Goal: Task Accomplishment & Management: Use online tool/utility

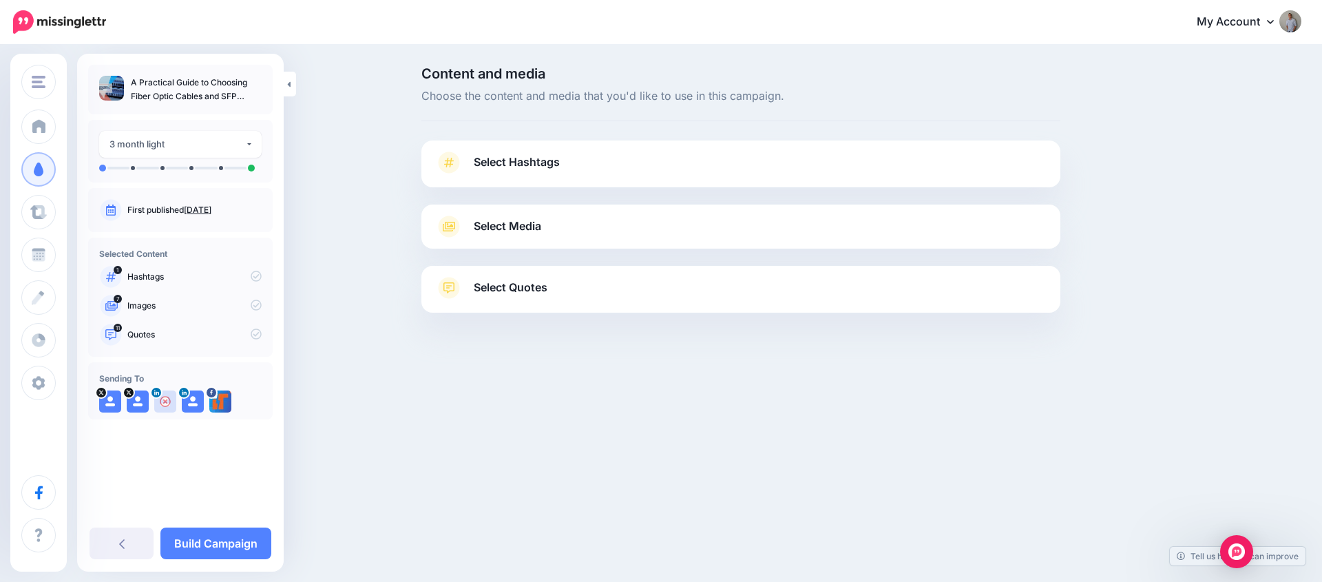
click at [551, 163] on span "Select Hashtags" at bounding box center [517, 162] width 86 height 19
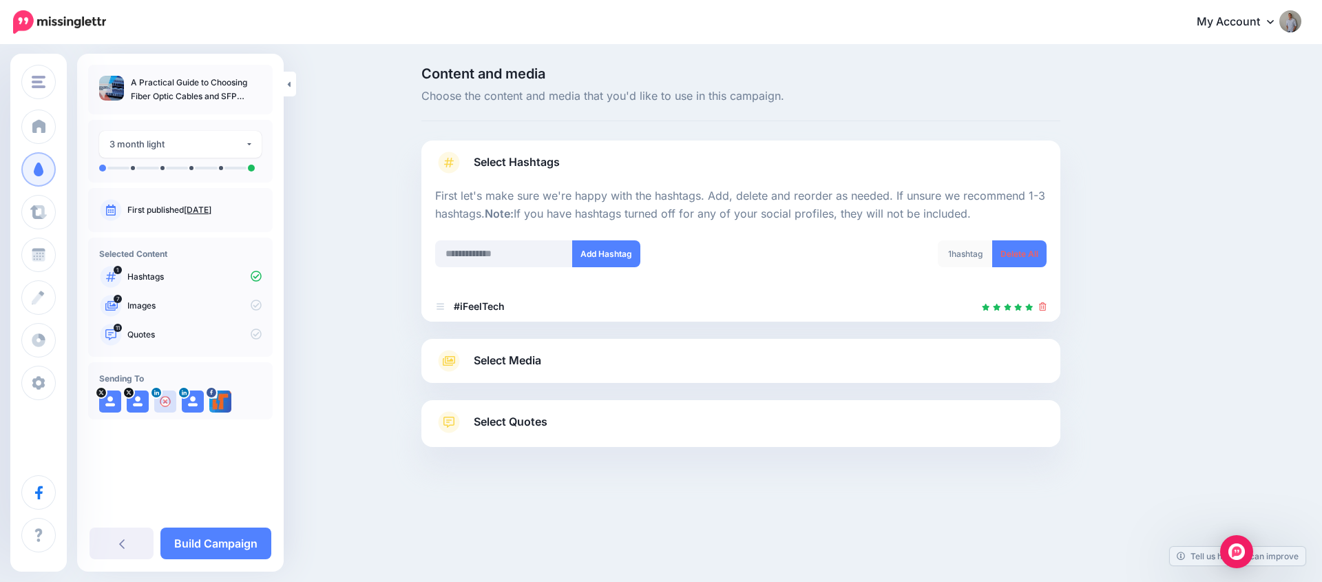
click at [529, 364] on span "Select Media" at bounding box center [507, 360] width 67 height 19
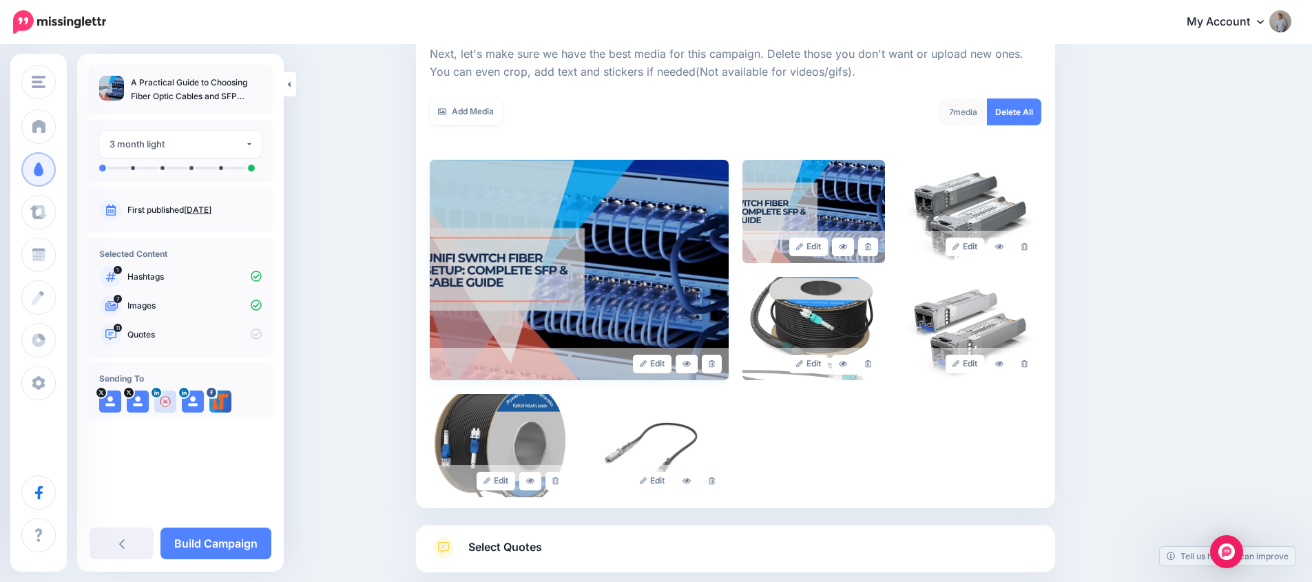
scroll to position [279, 0]
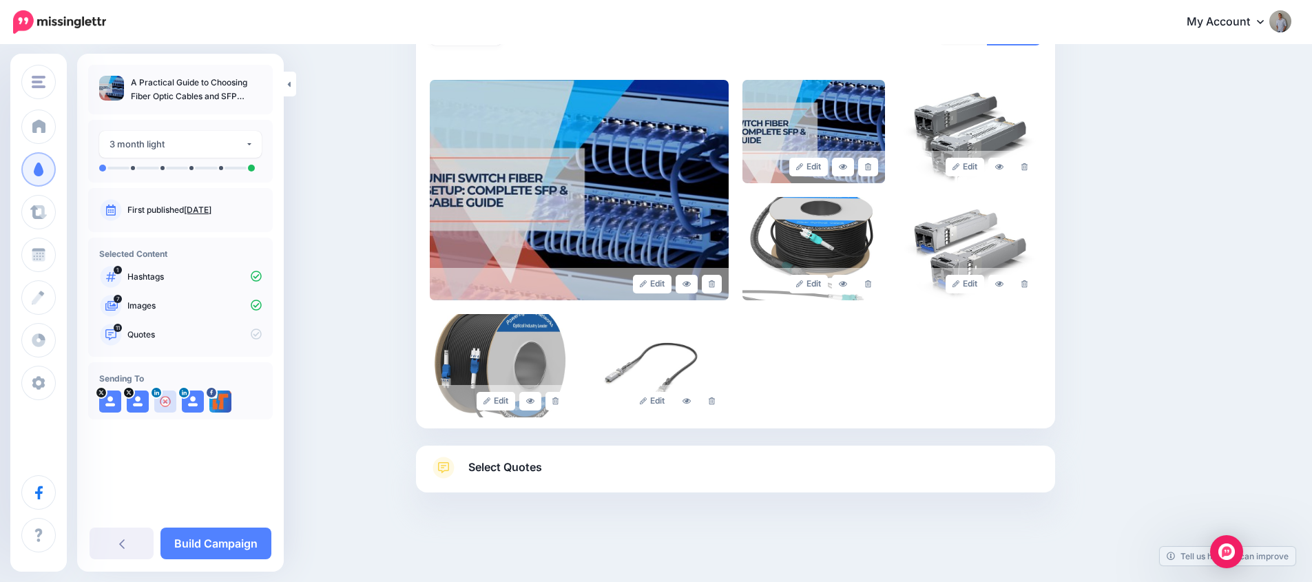
click at [514, 463] on span "Select Quotes" at bounding box center [505, 467] width 74 height 19
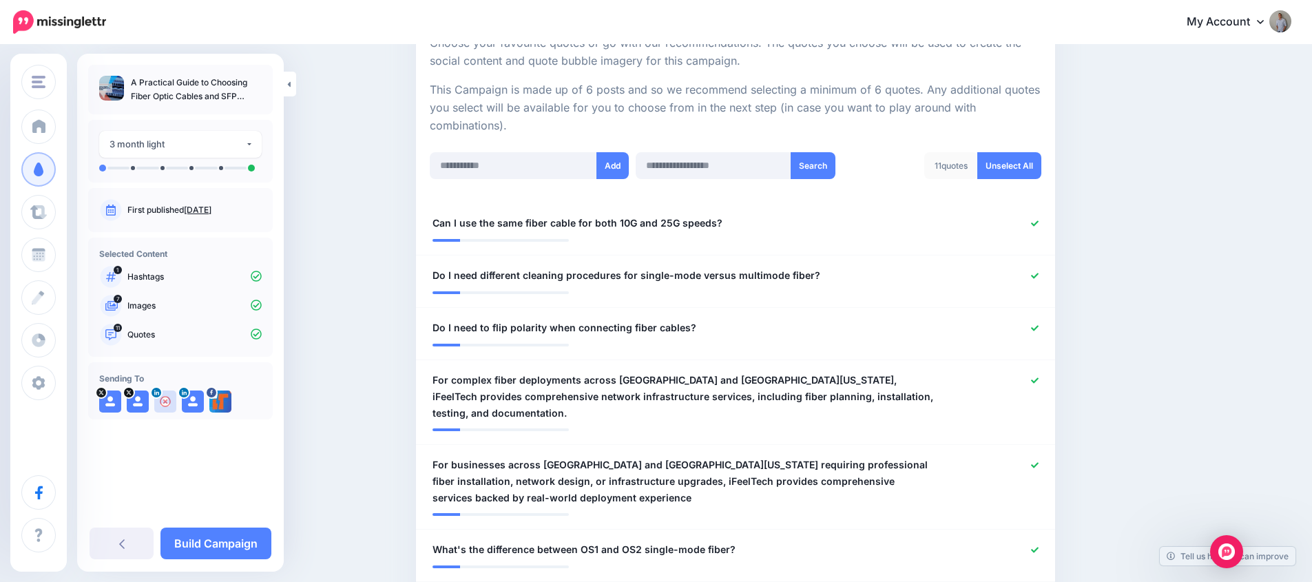
scroll to position [281, 0]
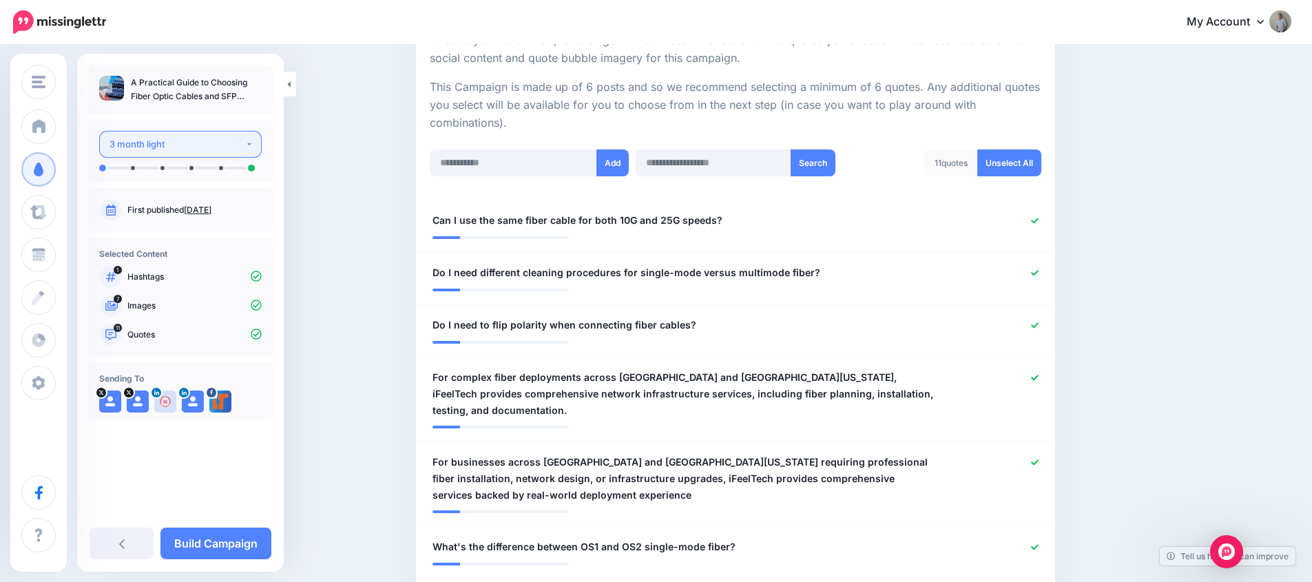
click at [200, 147] on div "3 month light" at bounding box center [177, 144] width 136 height 16
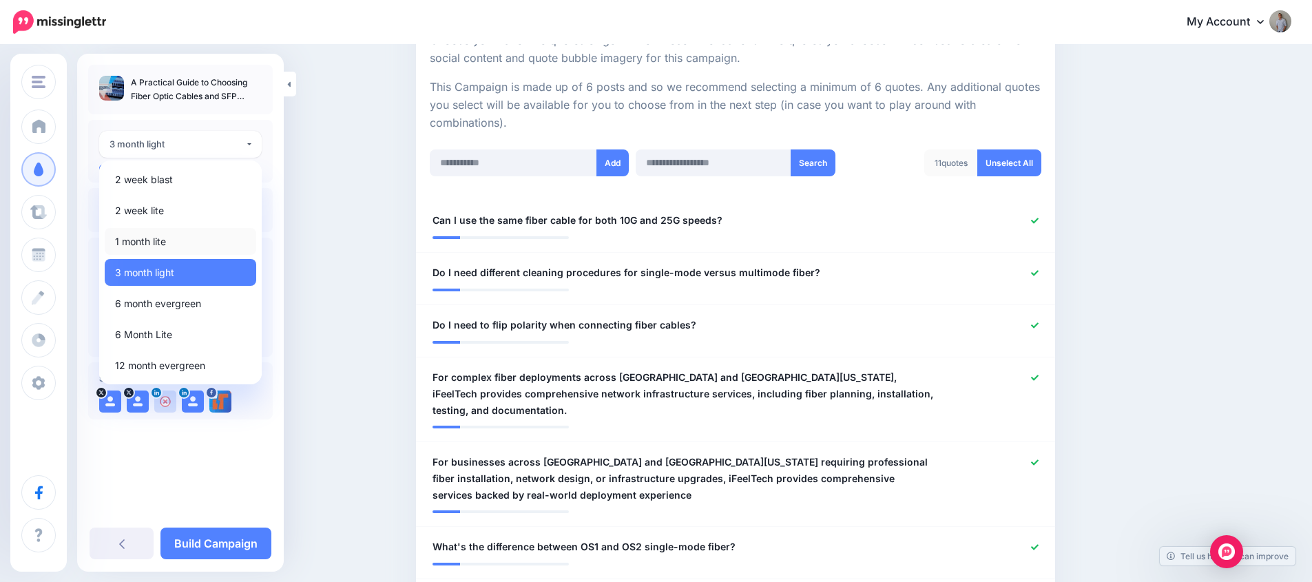
click at [207, 242] on link "1 month lite" at bounding box center [181, 241] width 152 height 27
select select "******"
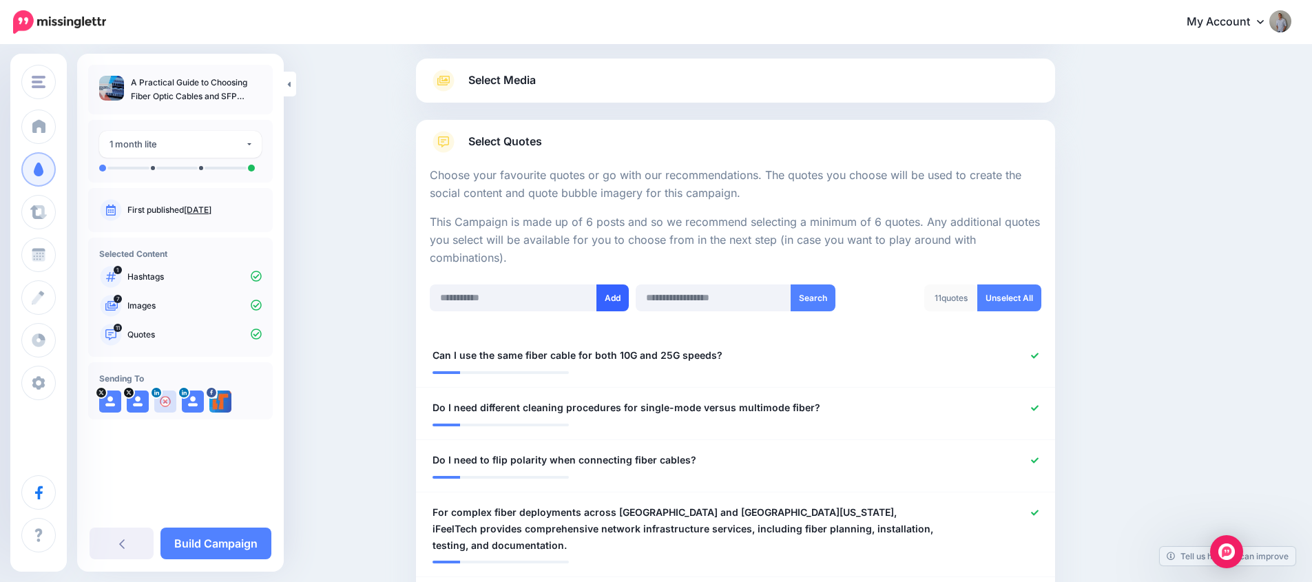
scroll to position [138, 0]
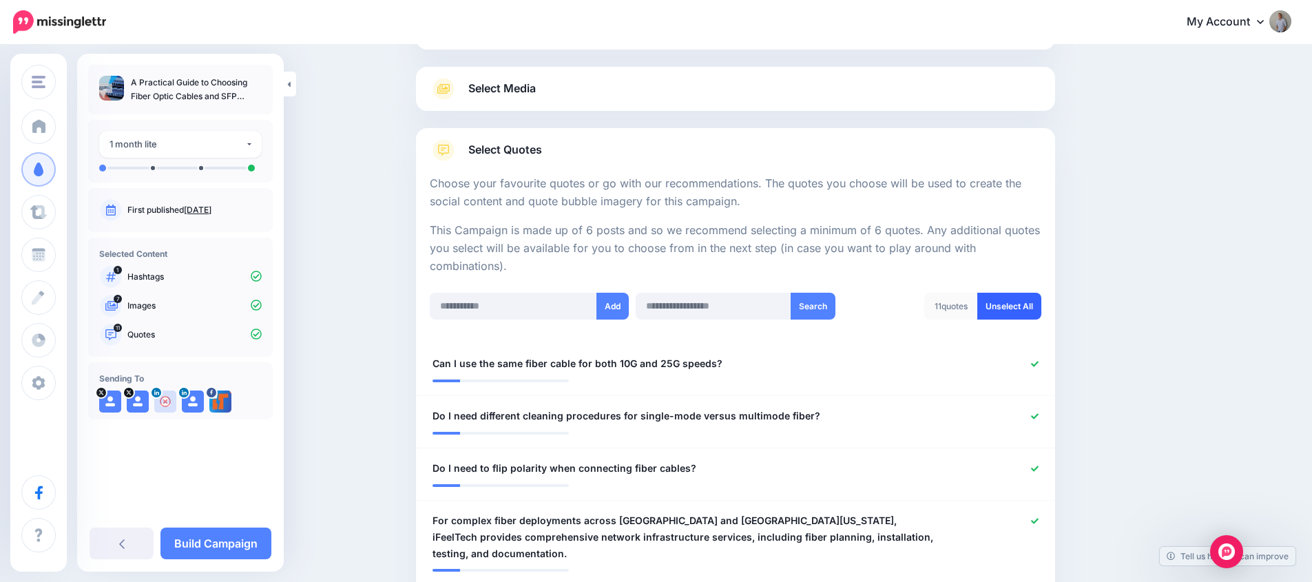
click at [1034, 302] on link "Unselect All" at bounding box center [1009, 306] width 64 height 27
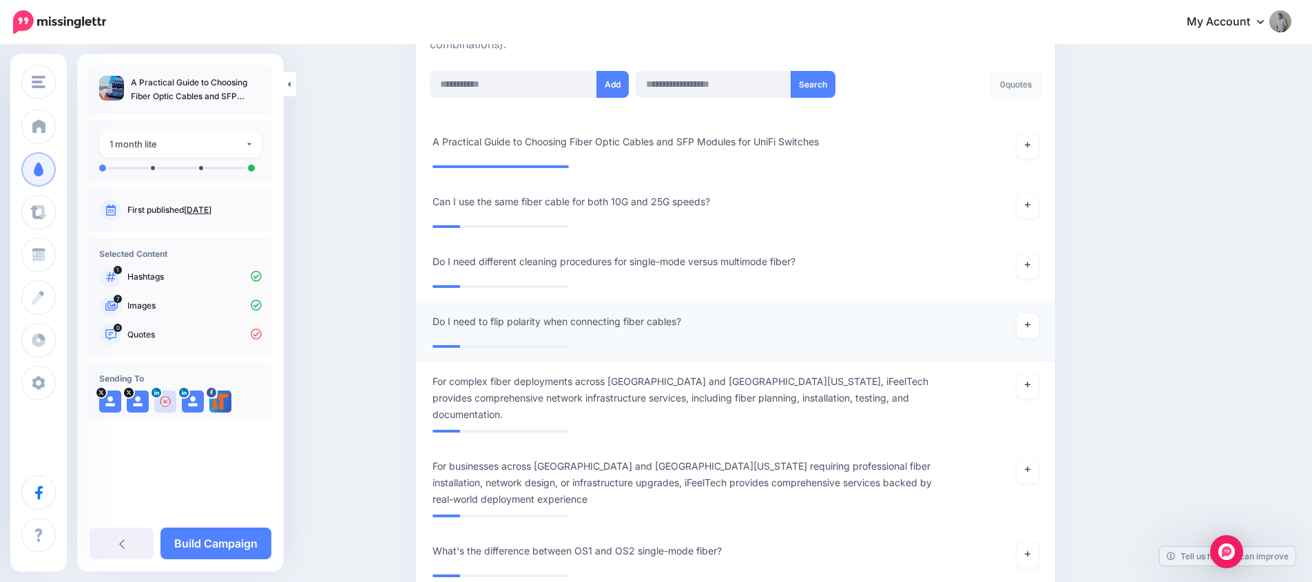
scroll to position [231, 0]
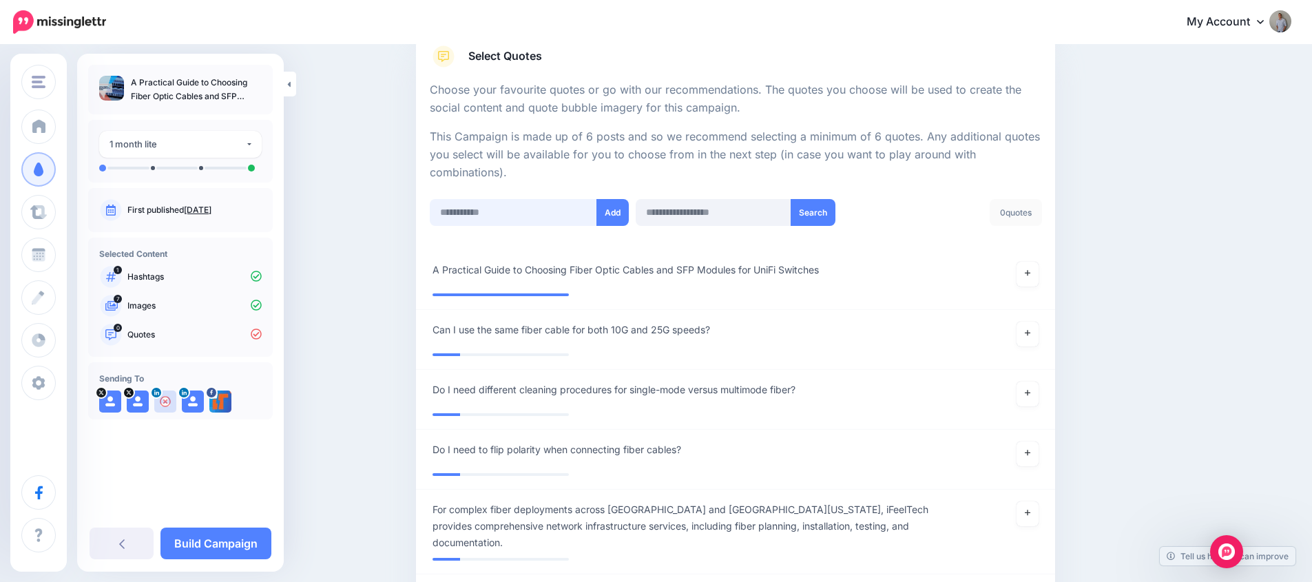
click at [527, 218] on input "text" at bounding box center [513, 212] width 167 height 27
click at [1030, 273] on icon at bounding box center [1028, 274] width 6 height 6
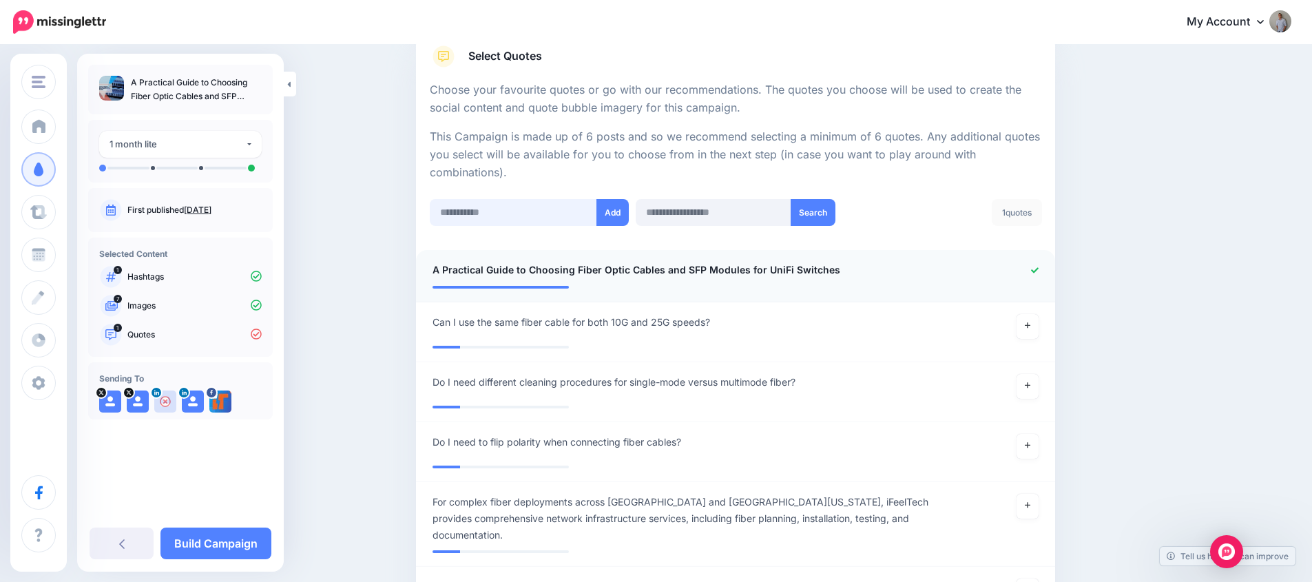
click at [535, 216] on input "text" at bounding box center [513, 212] width 167 height 27
paste input "**********"
type input "**********"
click at [620, 220] on button "Add" at bounding box center [612, 212] width 32 height 27
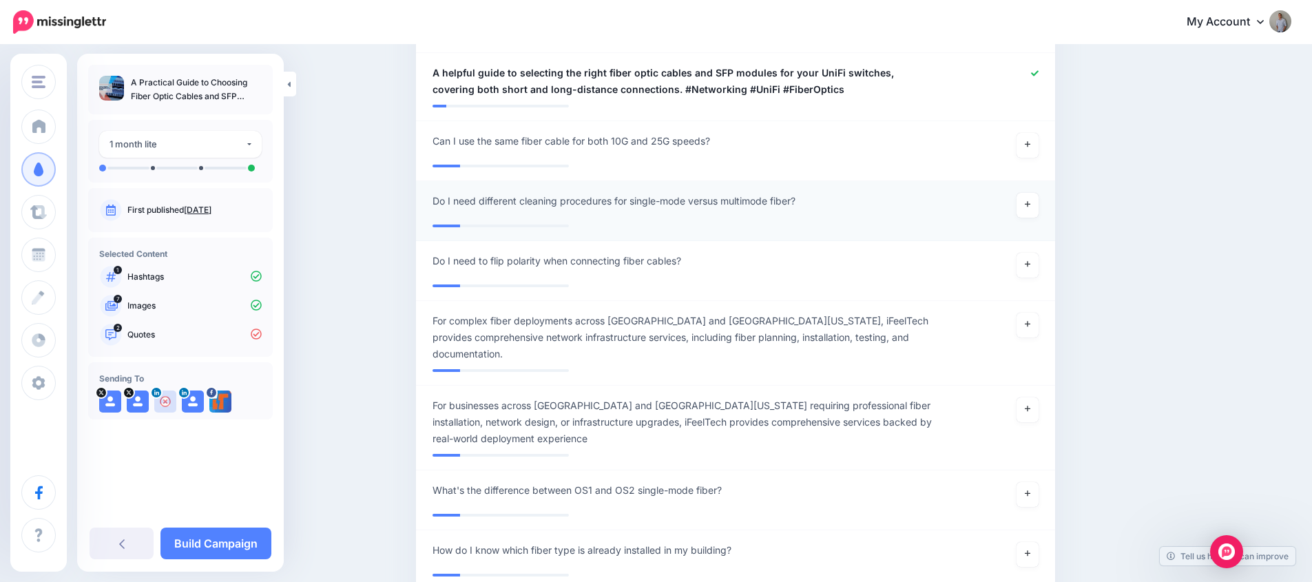
scroll to position [203, 0]
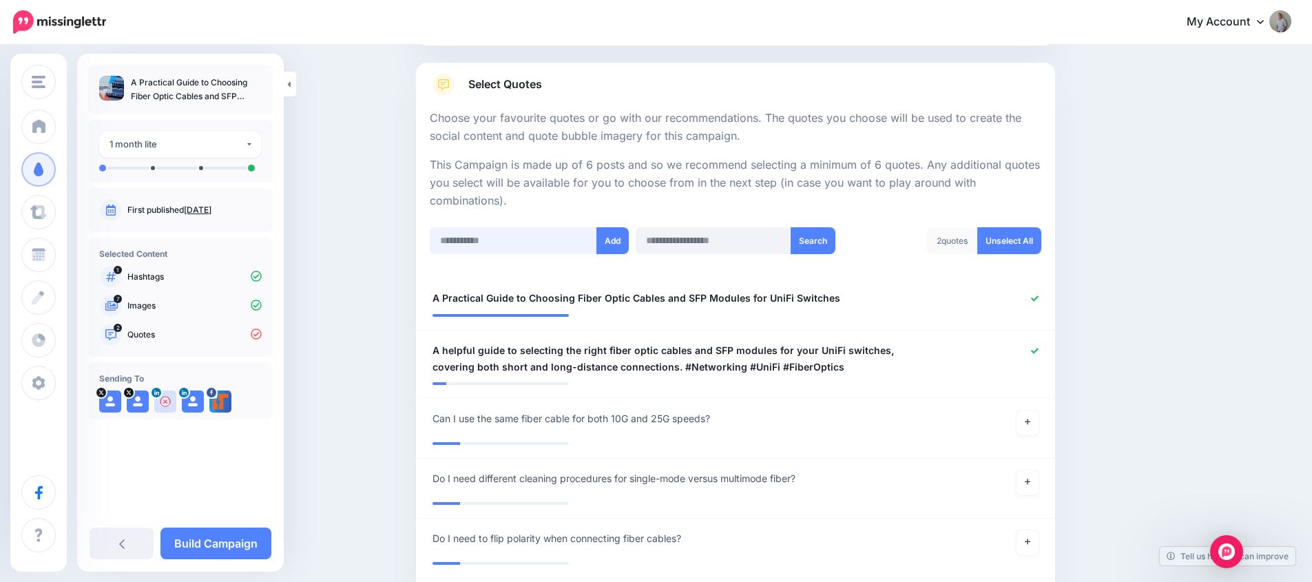
click at [499, 238] on input "text" at bounding box center [513, 240] width 167 height 27
paste input "**********"
type input "**********"
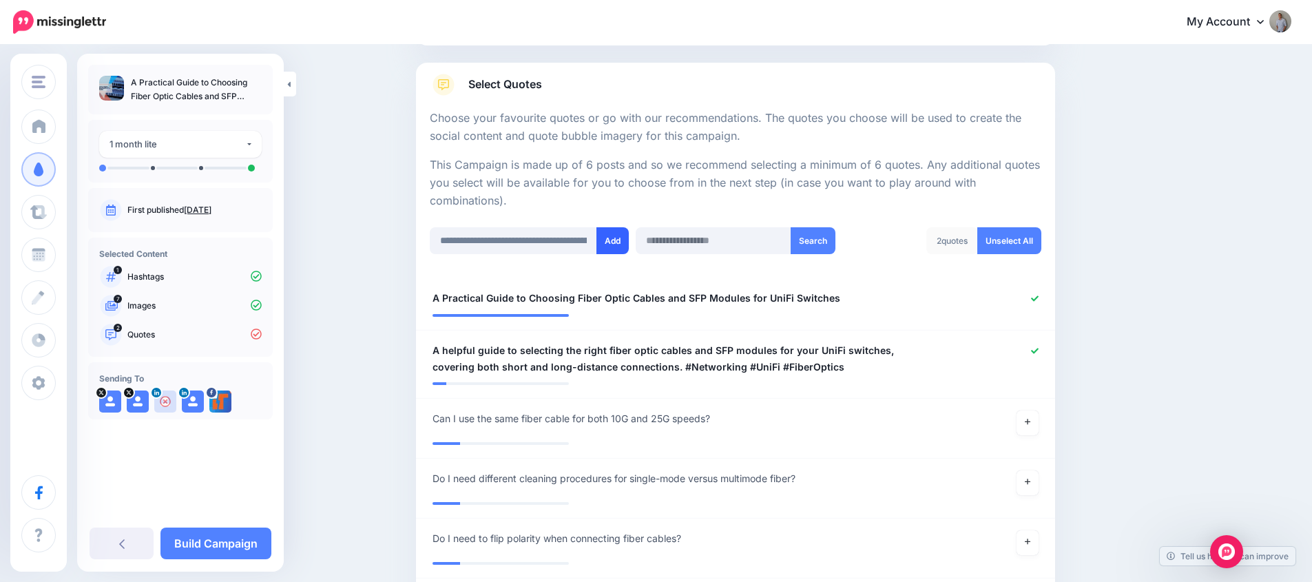
click at [616, 241] on button "Add" at bounding box center [612, 240] width 32 height 27
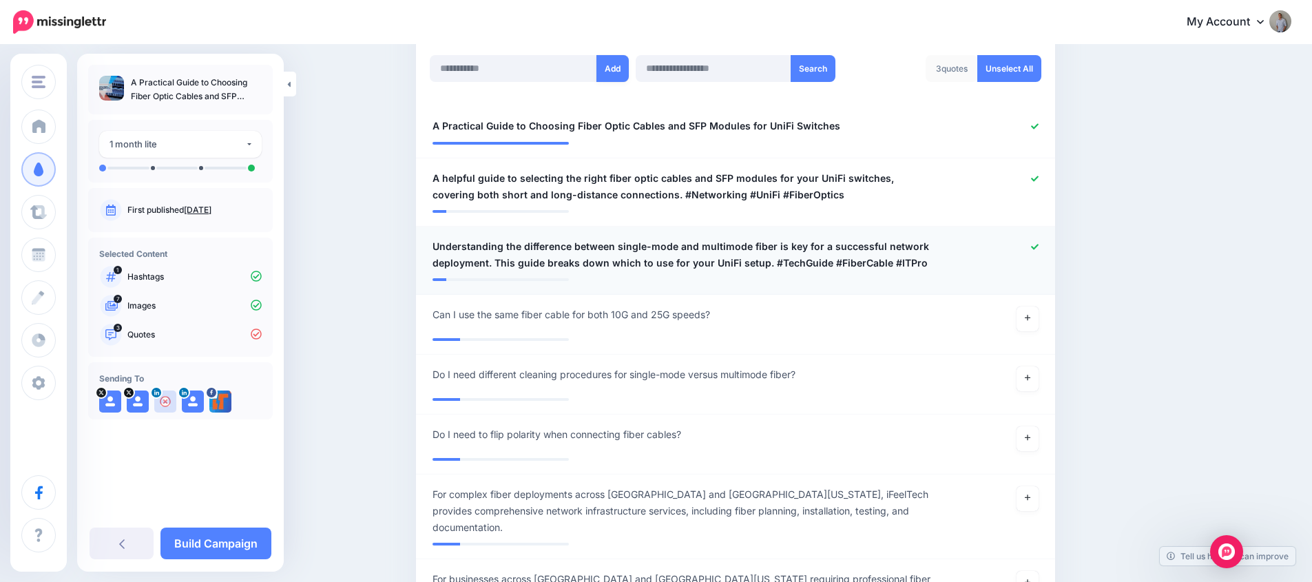
scroll to position [115, 0]
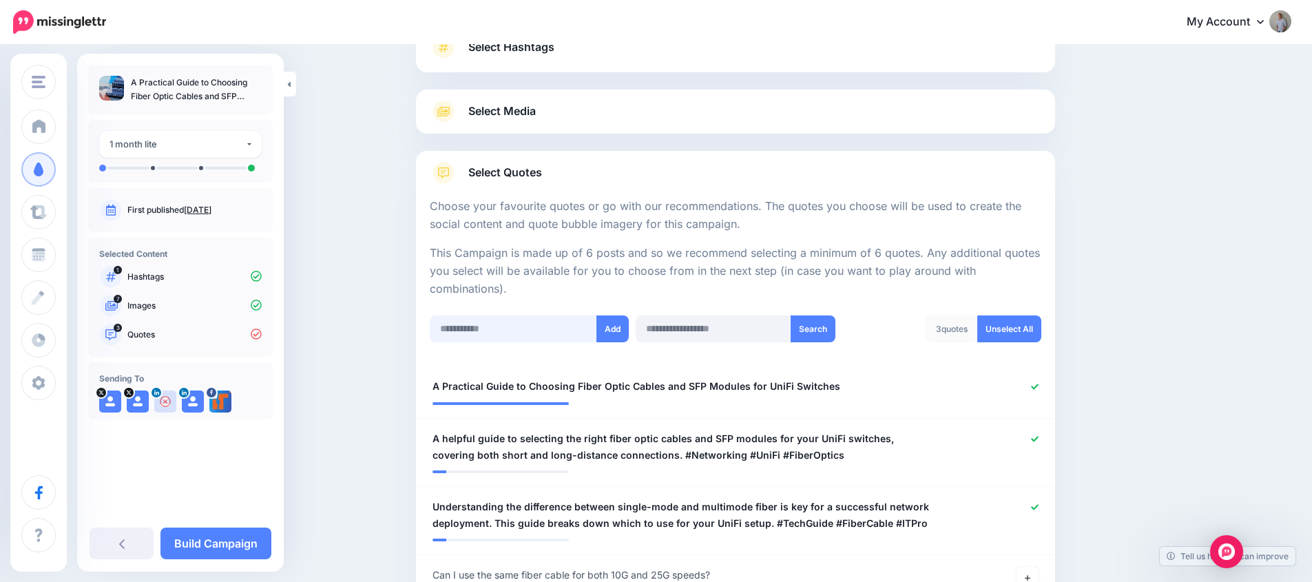
click at [489, 320] on input "text" at bounding box center [513, 328] width 167 height 27
paste input "**********"
type input "**********"
click at [620, 336] on button "Add" at bounding box center [612, 328] width 32 height 27
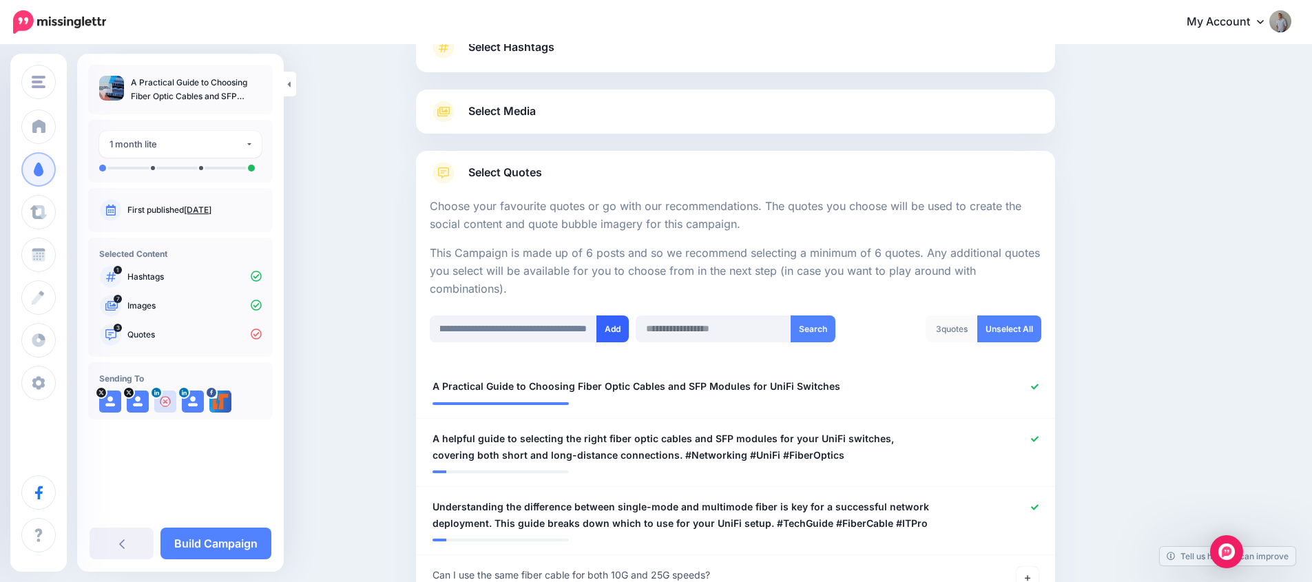
scroll to position [0, 0]
click at [585, 122] on link "Select Media" at bounding box center [736, 112] width 612 height 22
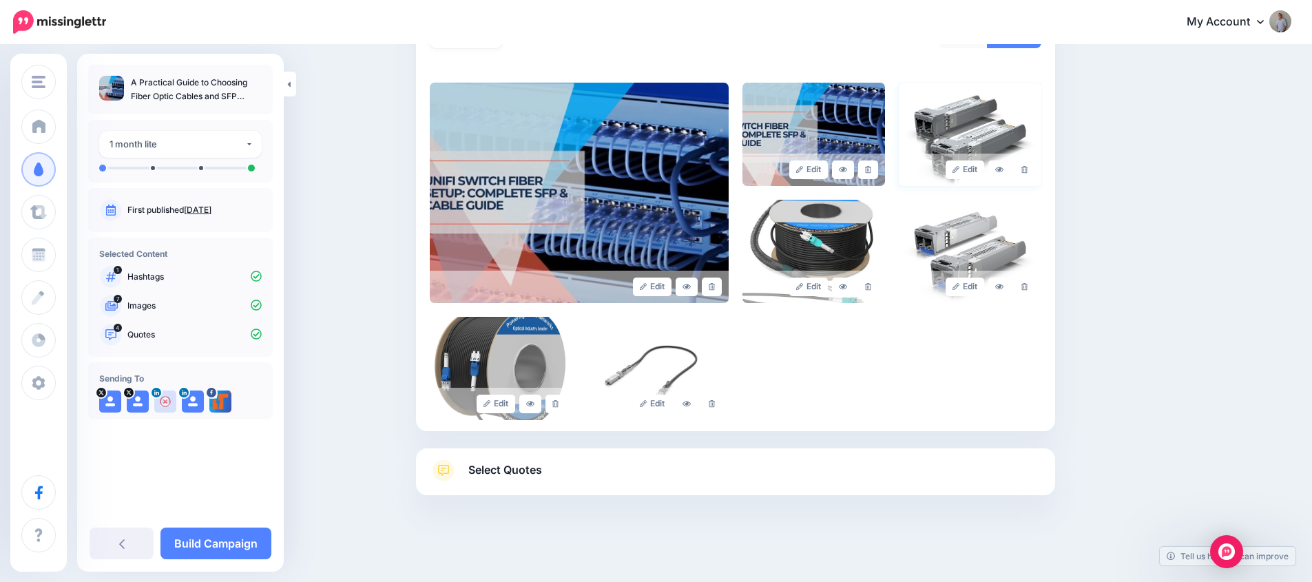
scroll to position [276, 0]
click at [1028, 169] on icon at bounding box center [1024, 170] width 6 height 8
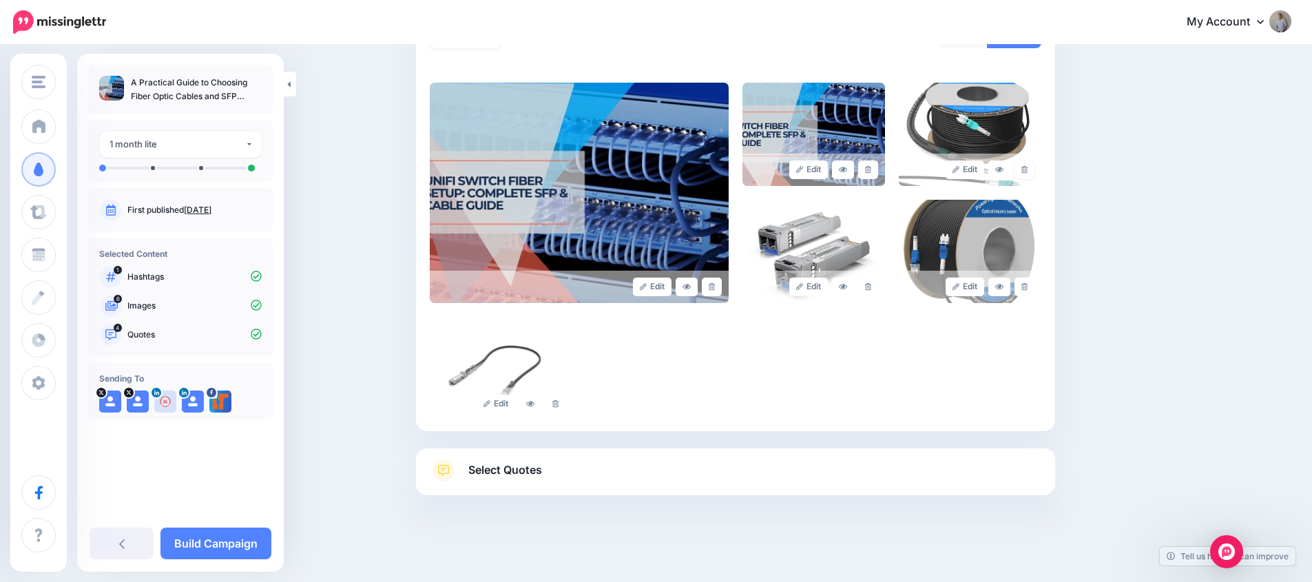
click at [1028, 169] on icon at bounding box center [1024, 170] width 6 height 8
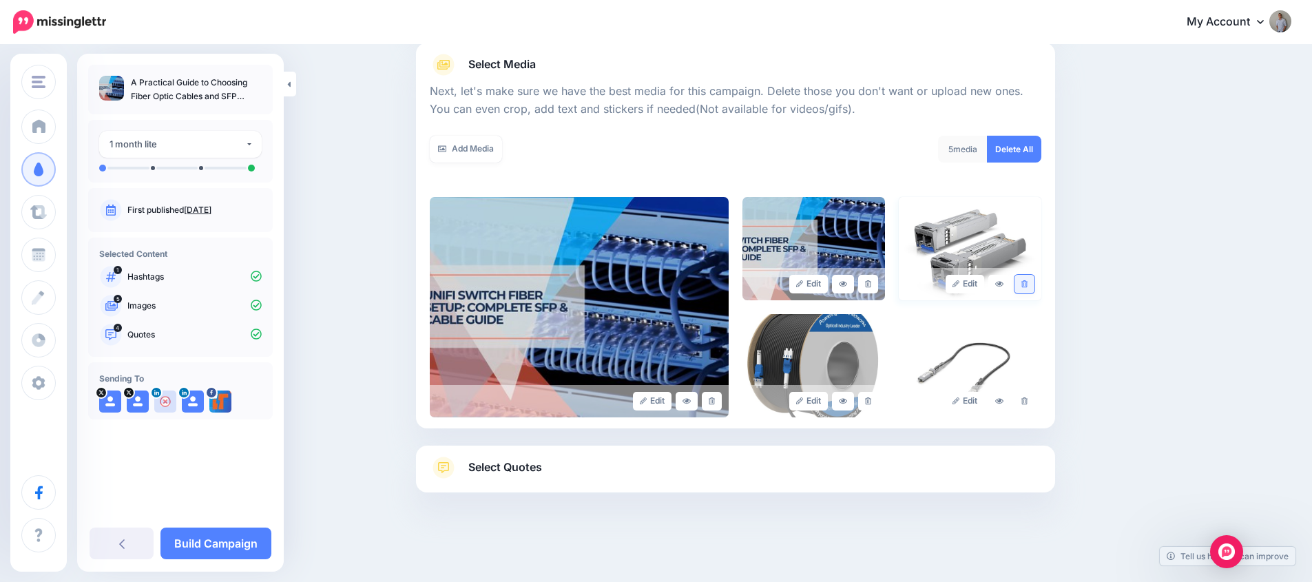
click at [1025, 285] on link at bounding box center [1024, 284] width 20 height 19
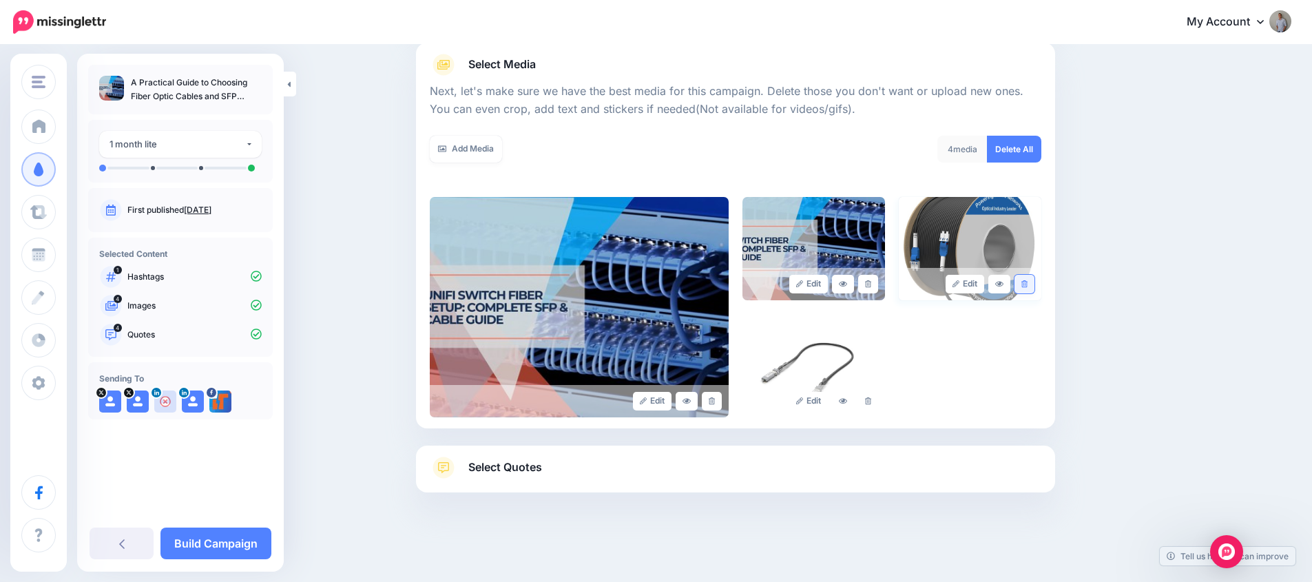
click at [1026, 285] on link at bounding box center [1024, 284] width 20 height 19
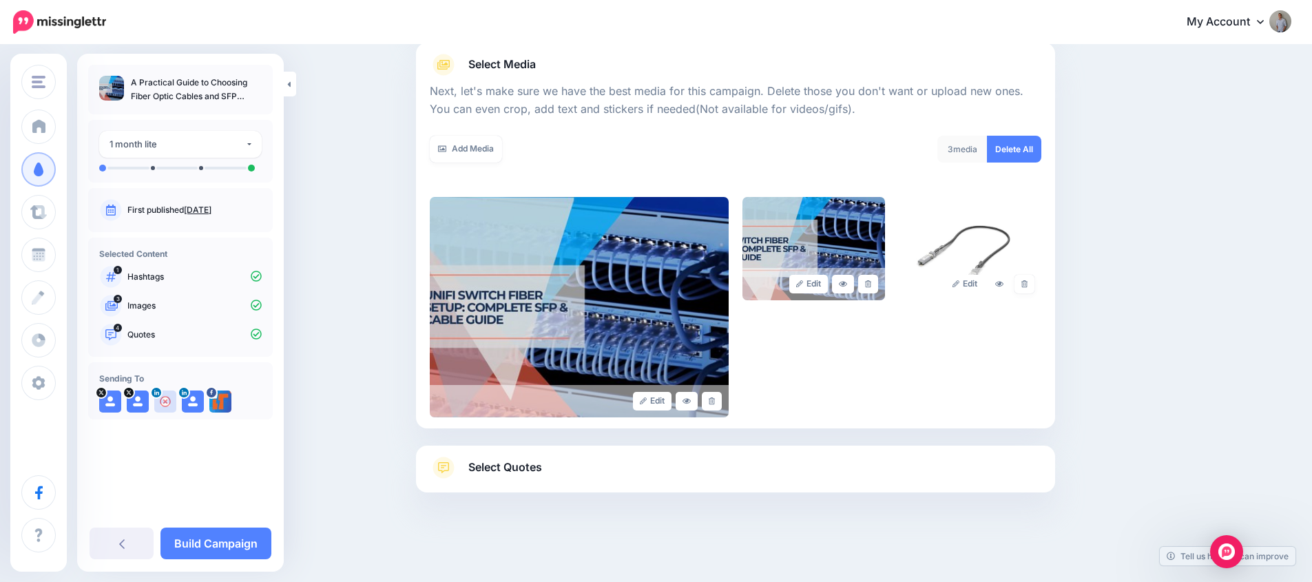
click at [1028, 285] on icon at bounding box center [1024, 284] width 6 height 8
click at [614, 485] on link "Select Quotes" at bounding box center [736, 475] width 612 height 36
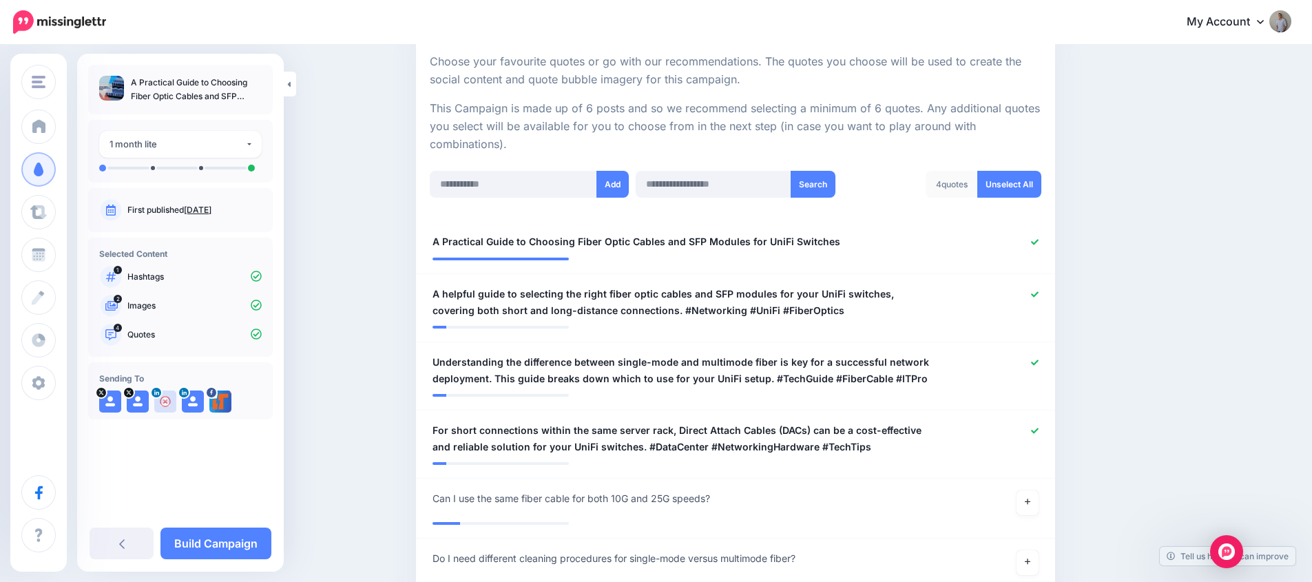
scroll to position [440, 0]
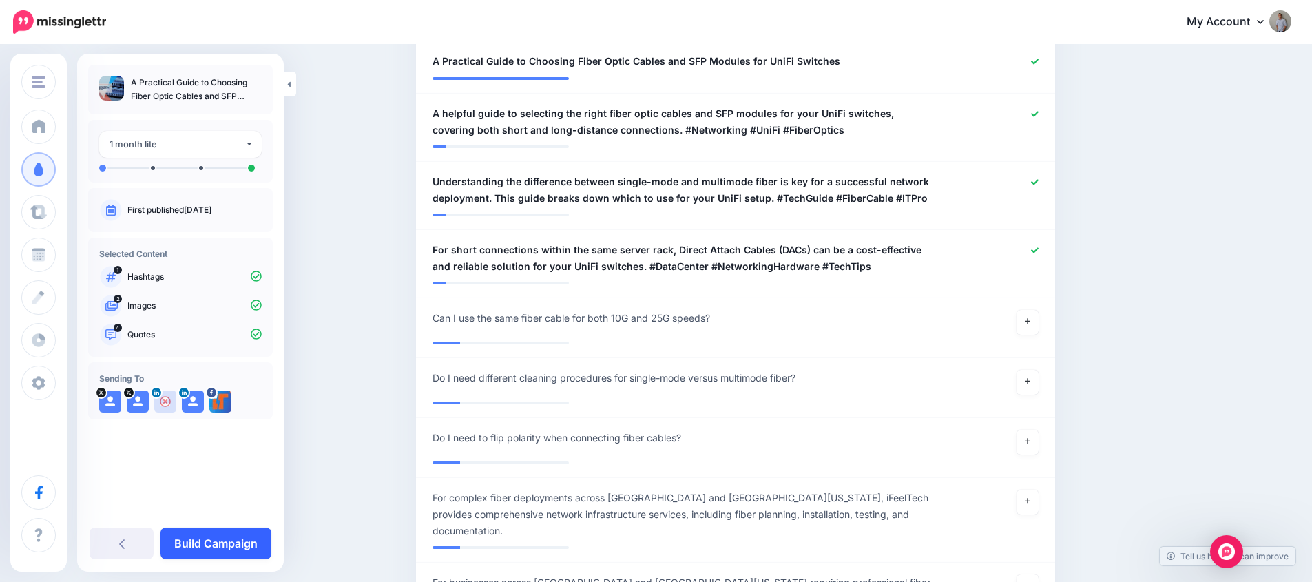
click at [242, 541] on link "Build Campaign" at bounding box center [215, 544] width 111 height 32
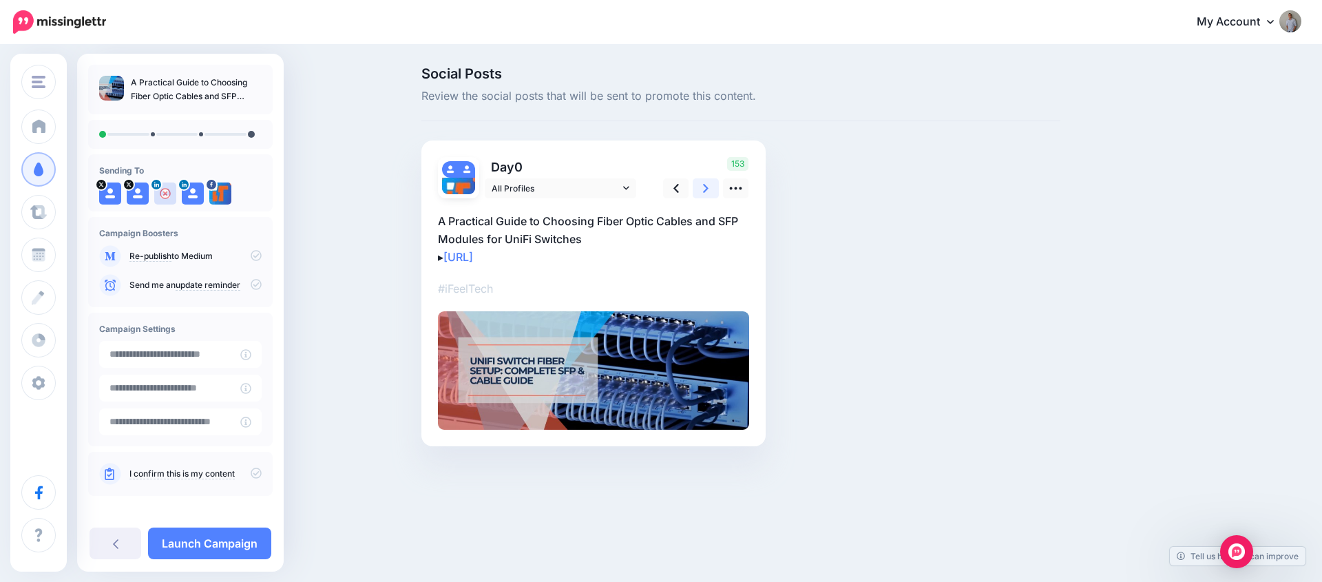
click at [705, 196] on link at bounding box center [706, 188] width 26 height 20
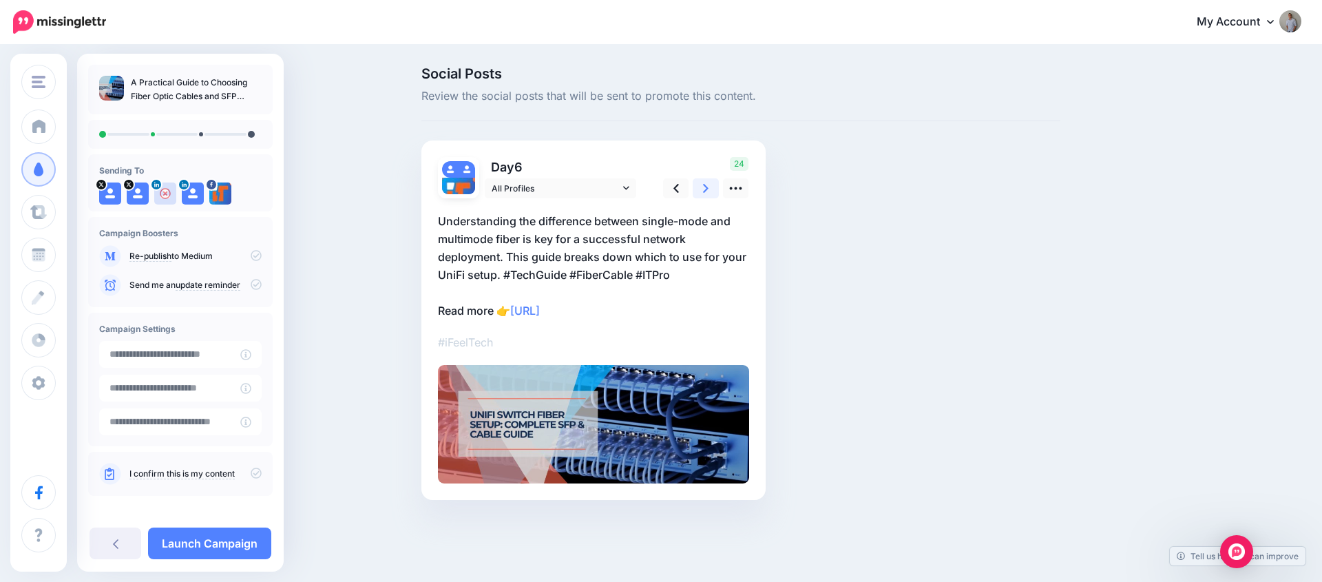
click at [705, 194] on icon at bounding box center [706, 188] width 6 height 14
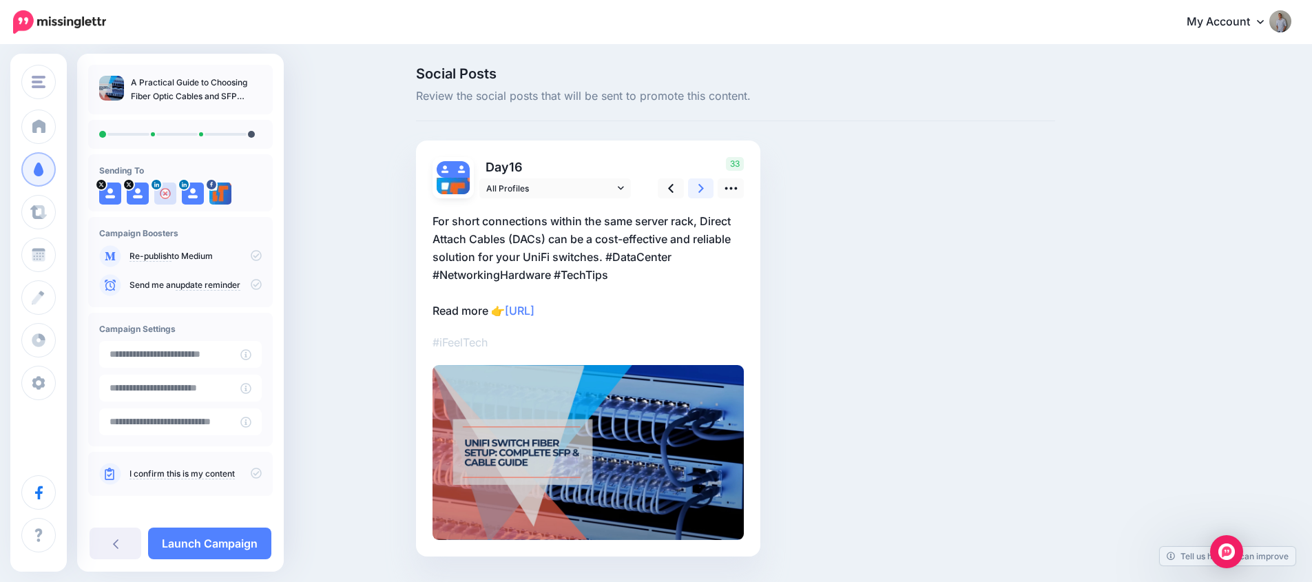
click at [704, 194] on icon at bounding box center [701, 188] width 6 height 14
click at [713, 188] on link at bounding box center [701, 188] width 26 height 20
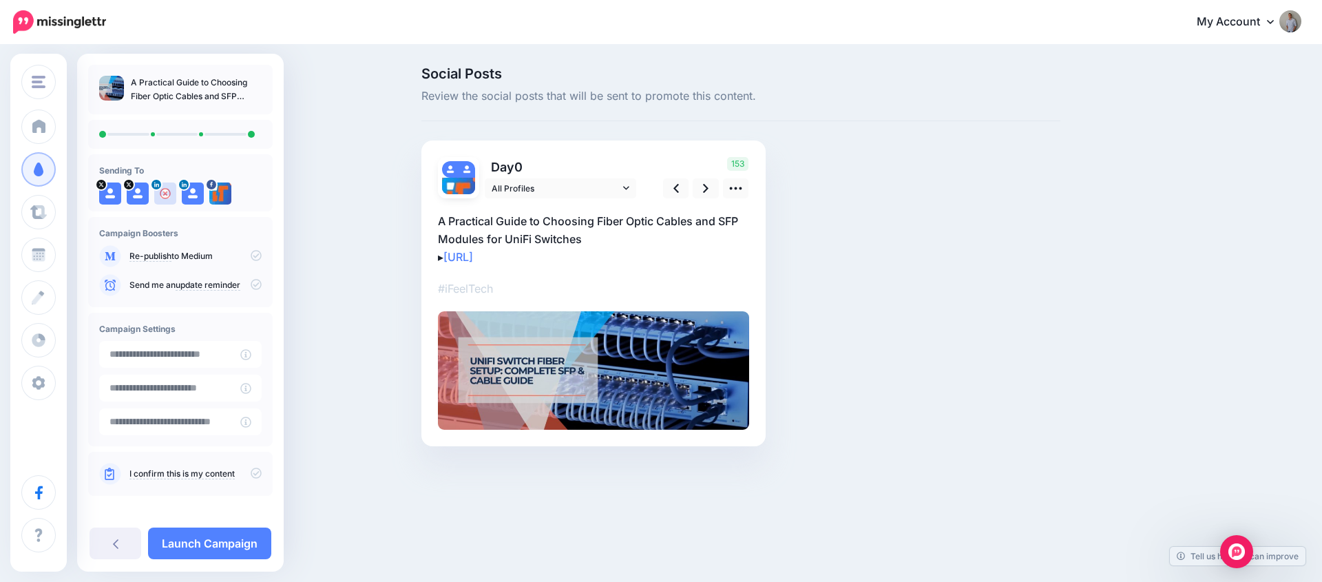
click at [251, 255] on icon at bounding box center [256, 255] width 11 height 11
click at [251, 470] on icon at bounding box center [256, 473] width 11 height 11
click at [252, 254] on icon at bounding box center [256, 255] width 11 height 11
click at [240, 537] on link "Launch Campaign" at bounding box center [209, 544] width 123 height 32
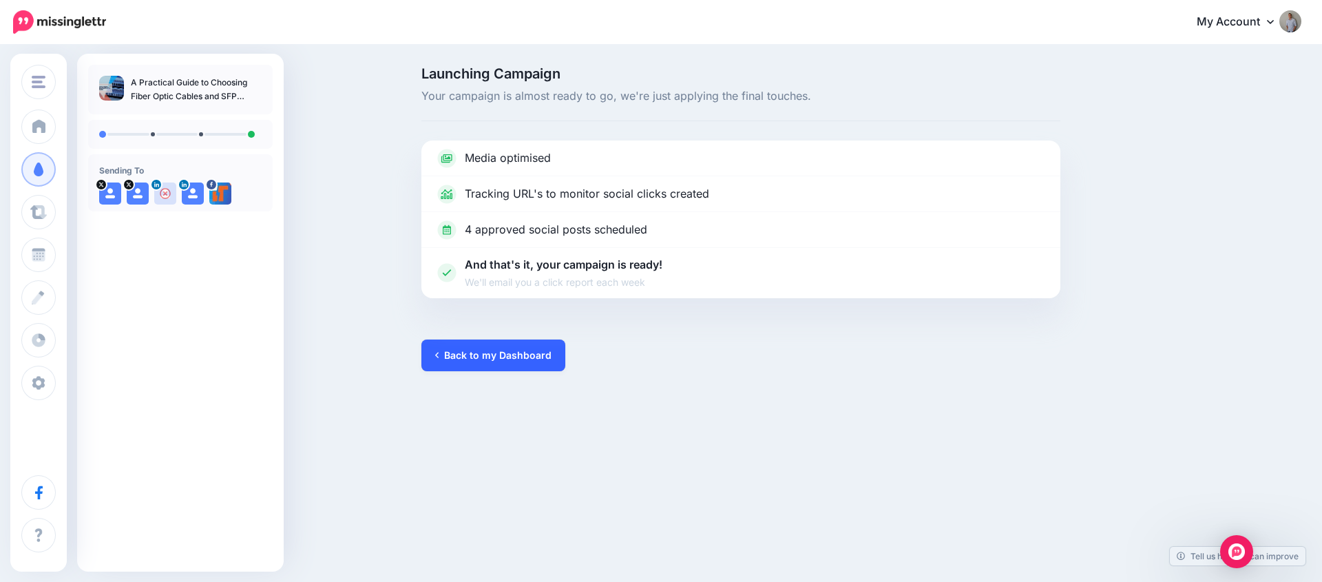
click at [482, 355] on link "Back to my Dashboard" at bounding box center [493, 356] width 144 height 32
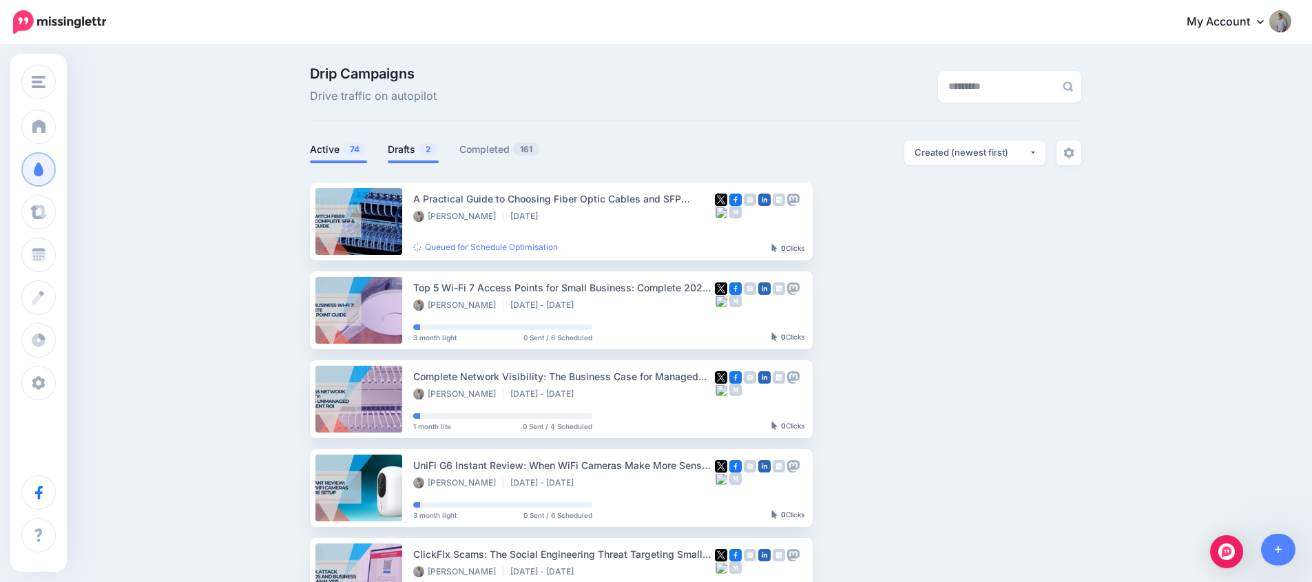
click at [413, 157] on link "Drafts 2" at bounding box center [413, 149] width 51 height 17
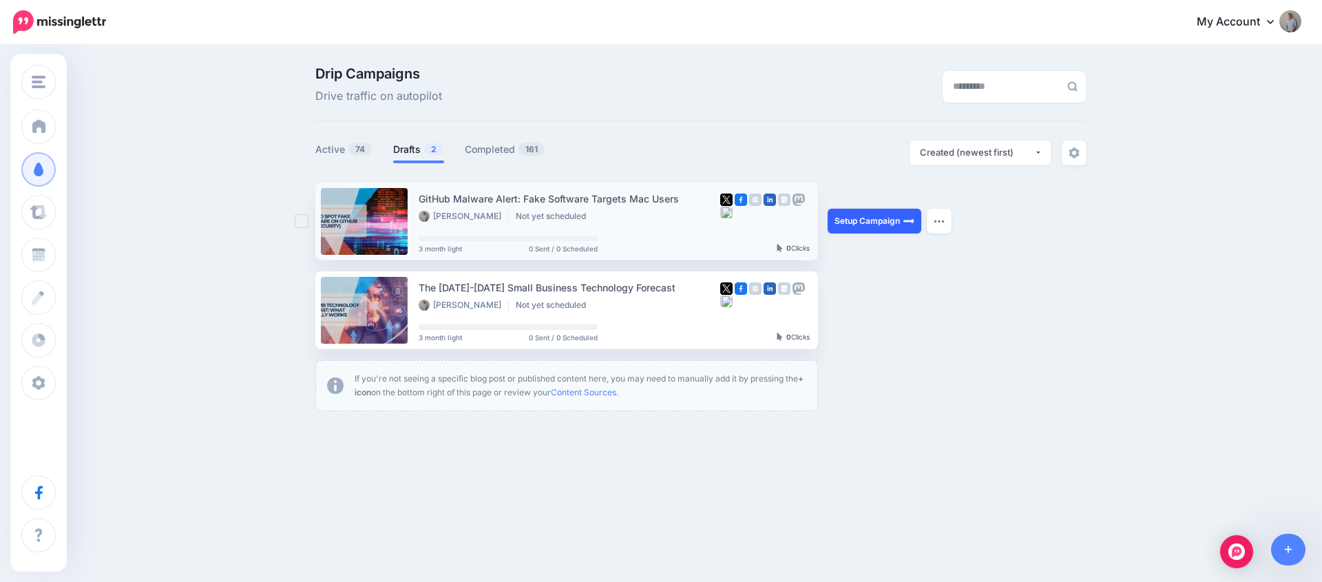
click at [859, 225] on link "Setup Campaign" at bounding box center [875, 221] width 94 height 25
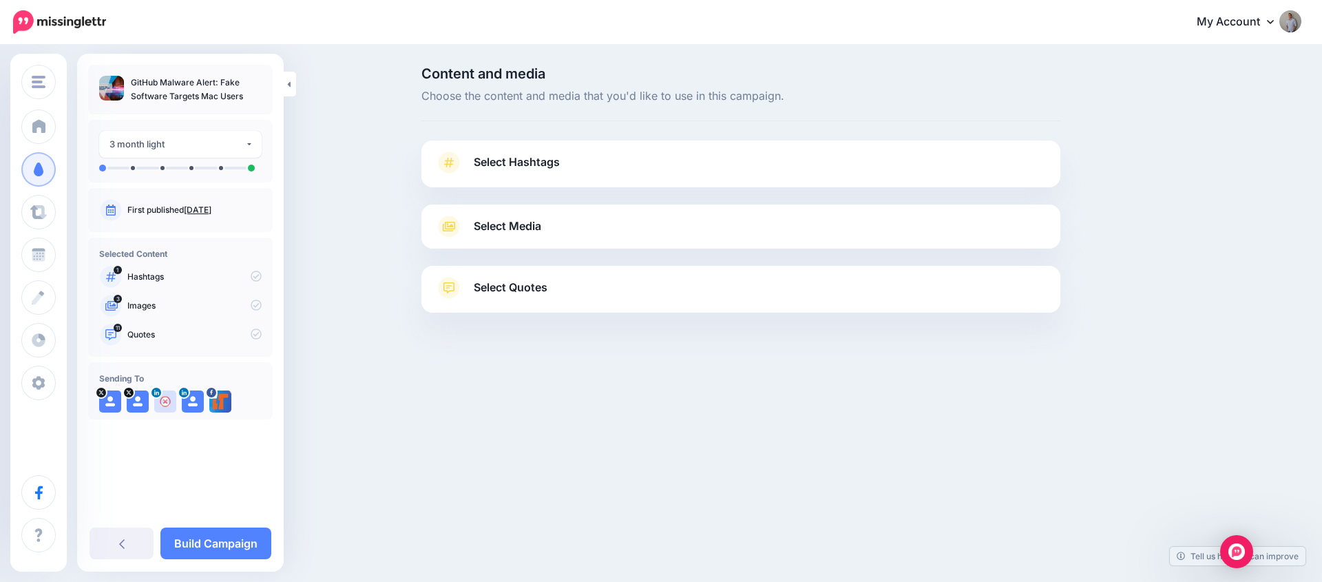
click at [669, 166] on link "Select Hashtags" at bounding box center [741, 170] width 612 height 36
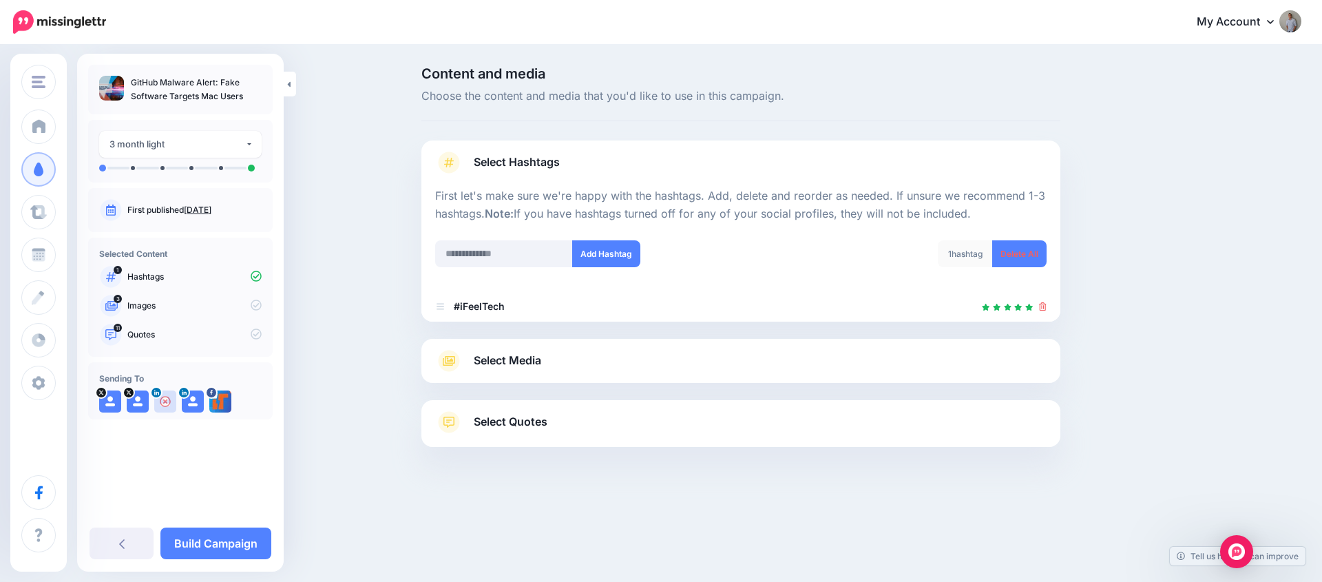
click at [585, 363] on link "Select Media" at bounding box center [741, 361] width 612 height 22
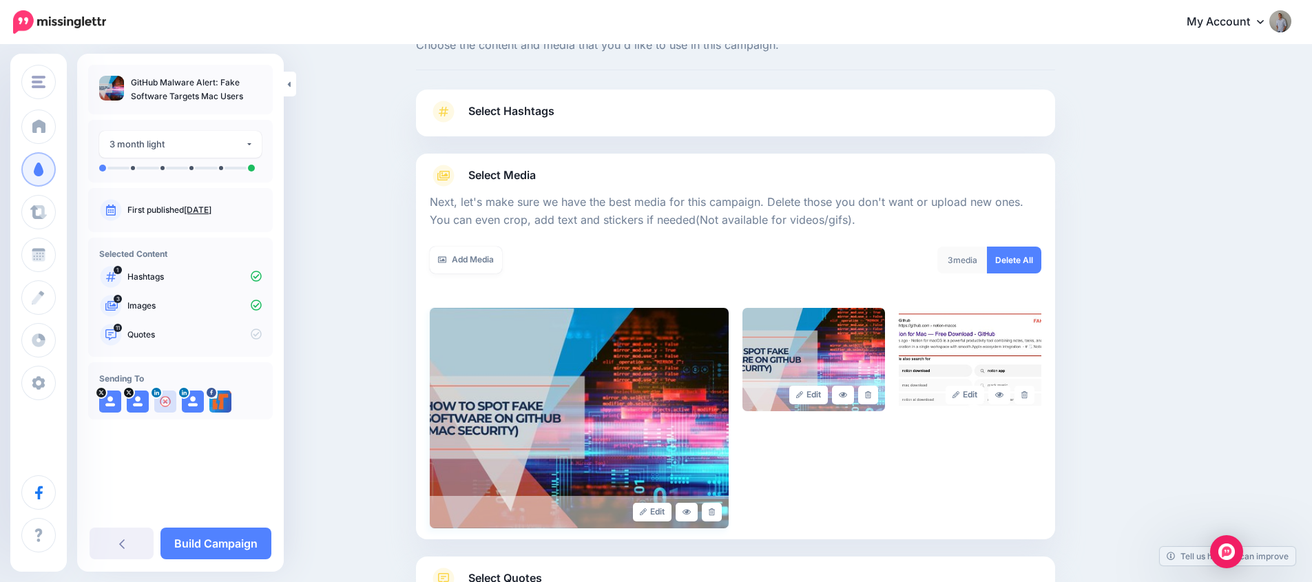
scroll to position [162, 0]
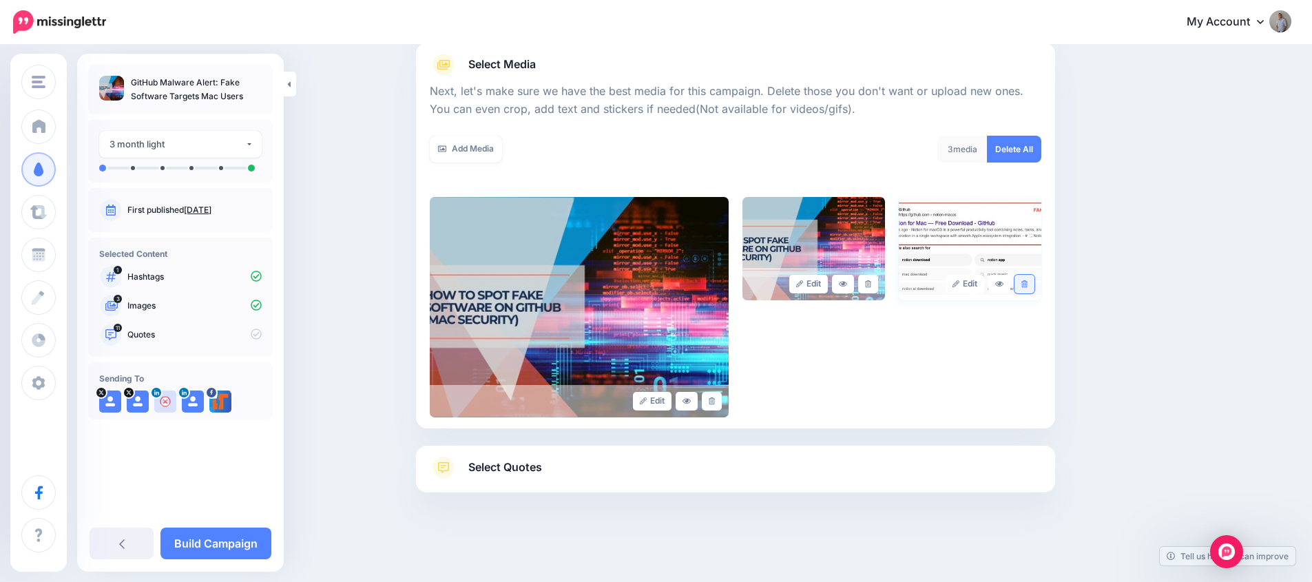
click at [1033, 282] on link at bounding box center [1024, 284] width 20 height 19
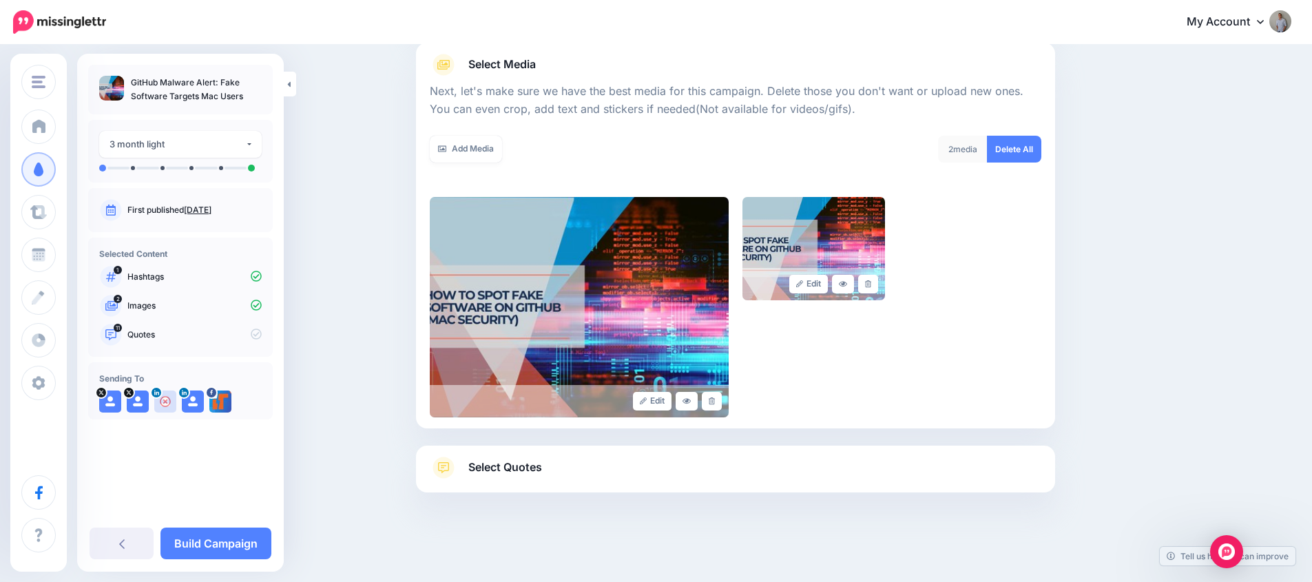
click at [525, 477] on link "Select Quotes" at bounding box center [736, 475] width 612 height 36
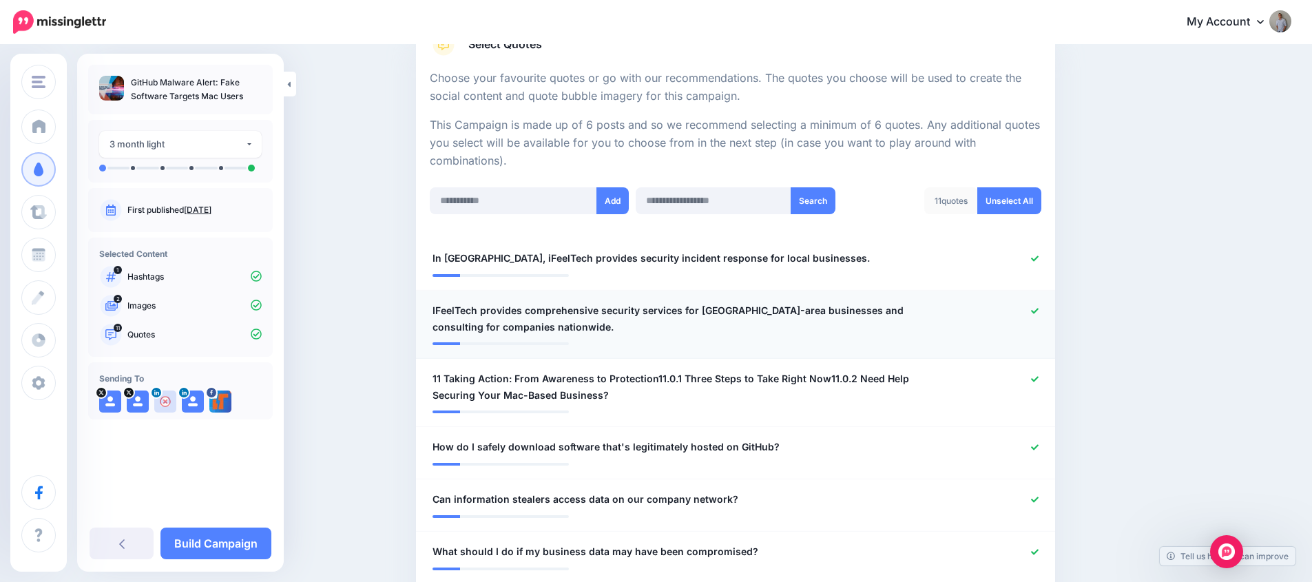
scroll to position [243, 0]
click at [1016, 202] on link "Unselect All" at bounding box center [1009, 200] width 64 height 27
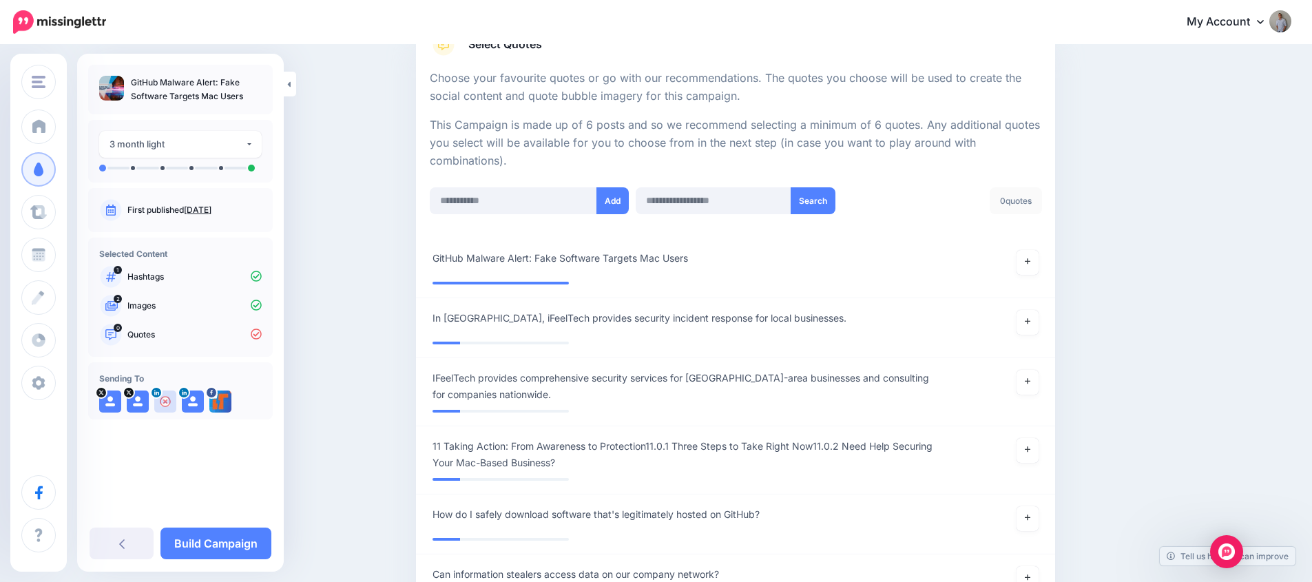
scroll to position [481, 0]
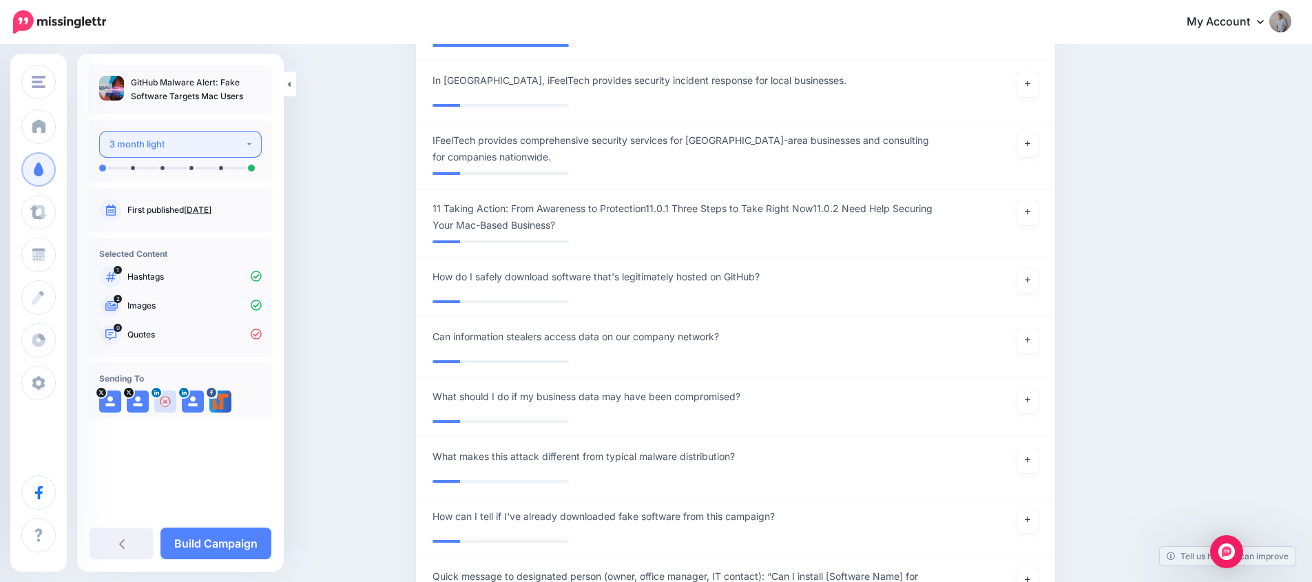
click at [234, 142] on div "3 month light" at bounding box center [177, 144] width 136 height 16
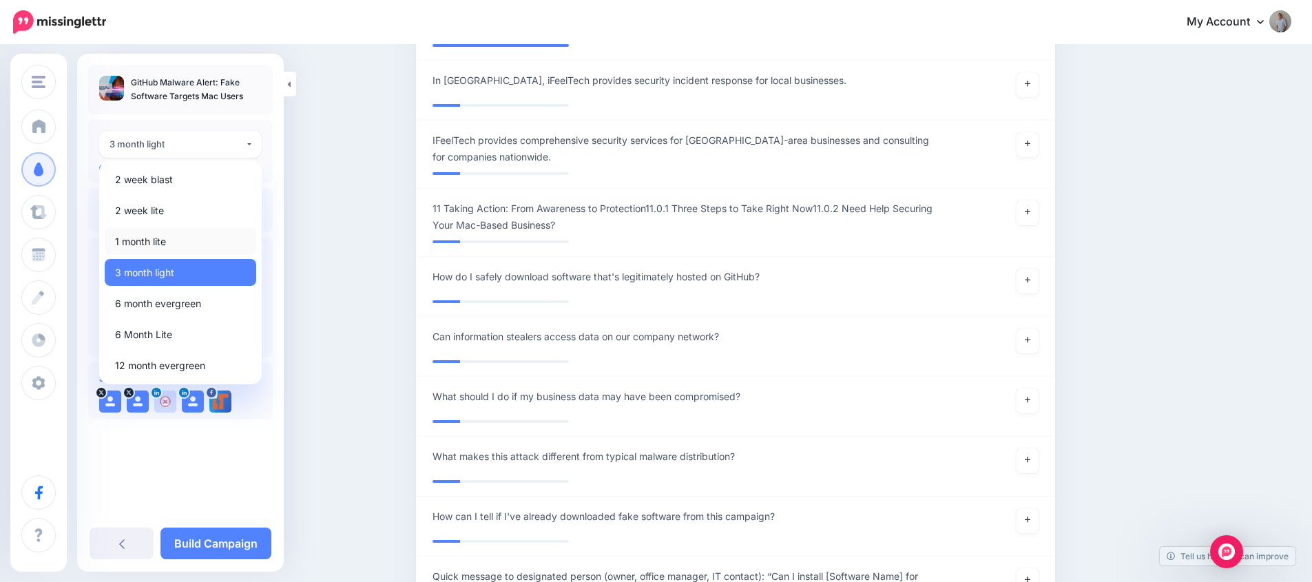
click at [205, 233] on link "1 month lite" at bounding box center [181, 241] width 152 height 27
select select "******"
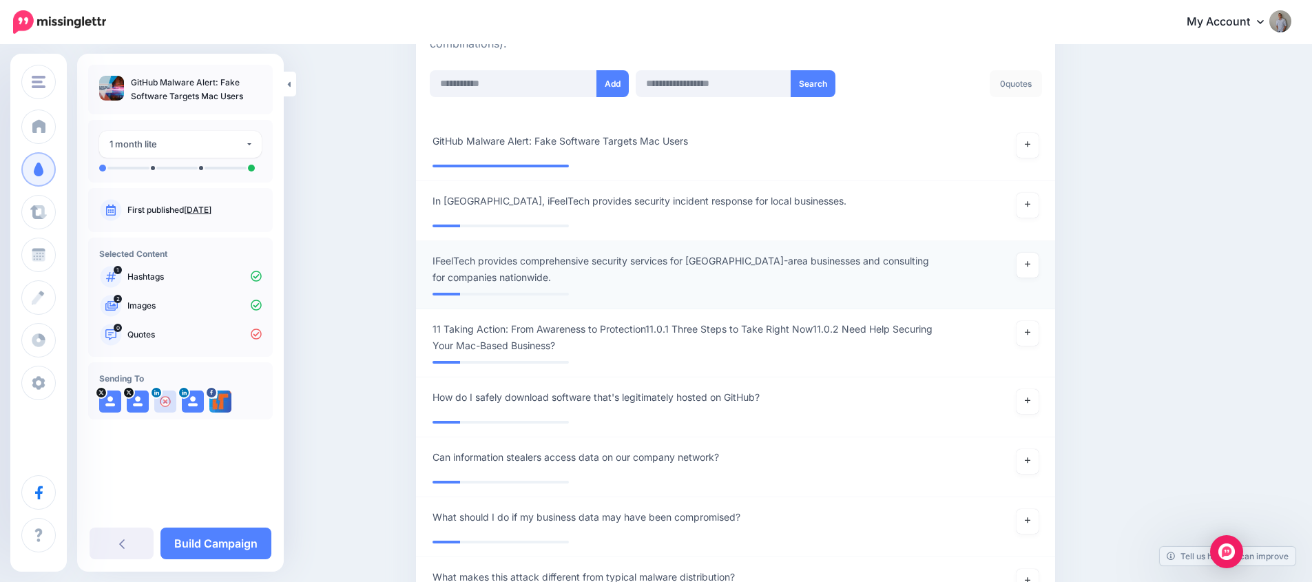
scroll to position [344, 0]
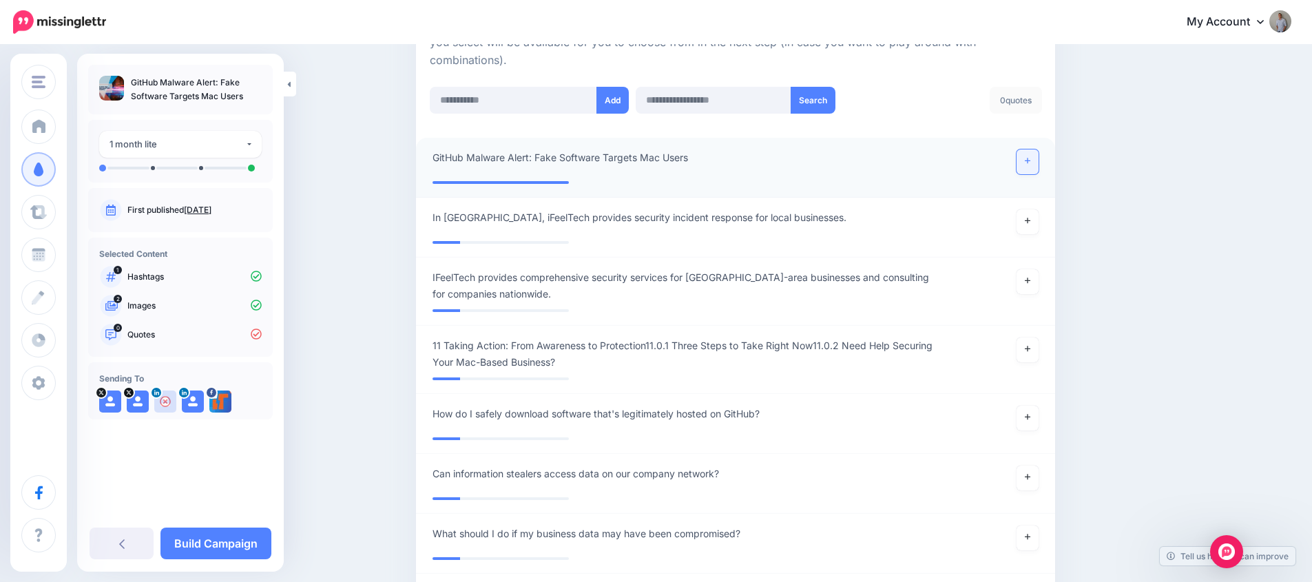
click at [1029, 161] on link at bounding box center [1027, 161] width 22 height 25
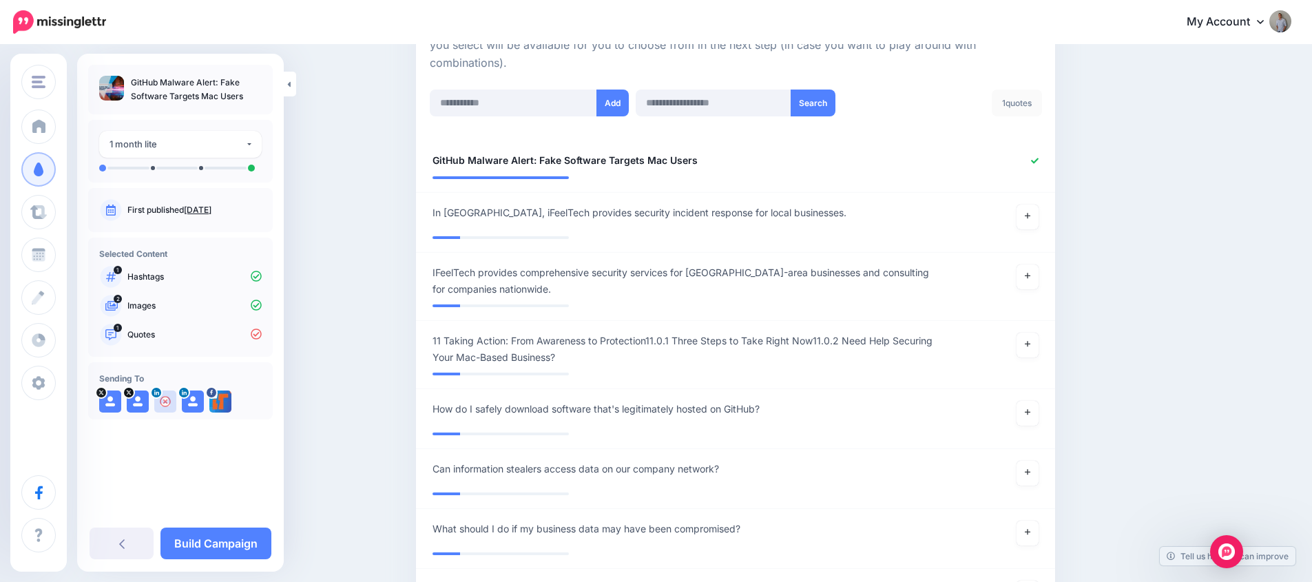
scroll to position [341, 0]
click at [513, 105] on input "text" at bounding box center [513, 103] width 167 height 27
paste input "**********"
type input "**********"
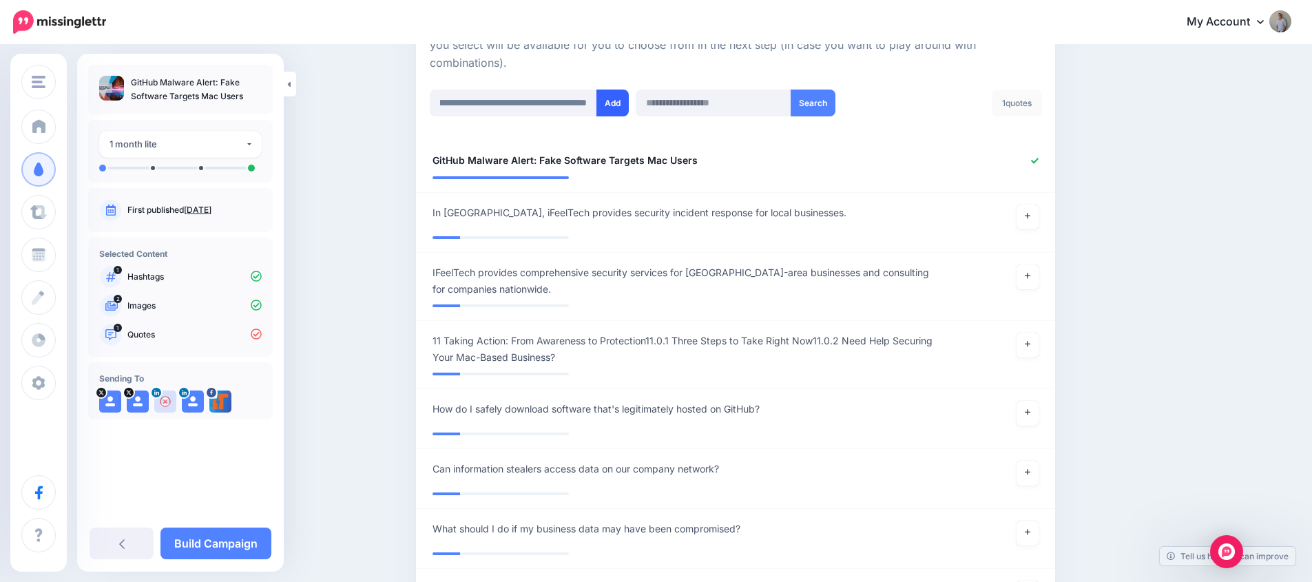
click at [617, 101] on button "Add" at bounding box center [612, 103] width 32 height 27
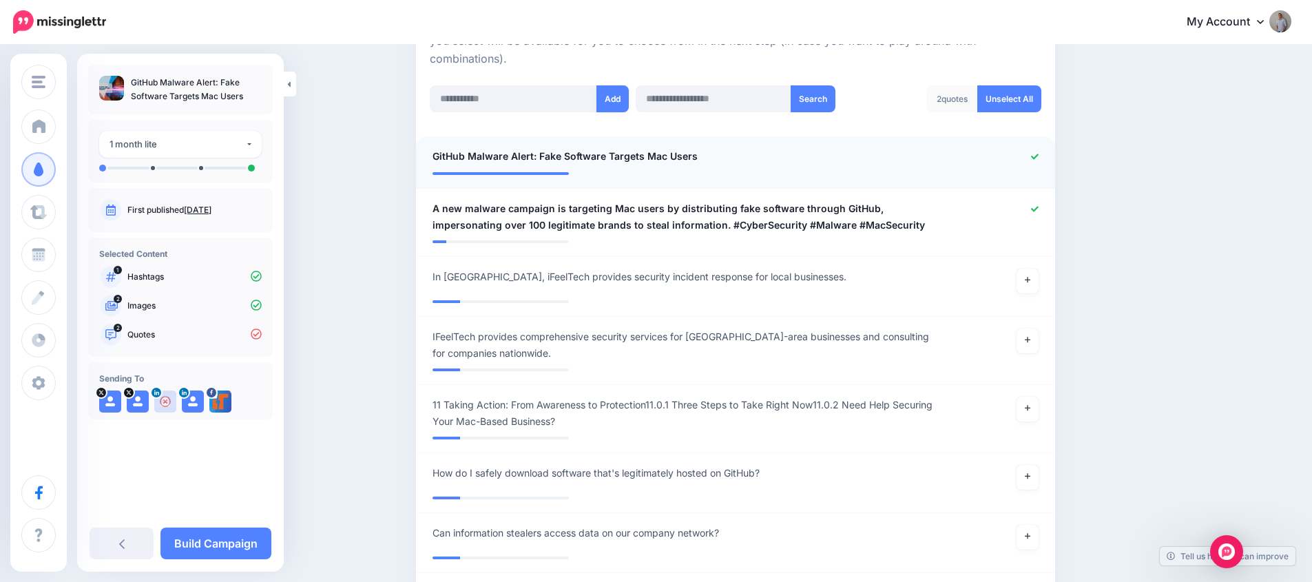
scroll to position [269, 0]
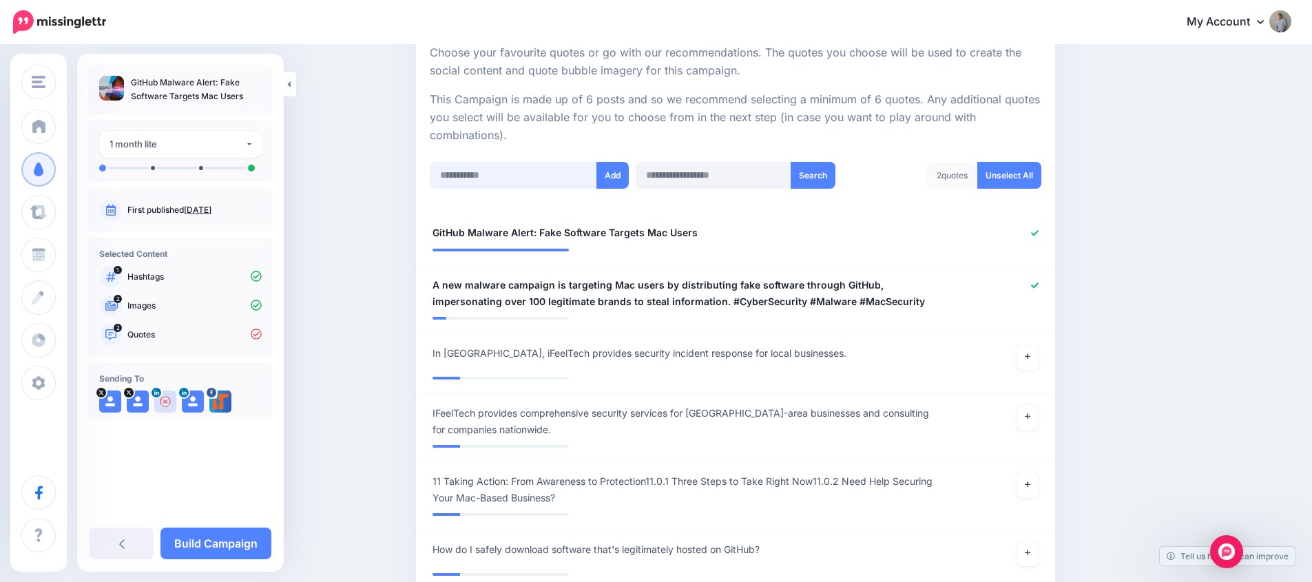
click at [513, 179] on input "text" at bounding box center [513, 175] width 167 height 27
paste input "**********"
type input "**********"
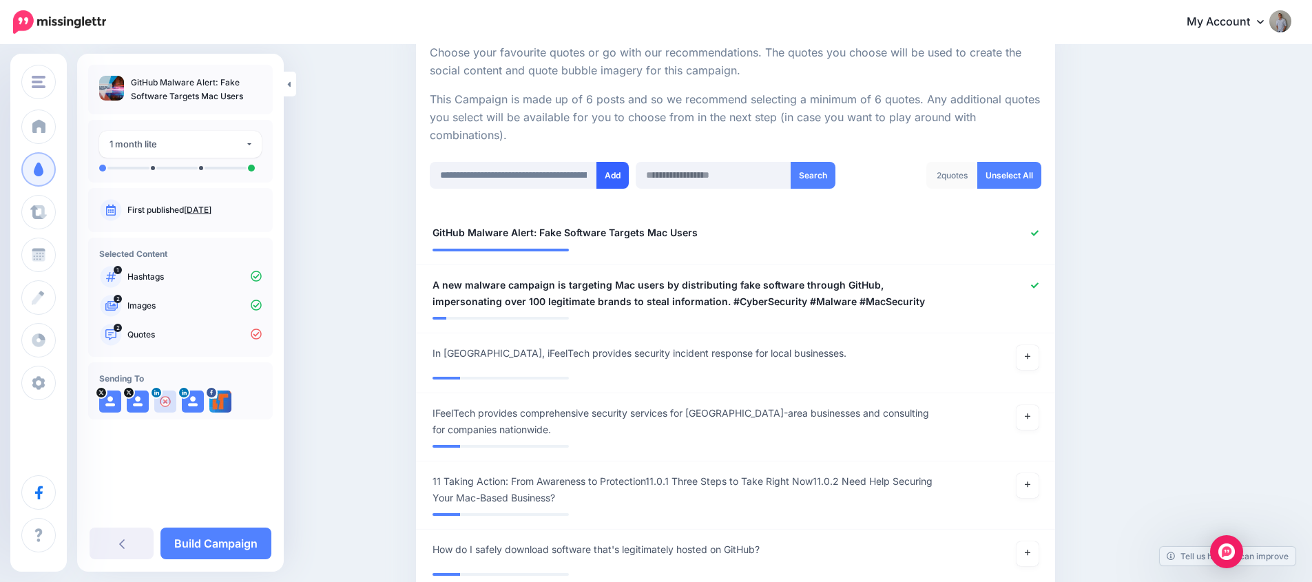
click at [612, 181] on button "Add" at bounding box center [612, 175] width 32 height 27
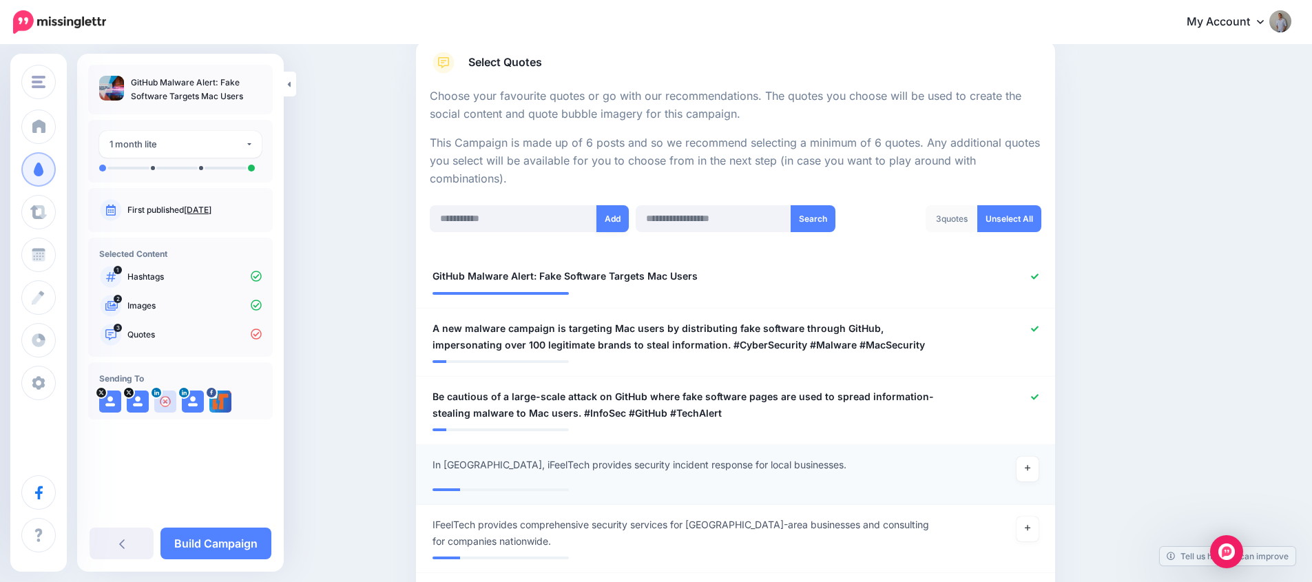
scroll to position [220, 0]
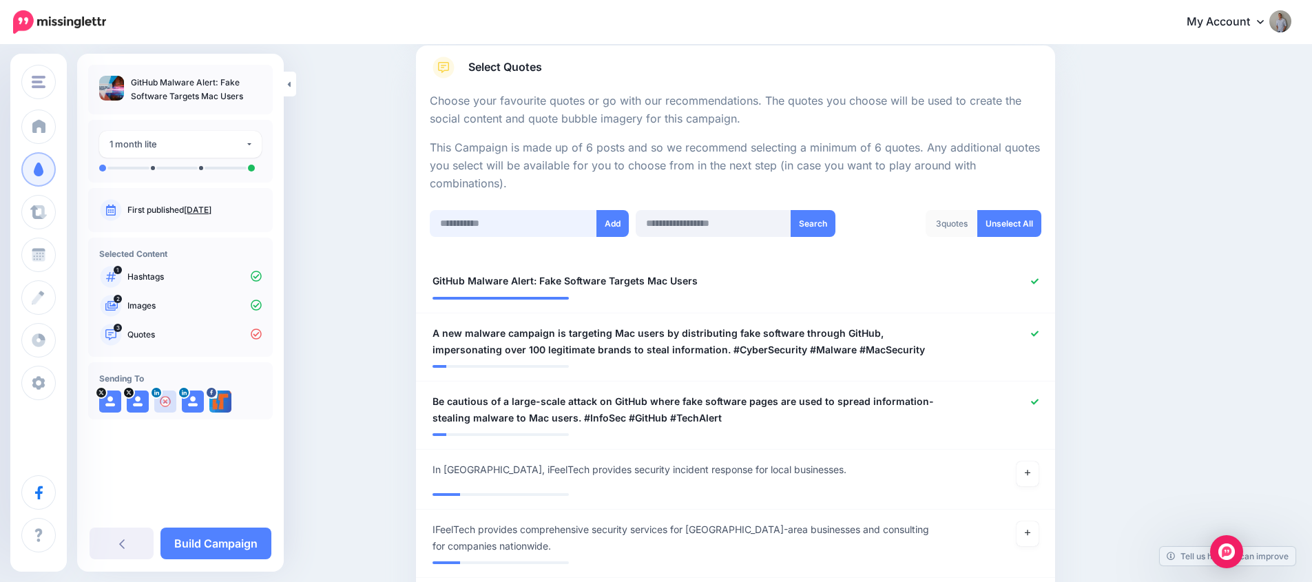
click at [498, 223] on input "text" at bounding box center [513, 223] width 167 height 27
paste input "**********"
type input "**********"
click at [616, 229] on button "Add" at bounding box center [612, 223] width 32 height 27
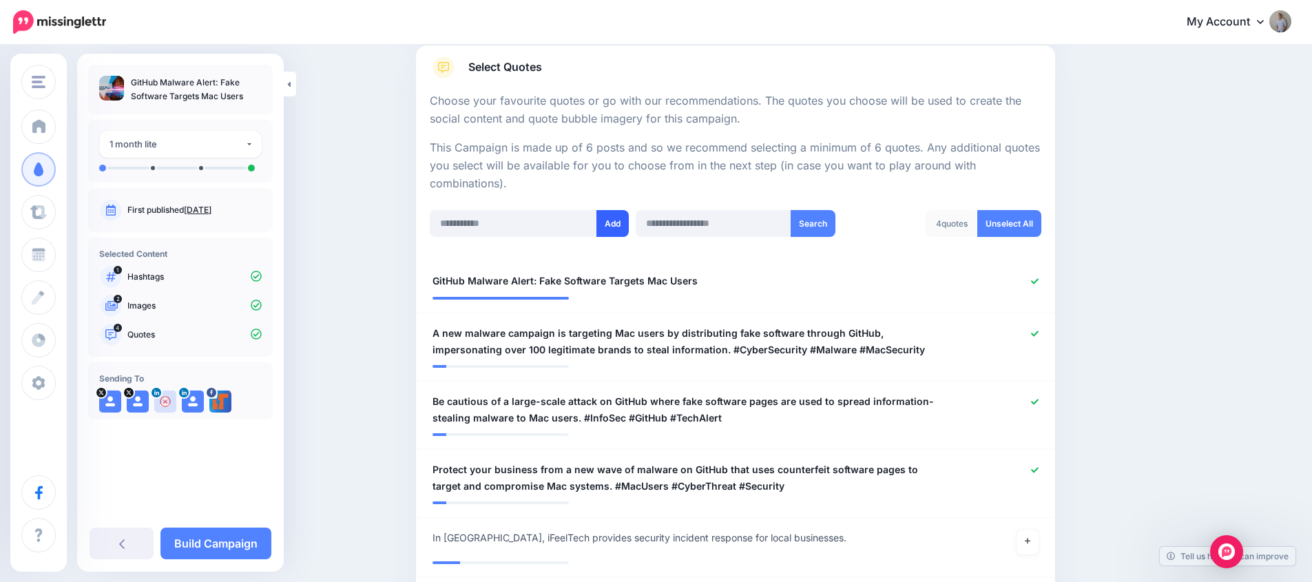
scroll to position [481, 0]
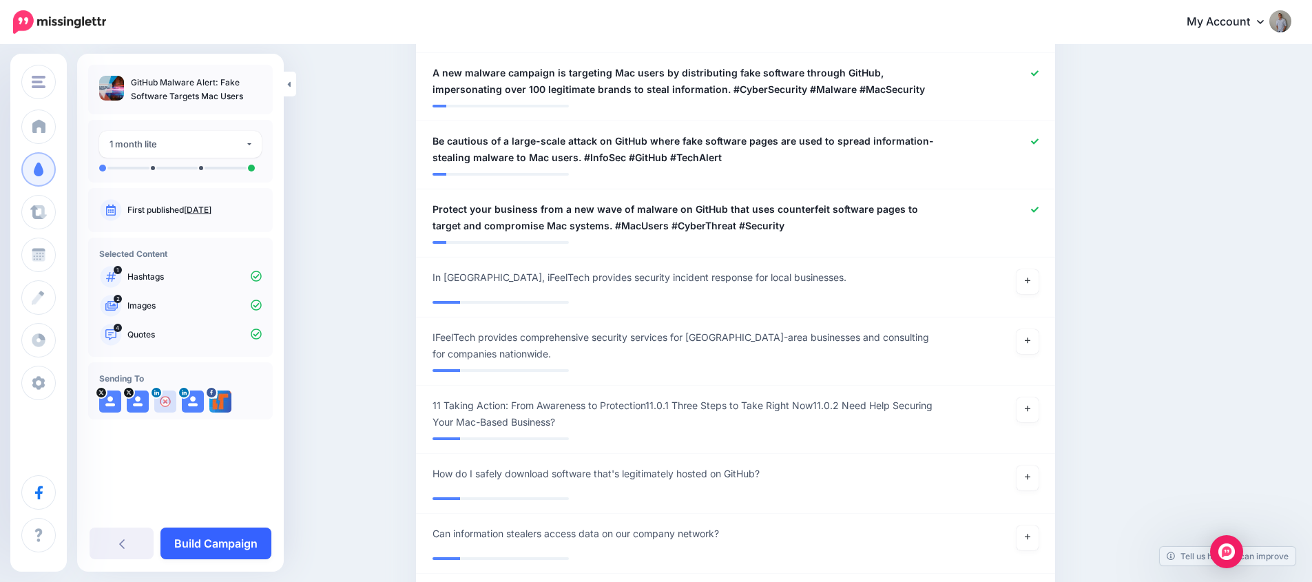
click at [251, 543] on link "Build Campaign" at bounding box center [215, 544] width 111 height 32
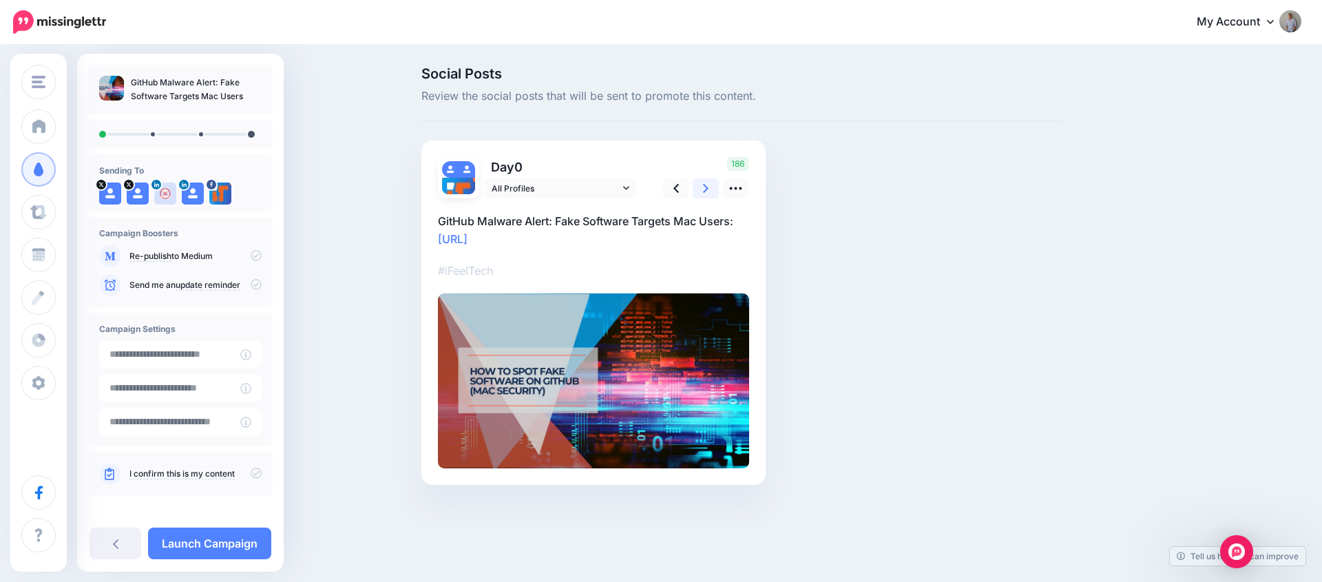
click at [704, 187] on icon at bounding box center [706, 188] width 6 height 14
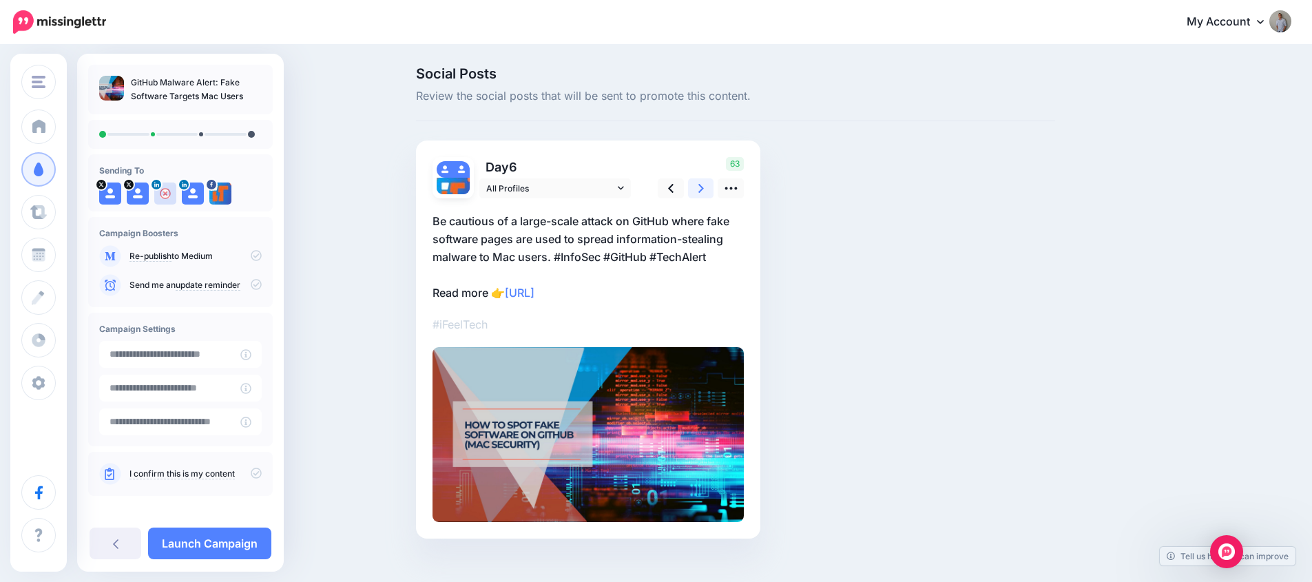
click at [704, 187] on icon at bounding box center [701, 188] width 6 height 14
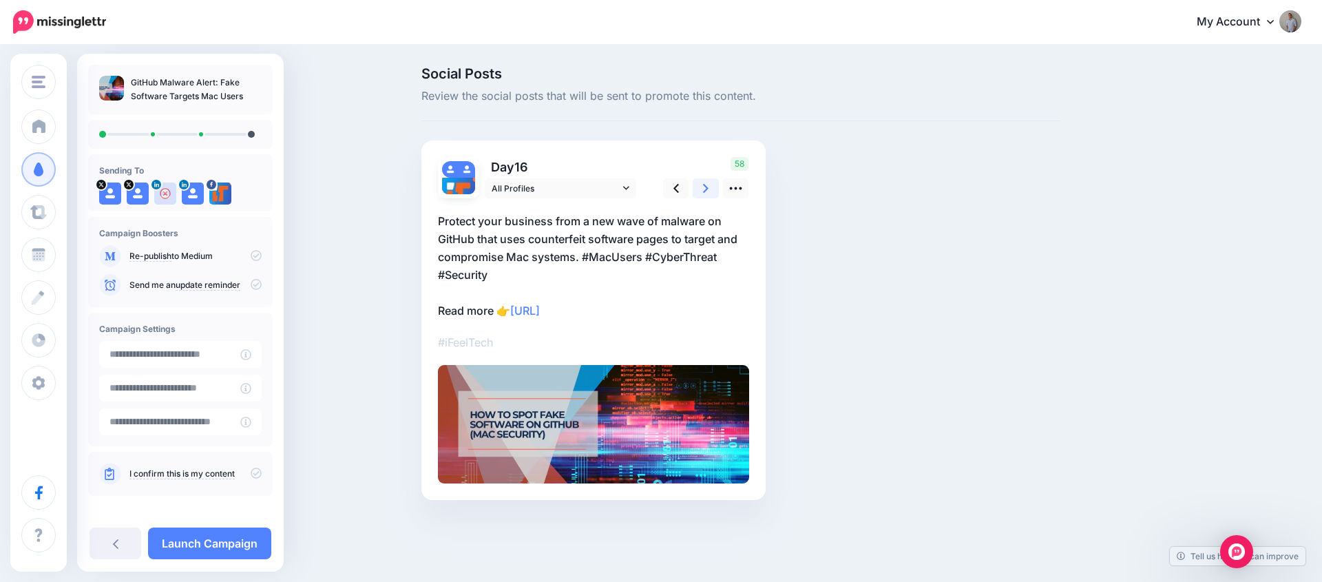
click at [704, 187] on icon at bounding box center [706, 188] width 6 height 14
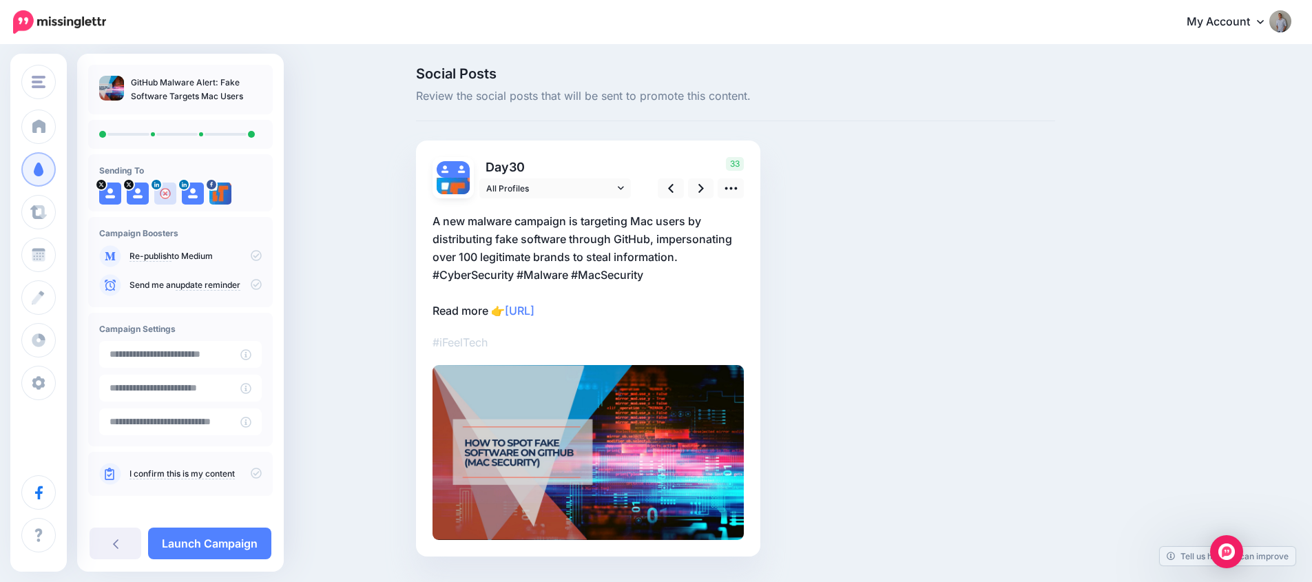
click at [251, 250] on icon at bounding box center [256, 255] width 11 height 11
click at [251, 258] on icon at bounding box center [256, 255] width 11 height 11
click at [251, 472] on icon at bounding box center [256, 473] width 11 height 11
click at [241, 539] on link "Launch Campaign" at bounding box center [209, 544] width 123 height 32
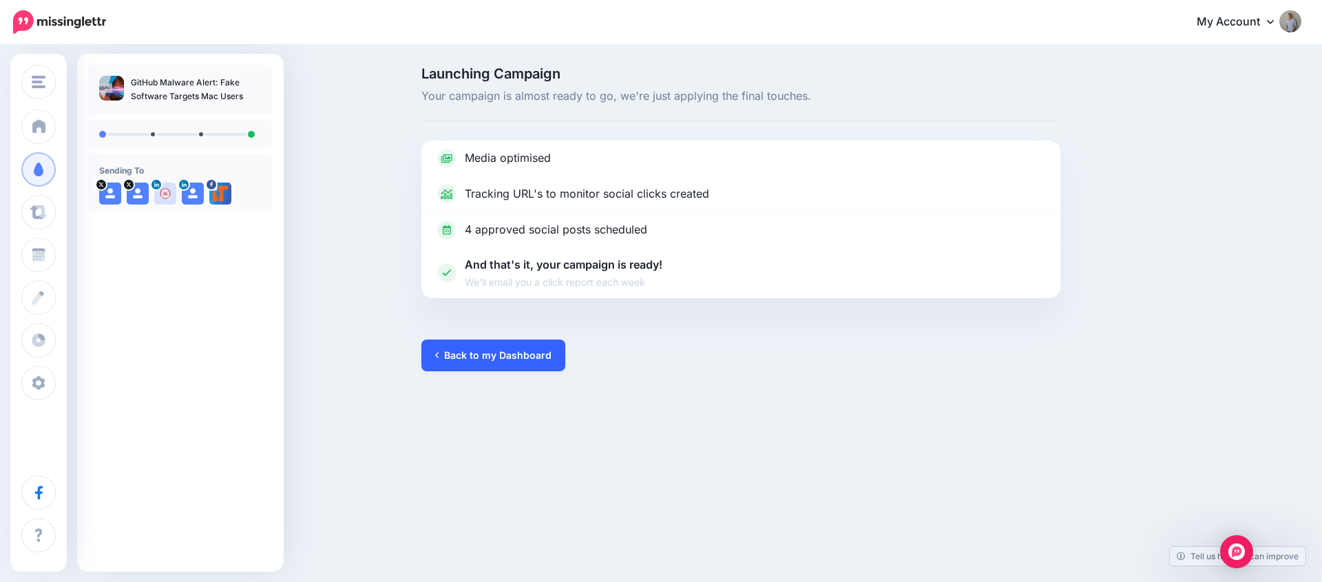
click at [472, 362] on link "Back to my Dashboard" at bounding box center [493, 356] width 144 height 32
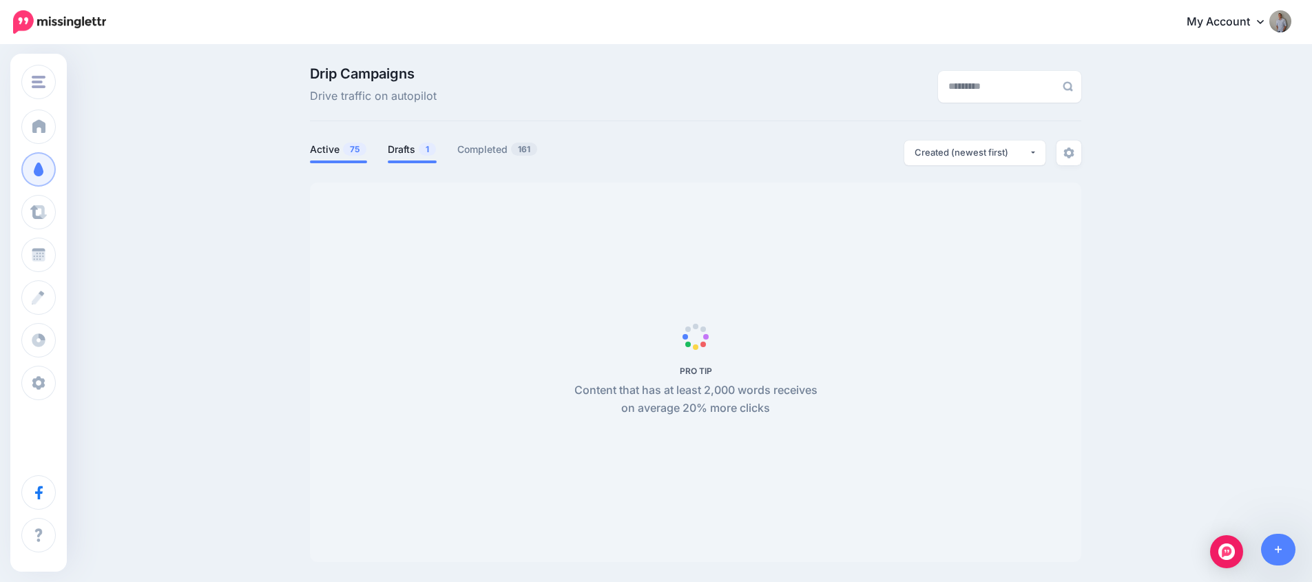
click at [418, 152] on link "Drafts 1" at bounding box center [412, 149] width 49 height 17
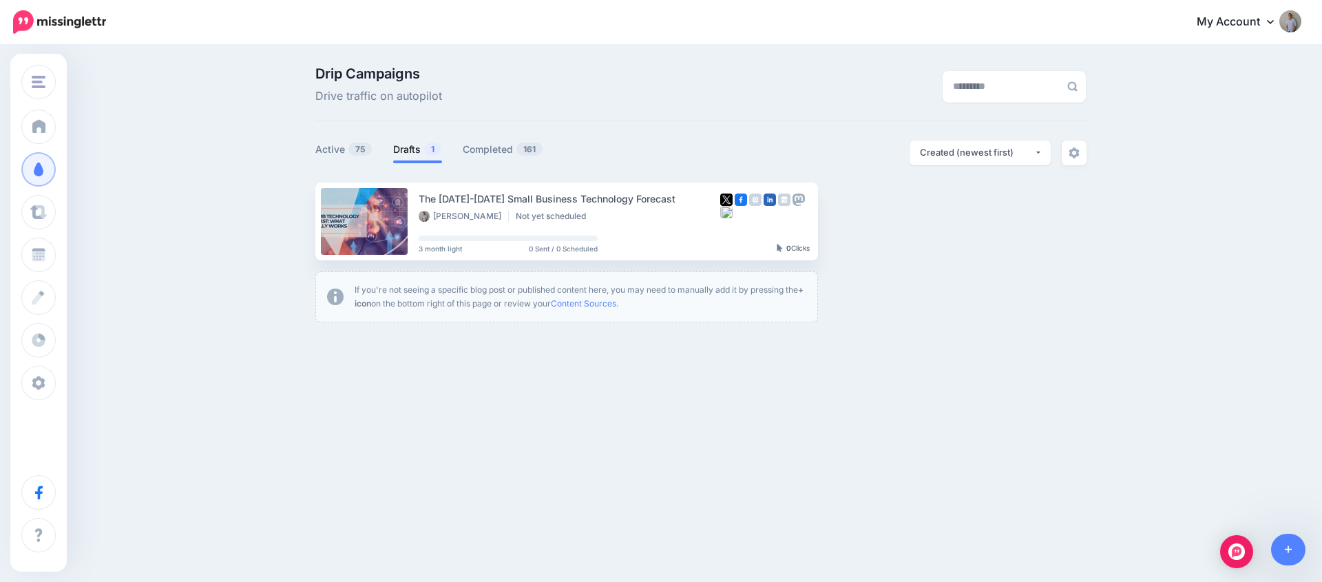
click at [418, 152] on link "Drafts 1" at bounding box center [417, 149] width 49 height 17
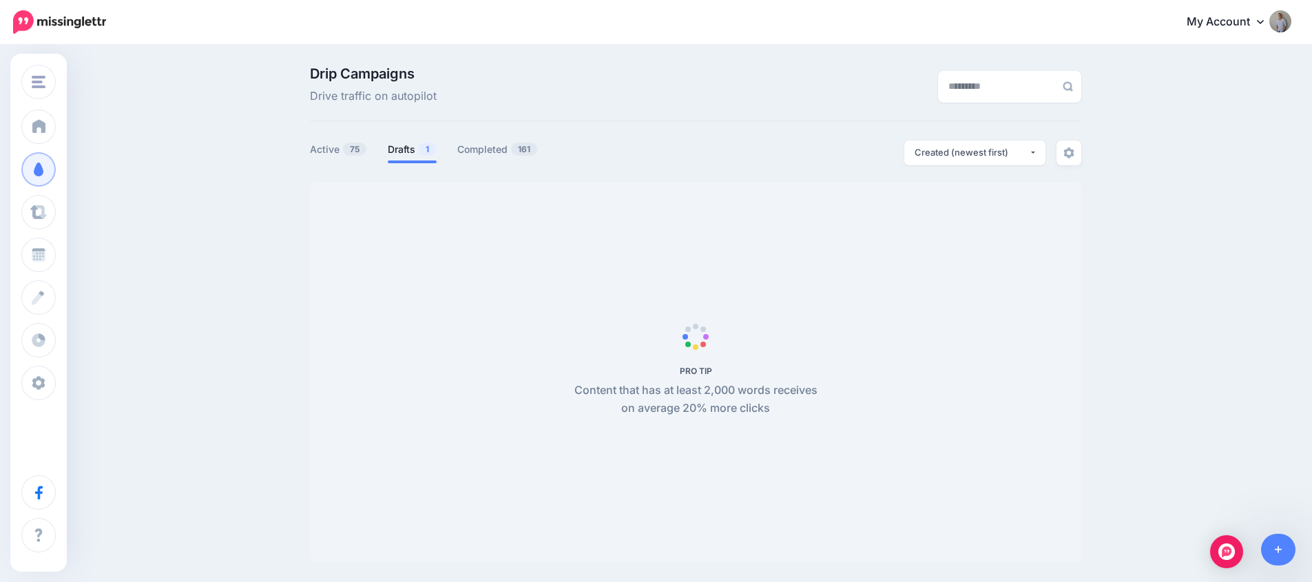
click at [416, 151] on link "Drafts 1" at bounding box center [412, 149] width 49 height 17
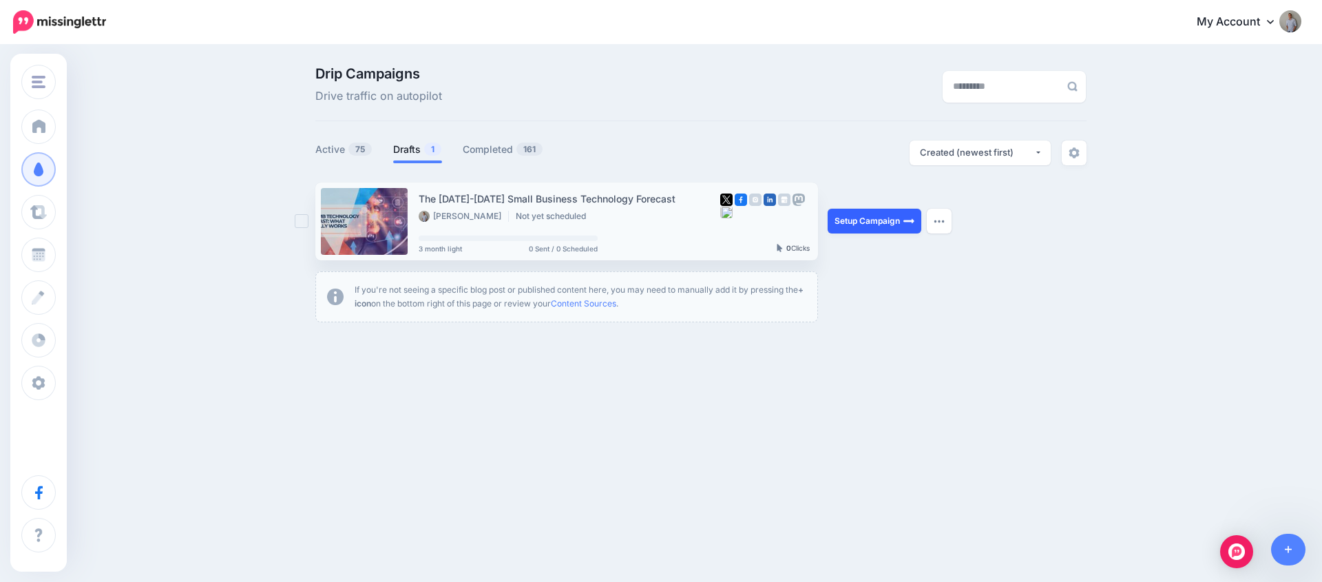
click at [893, 220] on link "Setup Campaign" at bounding box center [875, 221] width 94 height 25
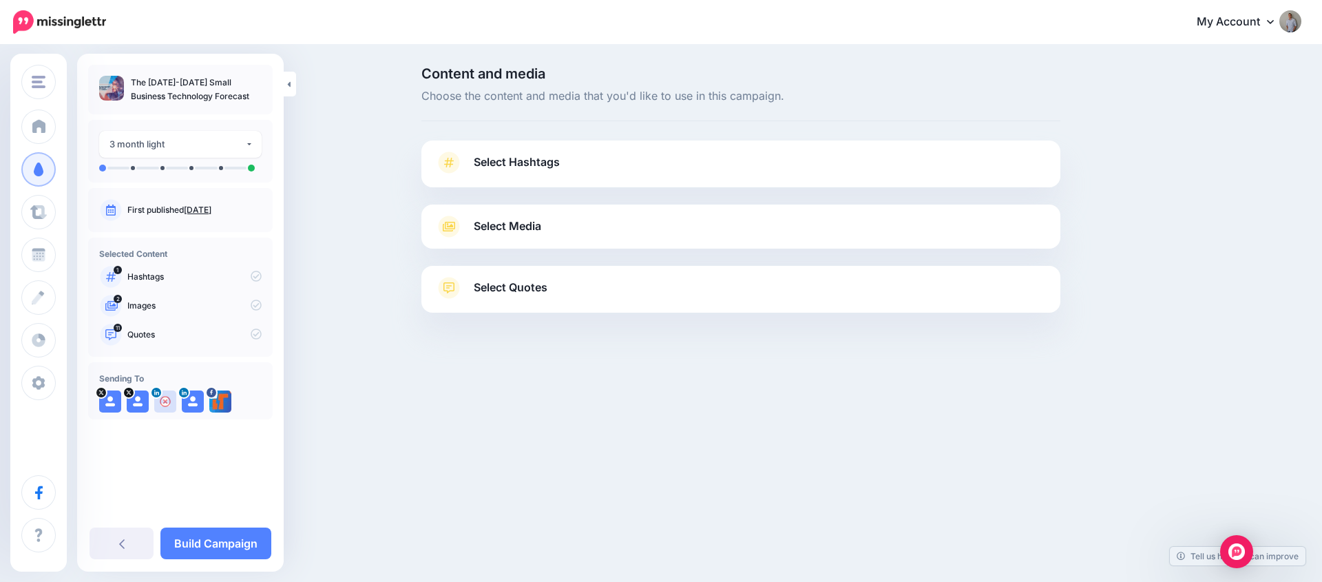
click at [565, 165] on link "Select Hashtags" at bounding box center [741, 170] width 612 height 36
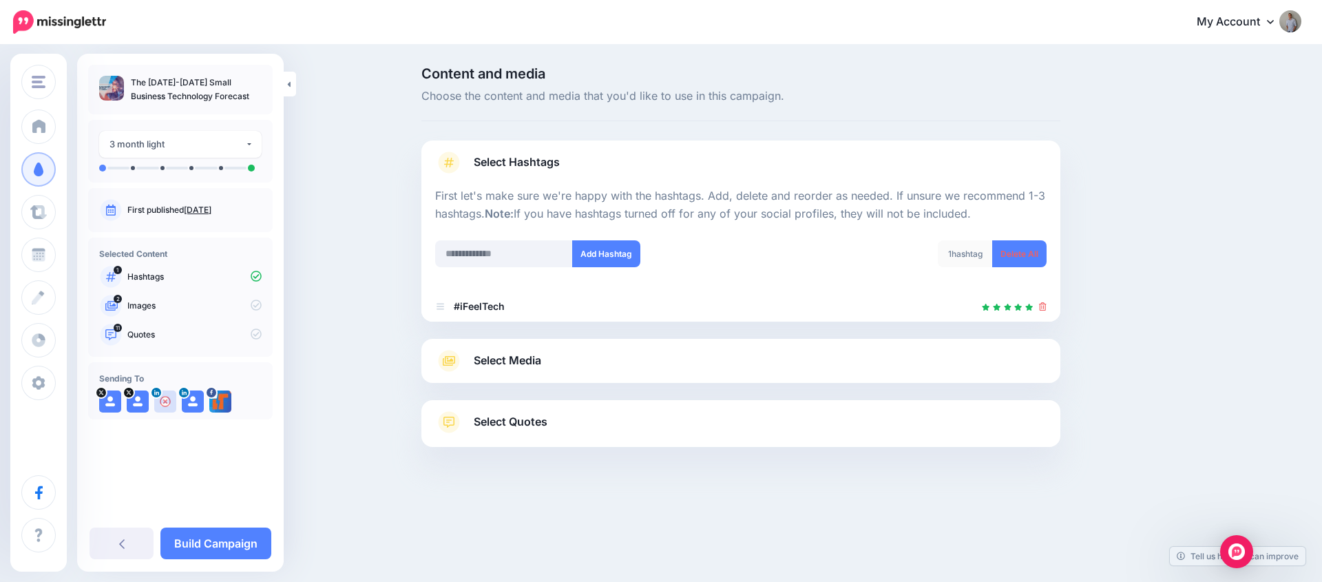
click at [560, 355] on link "Select Media" at bounding box center [741, 361] width 612 height 22
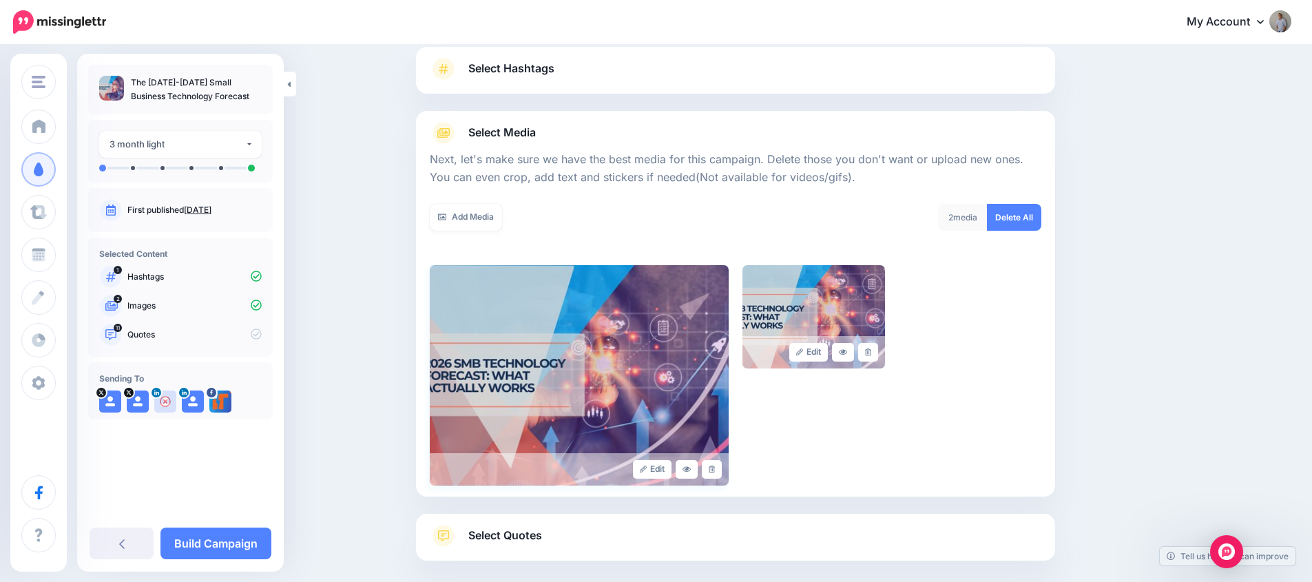
scroll to position [162, 0]
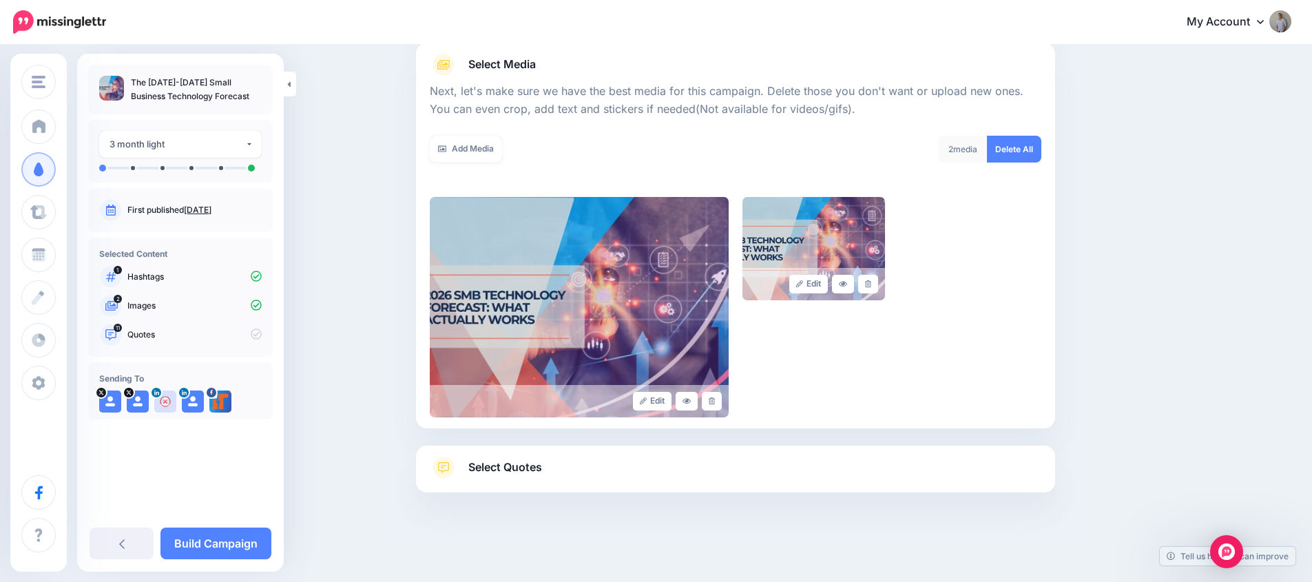
click at [555, 475] on link "Select Quotes" at bounding box center [736, 475] width 612 height 36
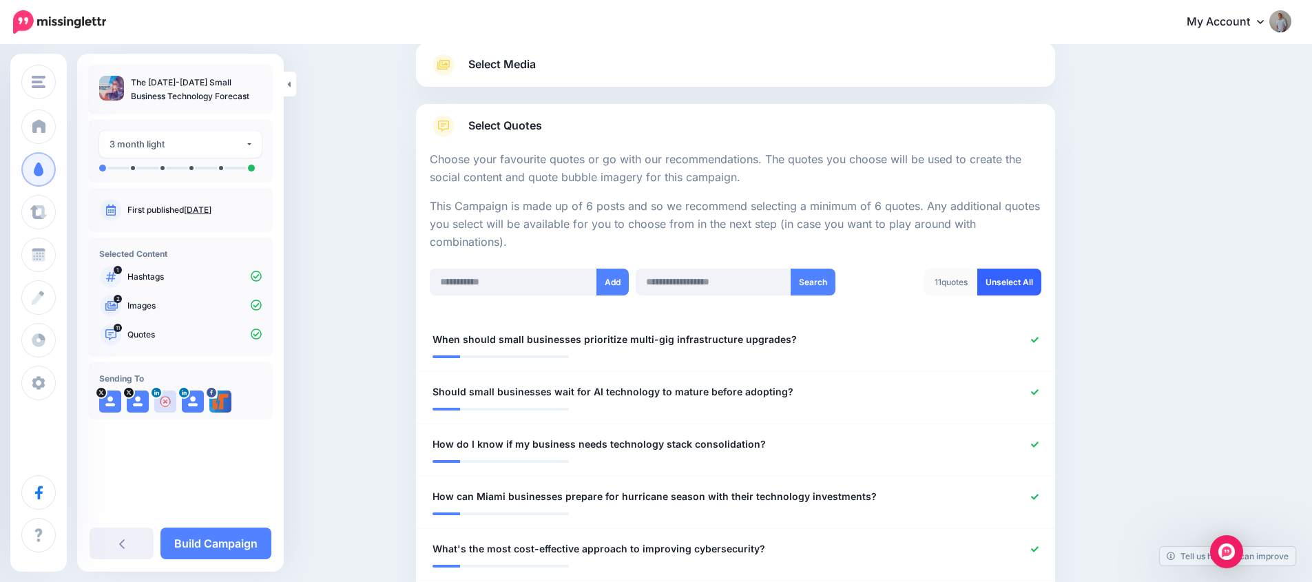
click at [1027, 284] on link "Unselect All" at bounding box center [1009, 282] width 64 height 27
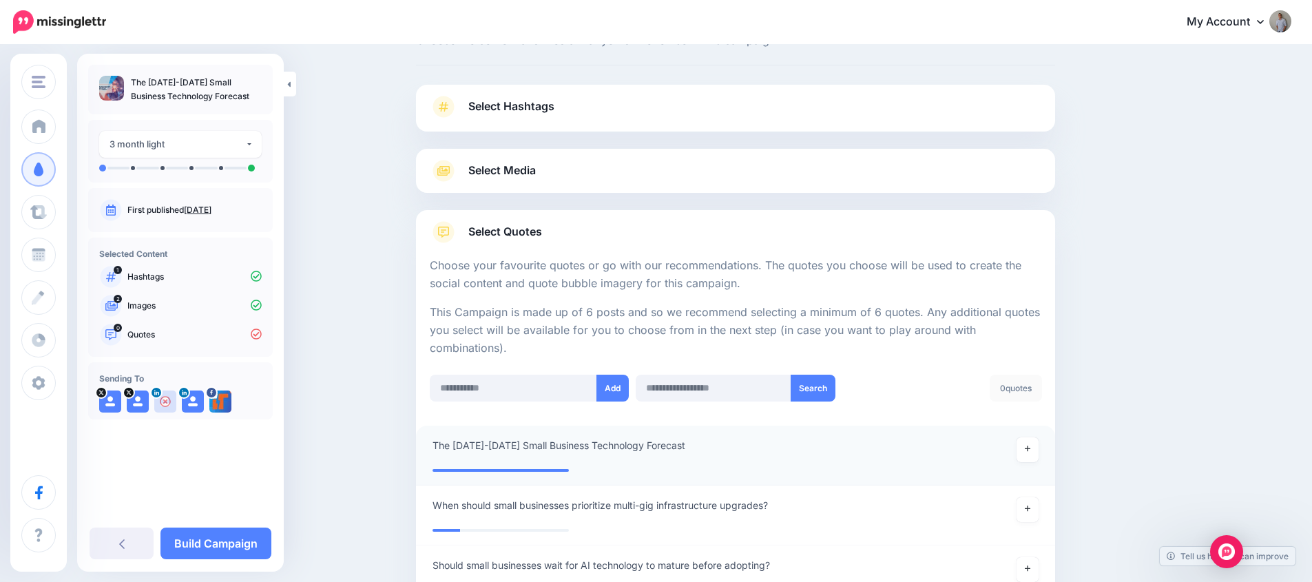
scroll to position [56, 0]
click at [1028, 452] on link at bounding box center [1027, 449] width 22 height 25
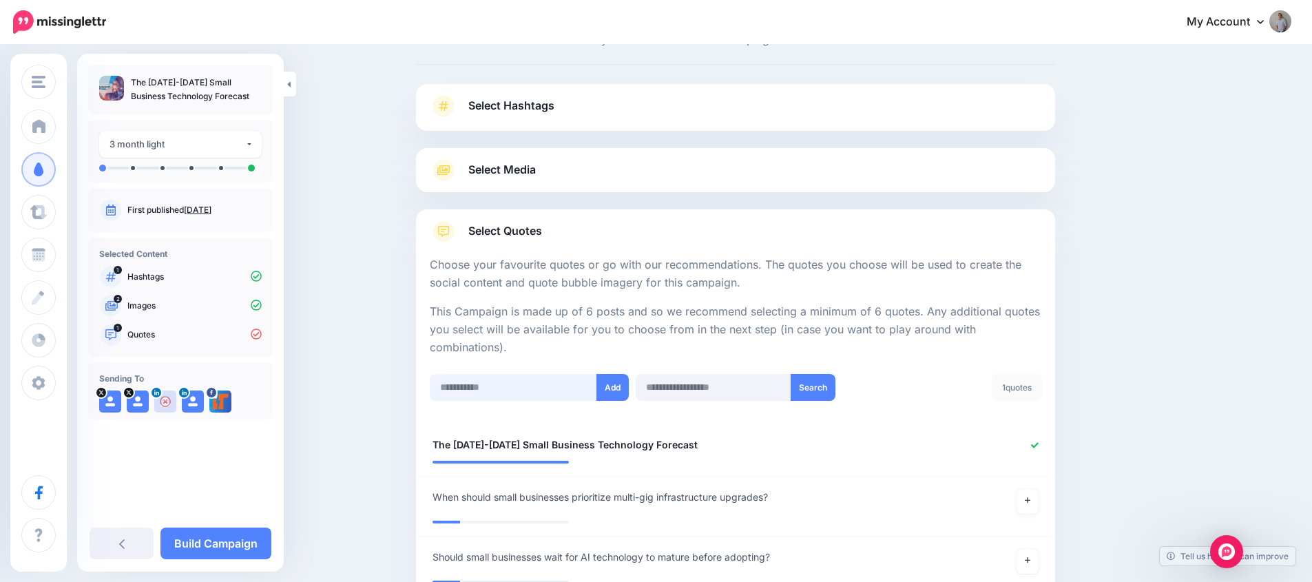
click at [486, 384] on input "text" at bounding box center [513, 387] width 167 height 27
paste input "**********"
type input "**********"
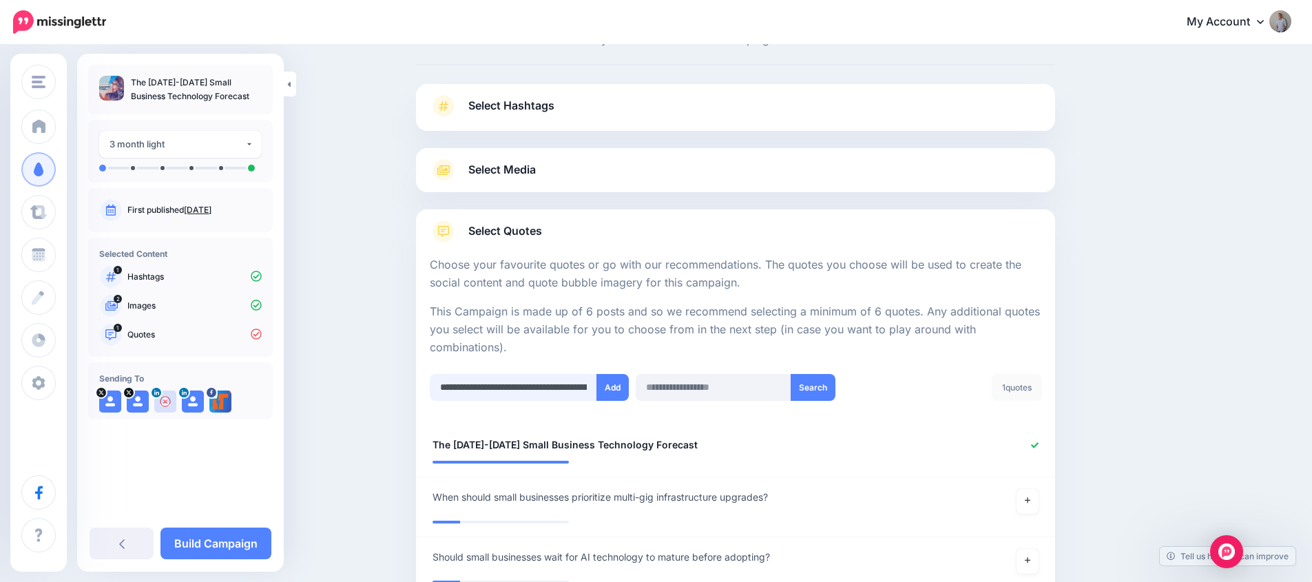
click at [549, 388] on input "**********" at bounding box center [513, 387] width 167 height 27
click at [503, 384] on input "text" at bounding box center [513, 387] width 167 height 27
paste input "**********"
type input "**********"
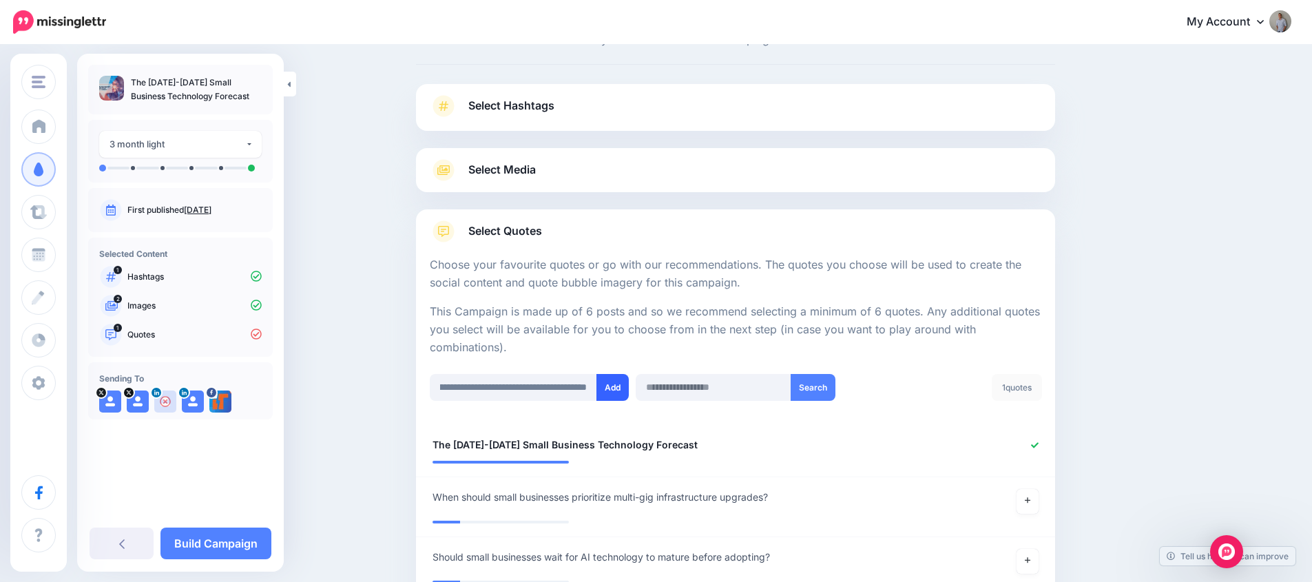
scroll to position [0, 0]
click at [616, 384] on button "Add" at bounding box center [612, 387] width 32 height 27
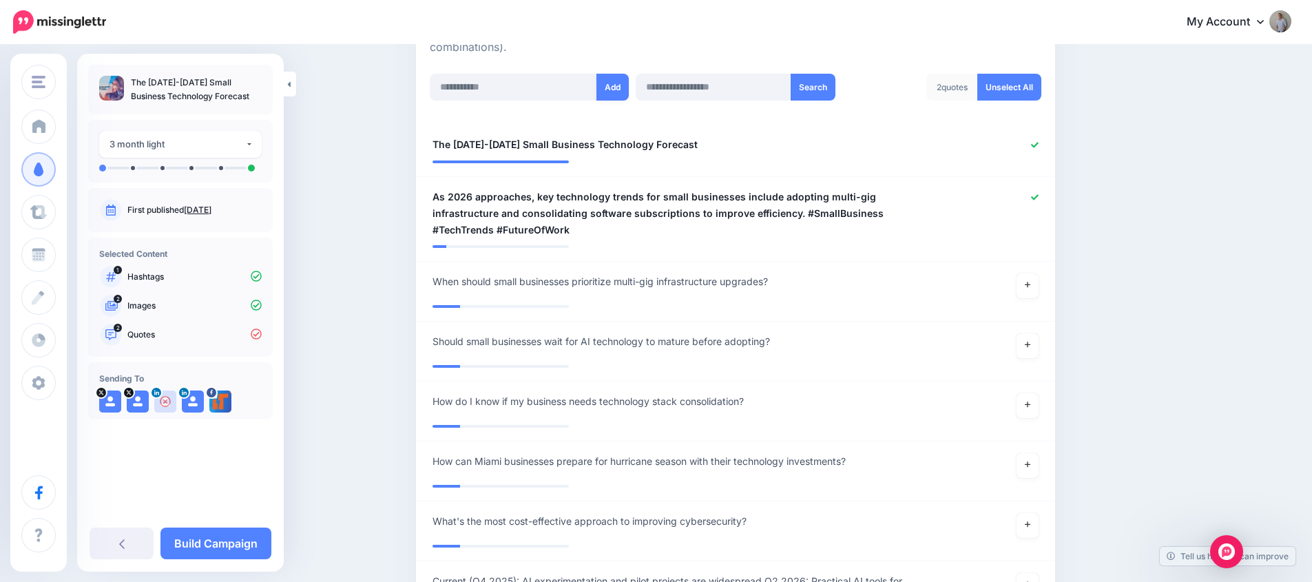
scroll to position [240, 0]
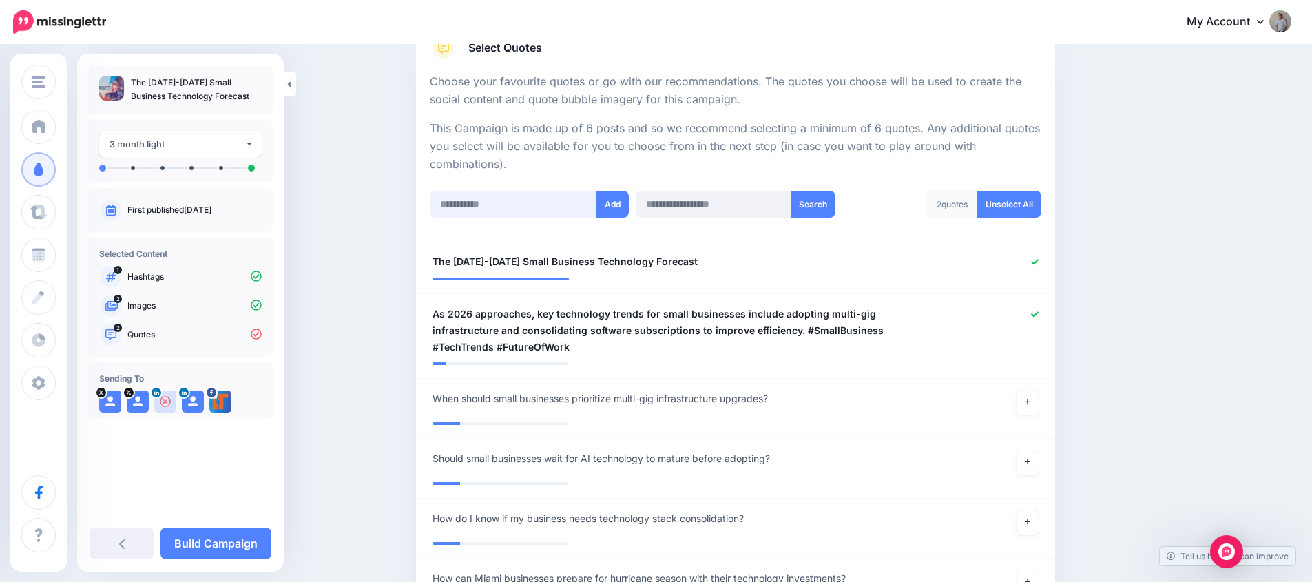
click at [525, 207] on input "text" at bounding box center [513, 204] width 167 height 27
paste input "**********"
type input "**********"
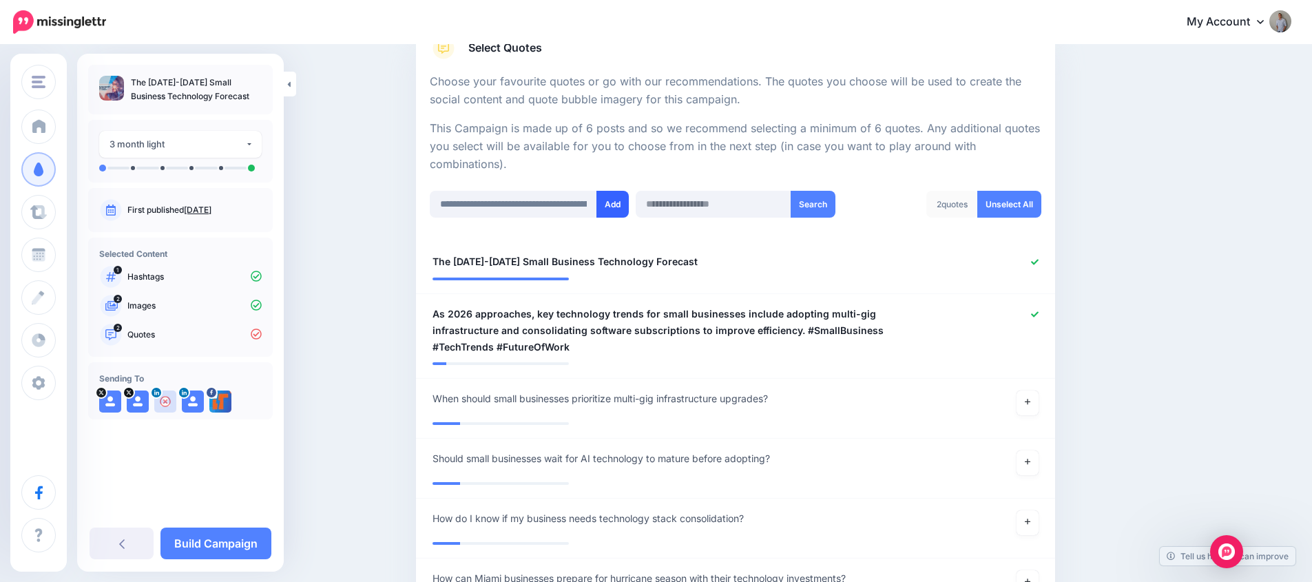
click at [619, 204] on button "Add" at bounding box center [612, 204] width 32 height 27
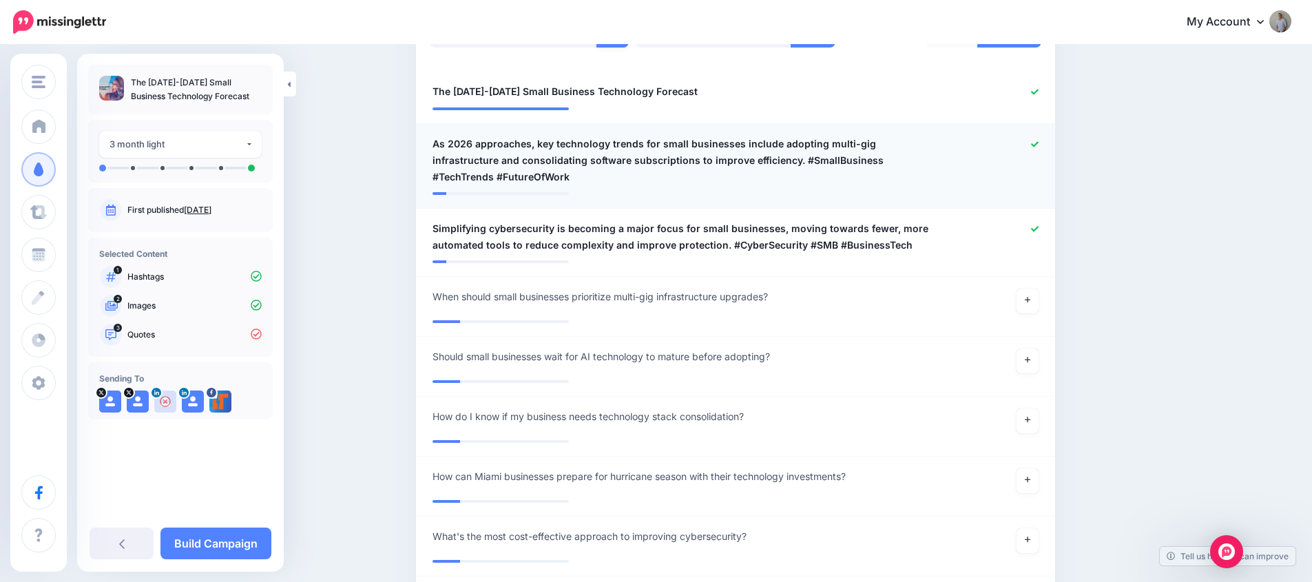
scroll to position [364, 0]
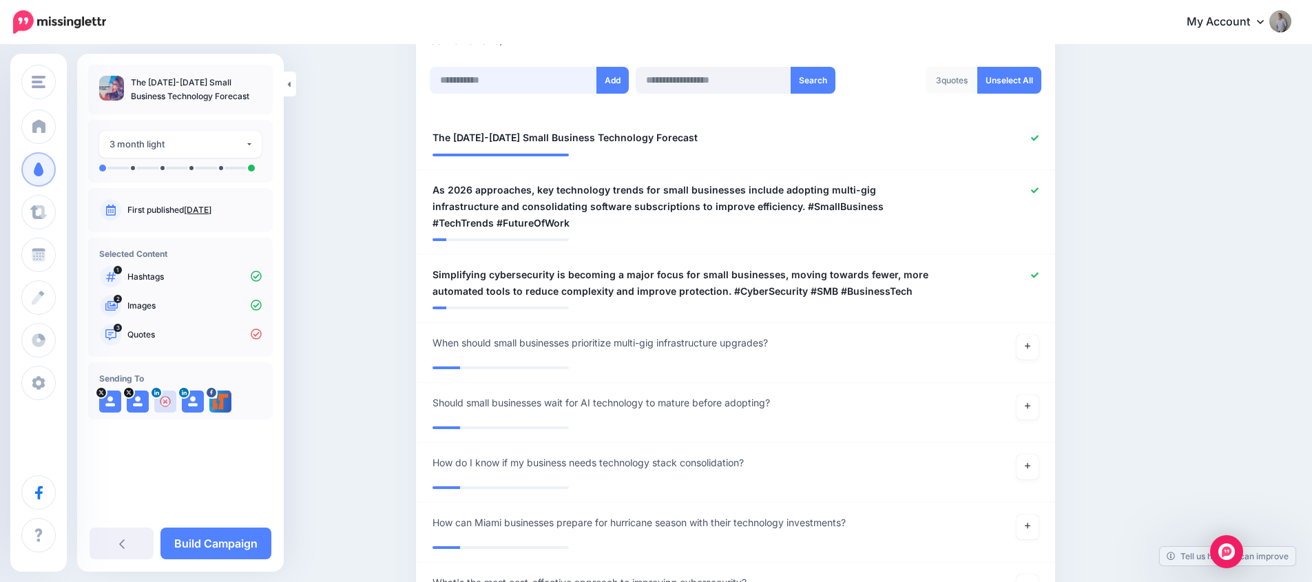
click at [543, 81] on input "text" at bounding box center [513, 80] width 167 height 27
paste input "**********"
type input "**********"
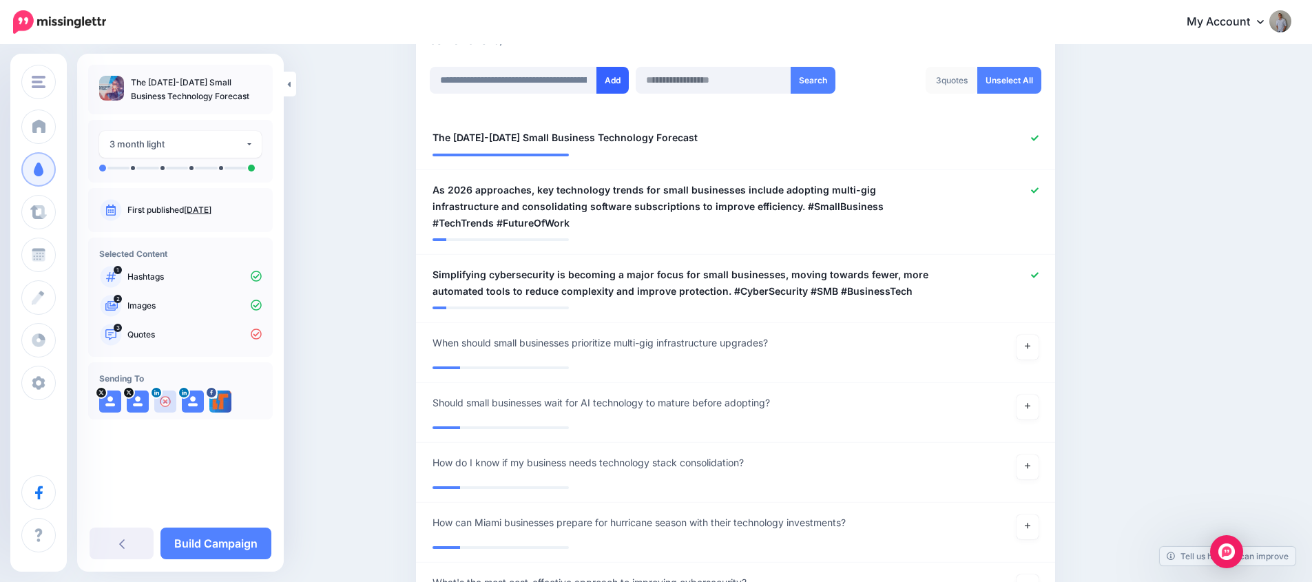
click at [607, 87] on button "Add" at bounding box center [612, 80] width 32 height 27
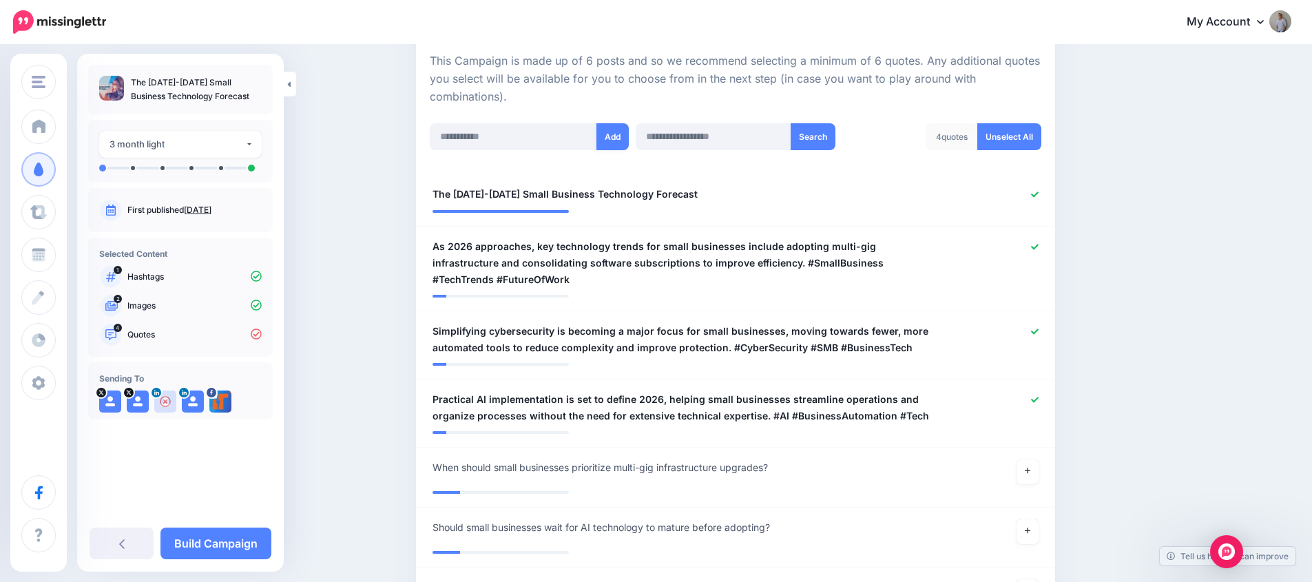
scroll to position [282, 0]
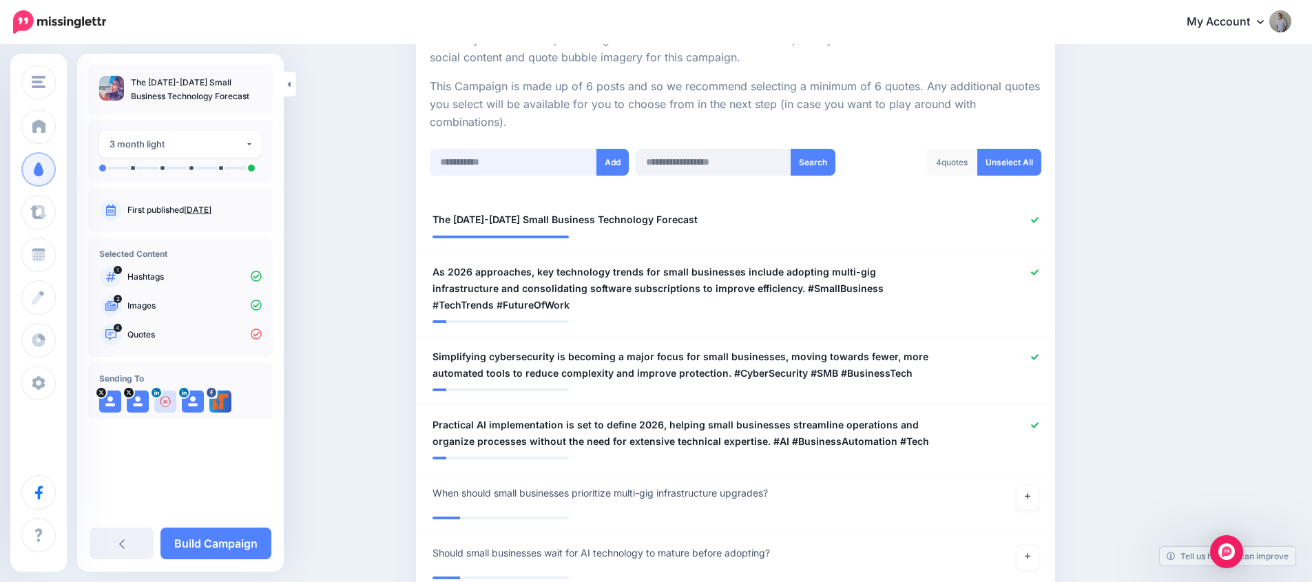
click at [500, 163] on input "text" at bounding box center [513, 162] width 167 height 27
paste input "**********"
type input "**********"
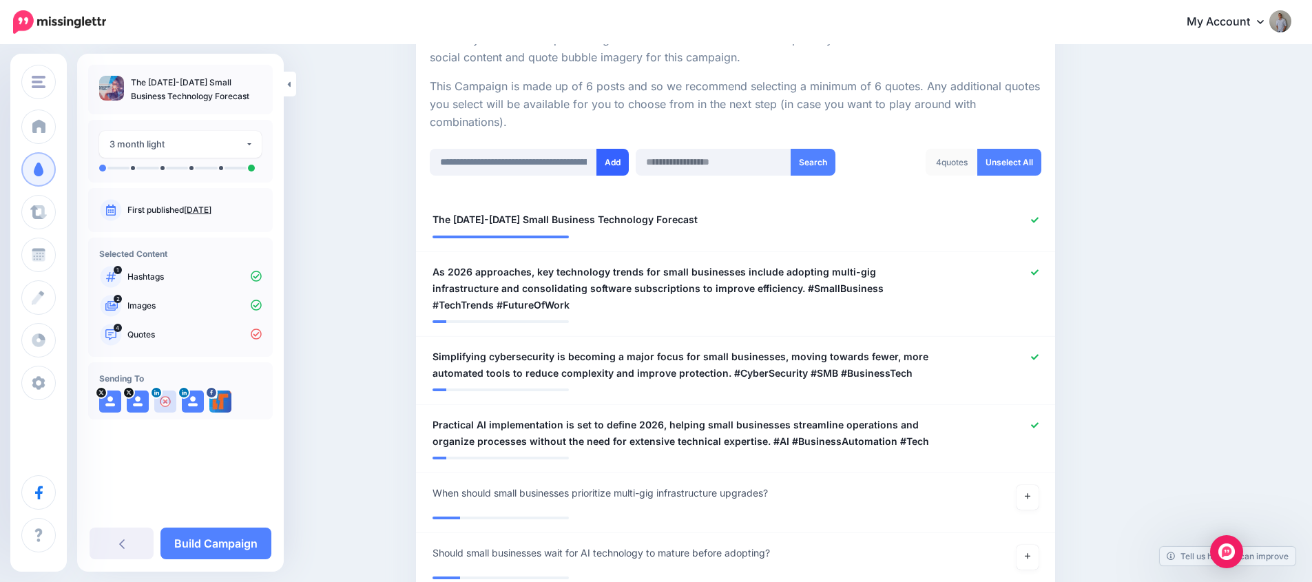
click at [620, 164] on button "Add" at bounding box center [612, 162] width 32 height 27
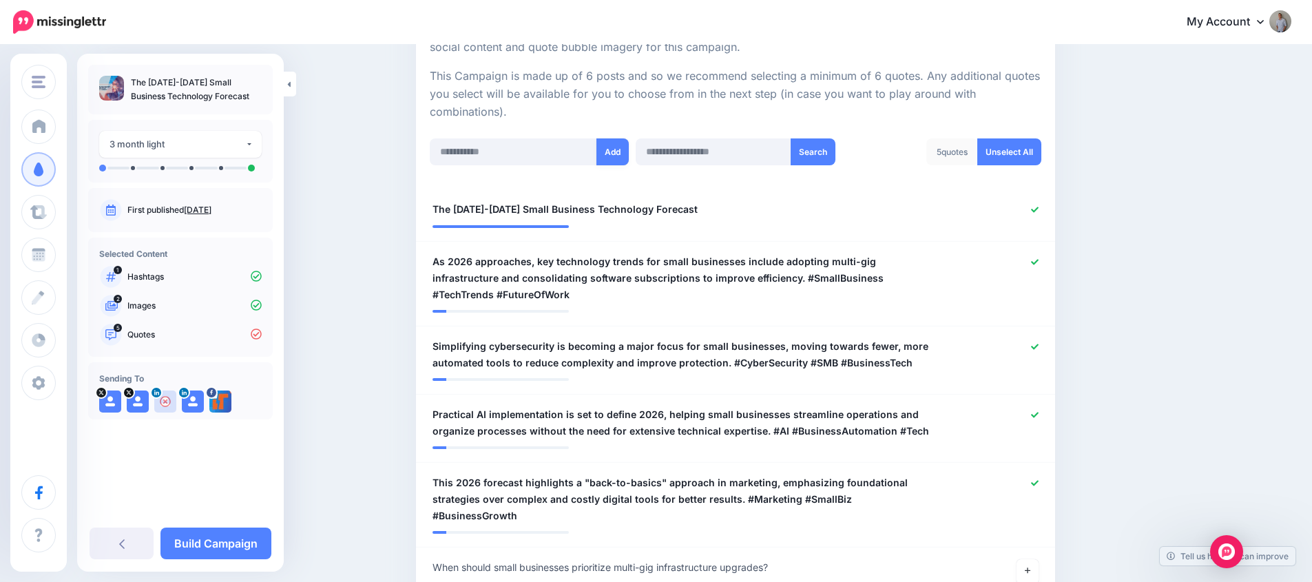
scroll to position [209, 0]
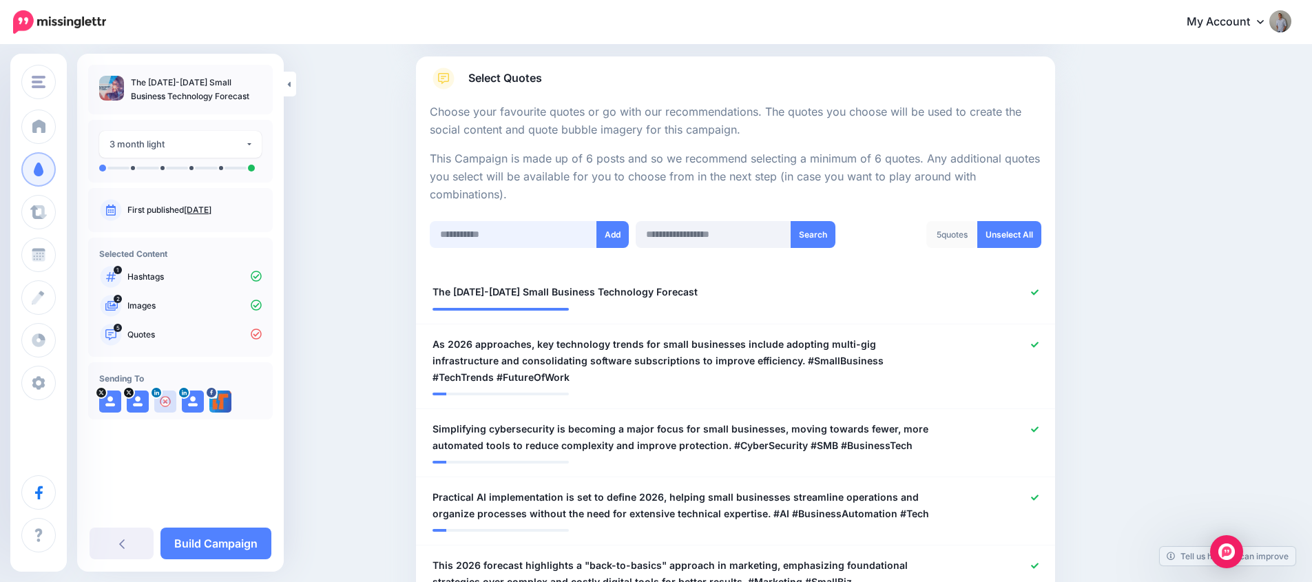
click at [481, 232] on input "text" at bounding box center [513, 234] width 167 height 27
paste input "**********"
type input "**********"
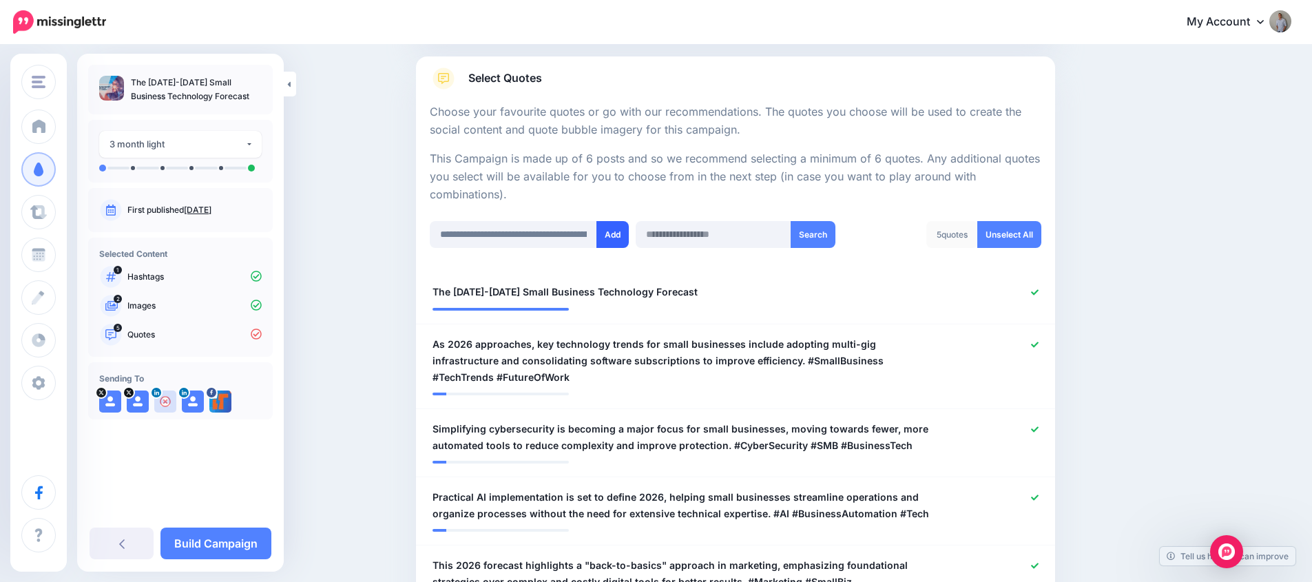
click at [617, 233] on button "Add" at bounding box center [612, 234] width 32 height 27
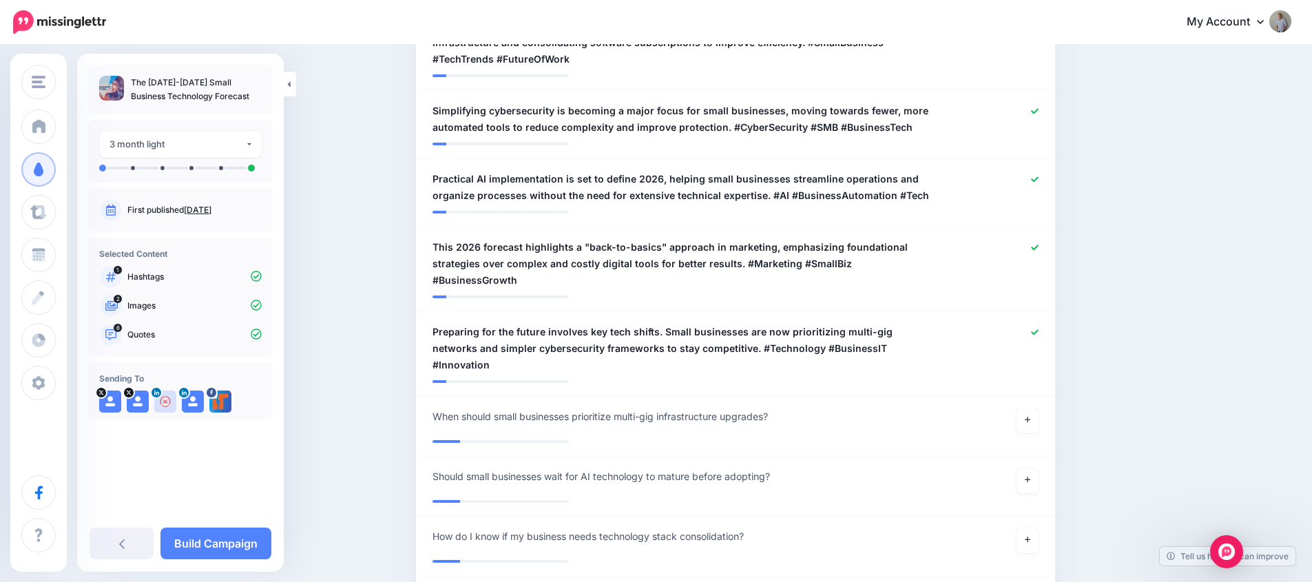
scroll to position [530, 0]
click at [231, 545] on link "Build Campaign" at bounding box center [215, 544] width 111 height 32
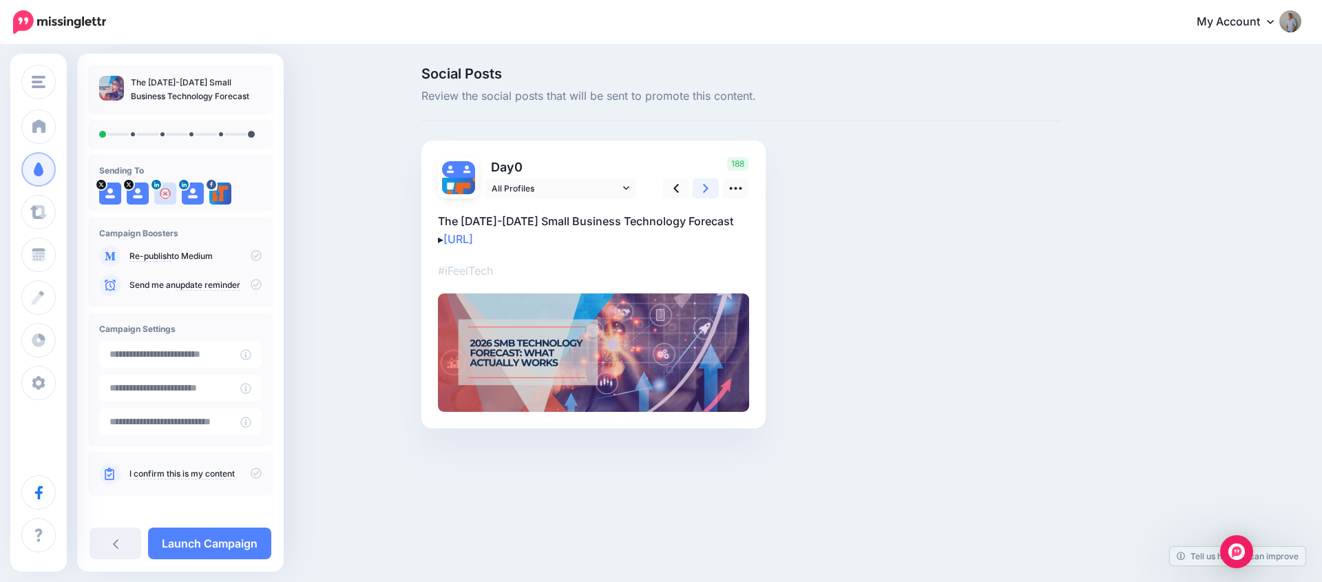
click at [708, 191] on icon at bounding box center [706, 188] width 6 height 14
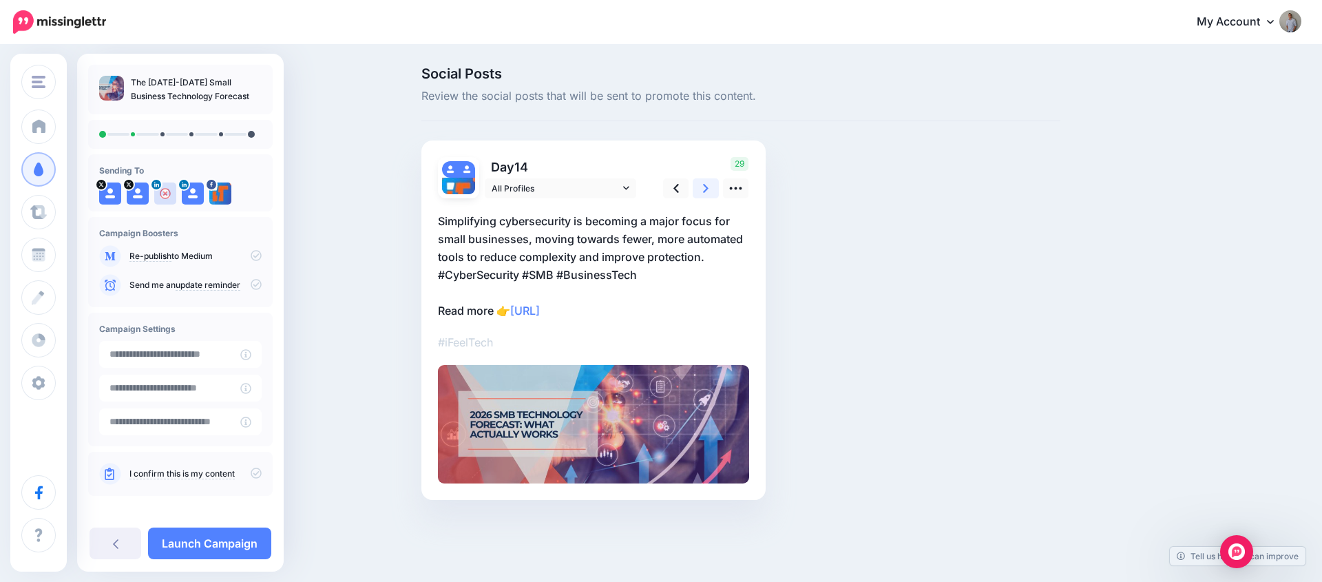
click at [708, 191] on icon at bounding box center [706, 188] width 6 height 14
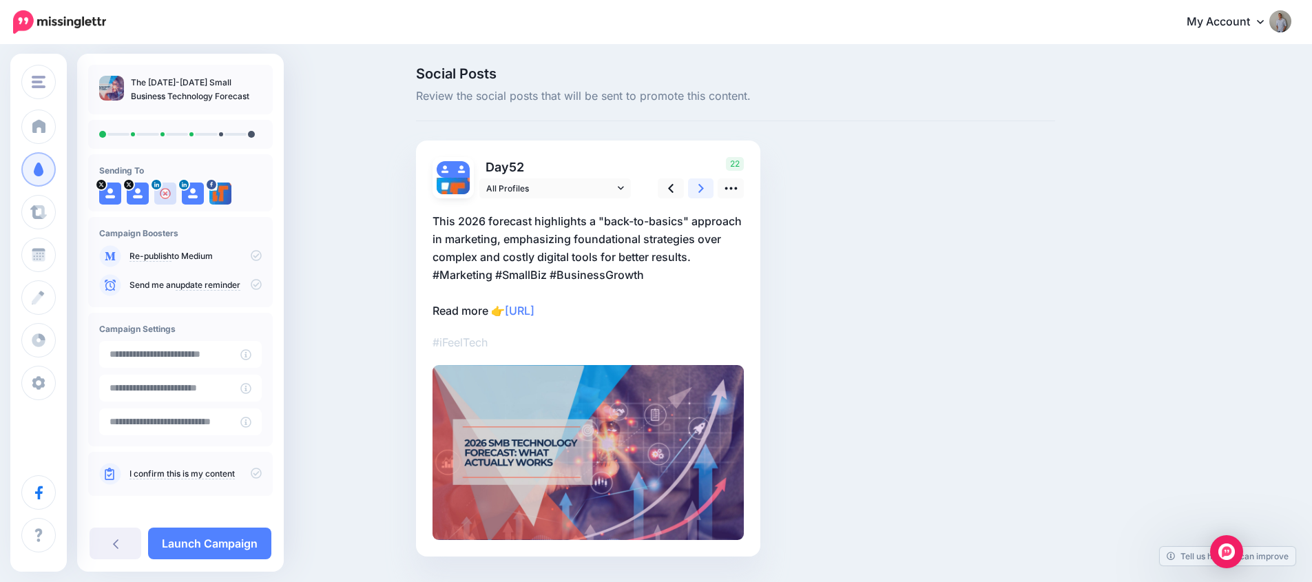
click at [704, 191] on icon at bounding box center [701, 188] width 6 height 14
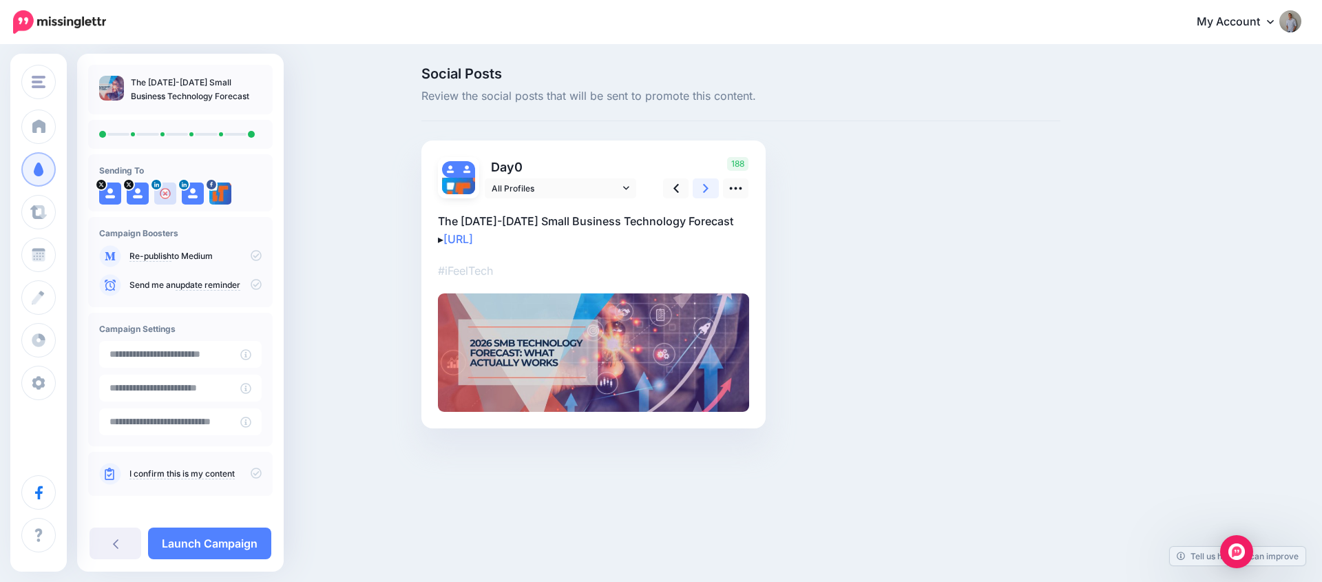
click at [708, 191] on icon at bounding box center [706, 188] width 6 height 14
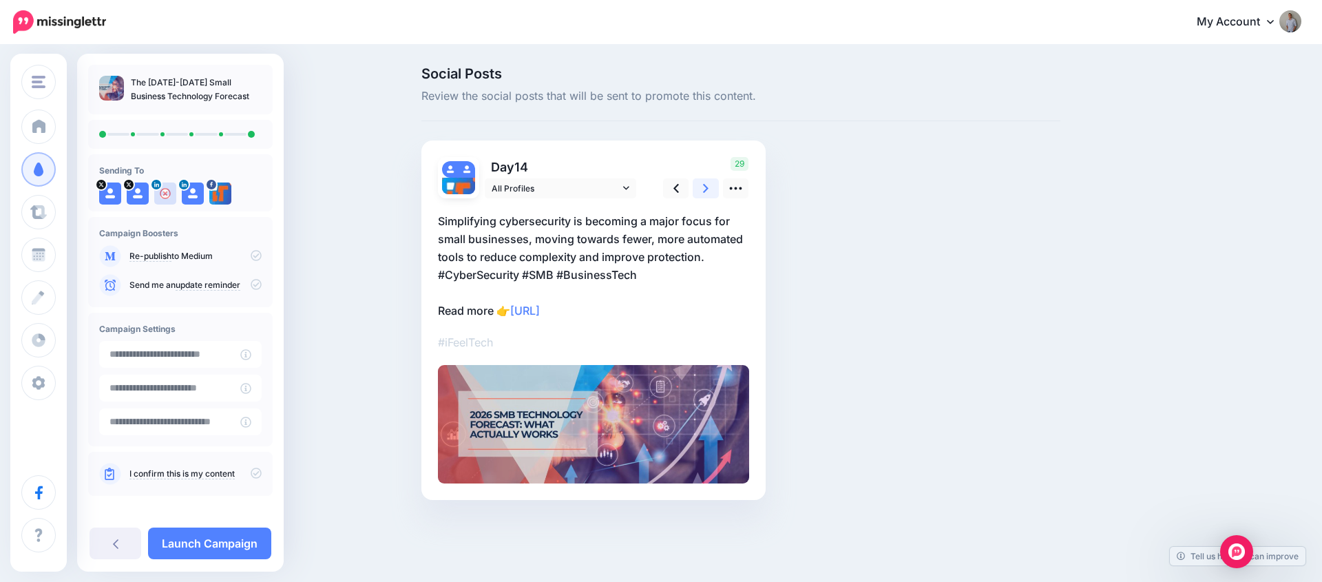
click at [708, 191] on icon at bounding box center [706, 188] width 6 height 14
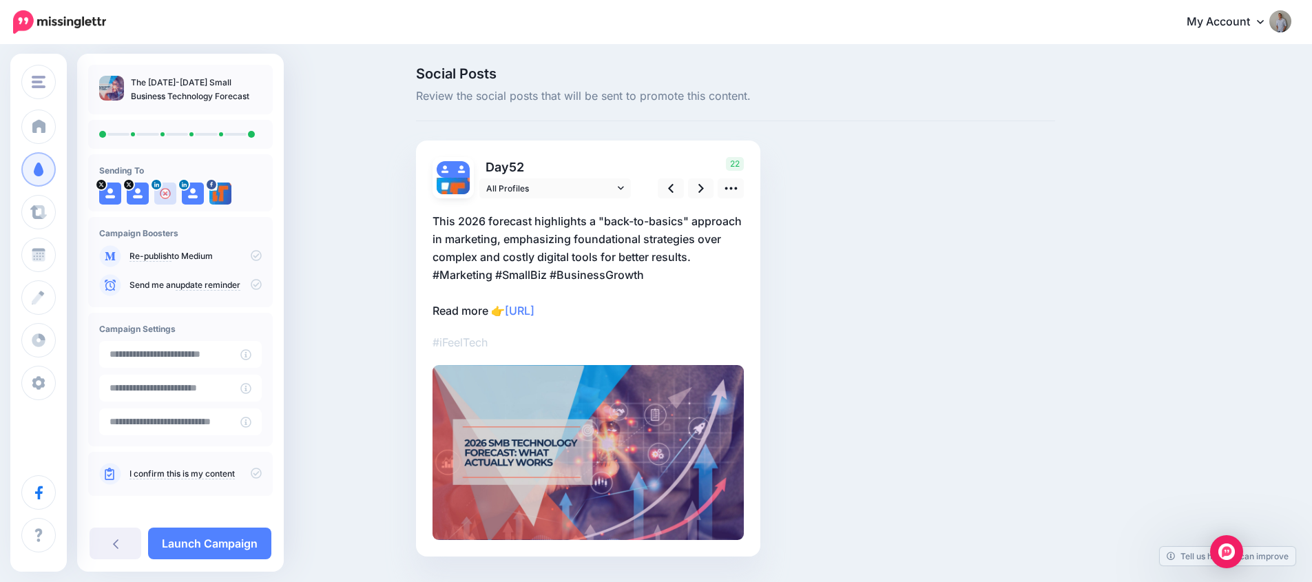
click at [253, 256] on icon at bounding box center [256, 255] width 11 height 11
click at [251, 255] on icon at bounding box center [256, 255] width 11 height 11
click at [251, 473] on icon at bounding box center [256, 473] width 11 height 11
click at [235, 536] on link "Launch Campaign" at bounding box center [209, 544] width 123 height 32
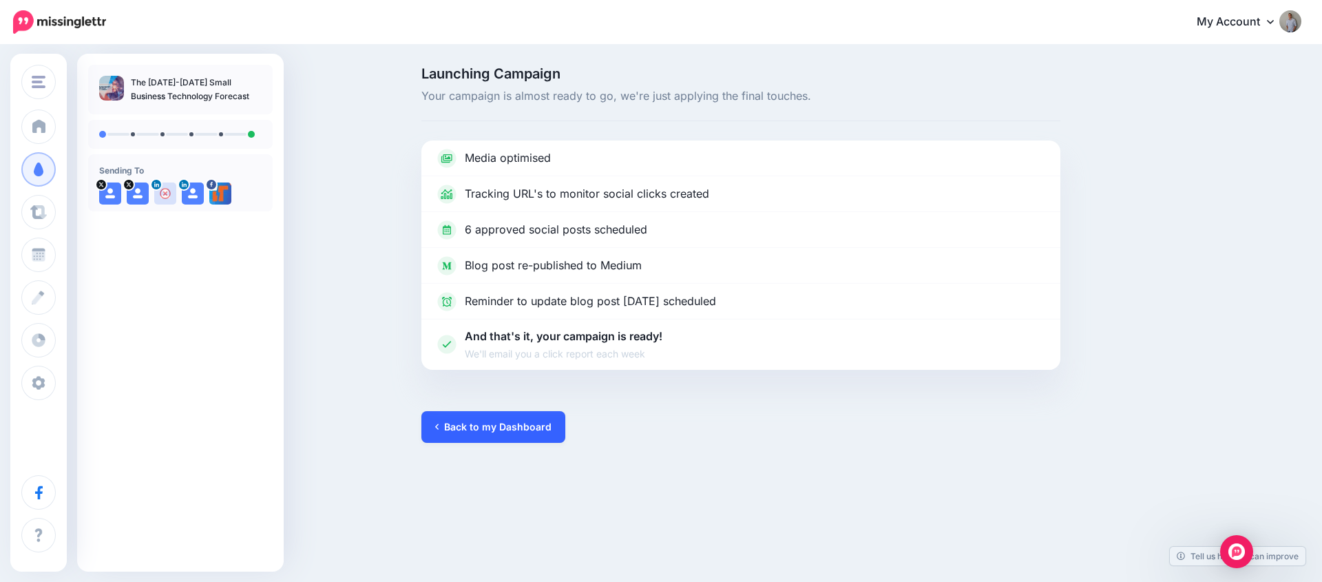
click at [496, 422] on link "Back to my Dashboard" at bounding box center [493, 427] width 144 height 32
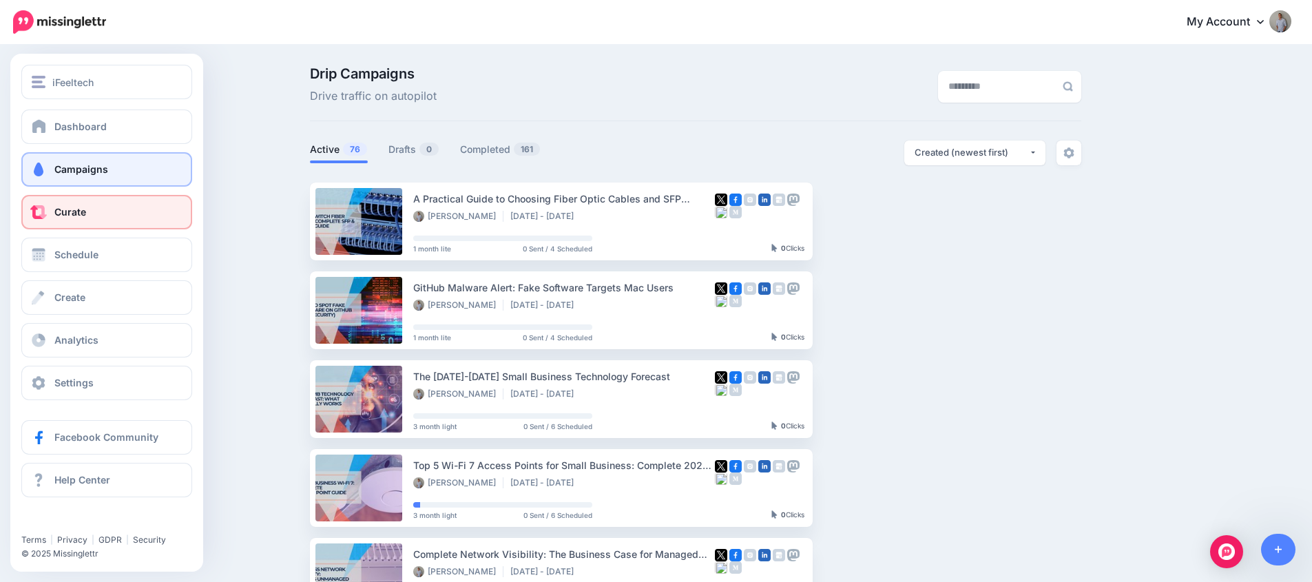
click at [51, 209] on link "Curate" at bounding box center [106, 212] width 171 height 34
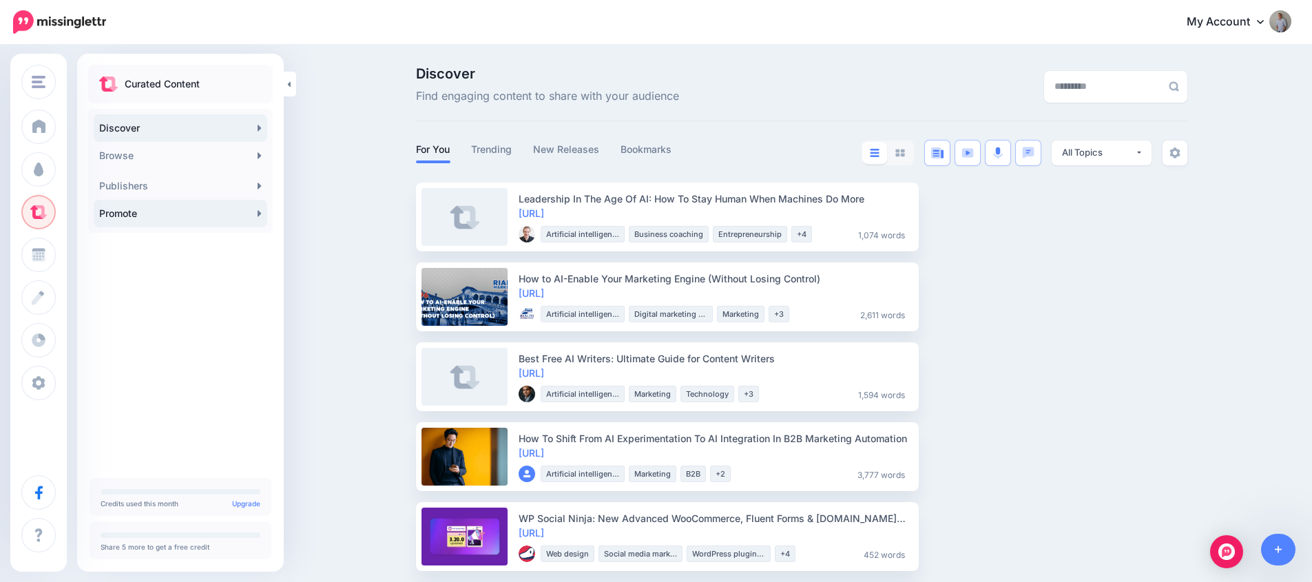
click at [166, 213] on link "Promote" at bounding box center [181, 214] width 174 height 28
